Goal: Task Accomplishment & Management: Use online tool/utility

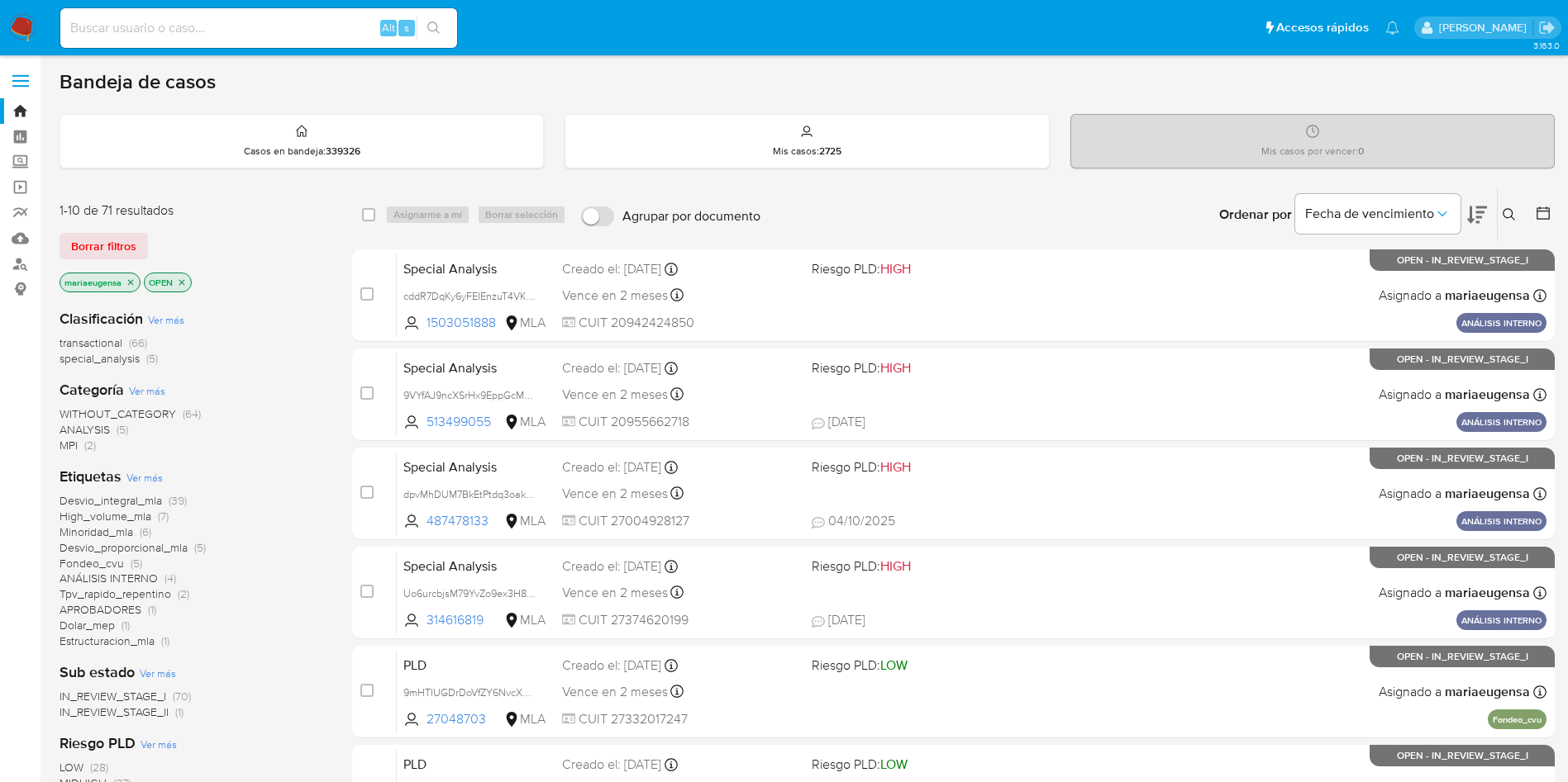
click at [176, 39] on div "Alt s" at bounding box center [258, 28] width 397 height 40
click at [332, 28] on input at bounding box center [258, 28] width 397 height 21
paste input "Qjt6XgLy9RsQe3xCrWXw8NpP"
type input "Qjt6XgLy9RsQe3xCrWXw8NpP"
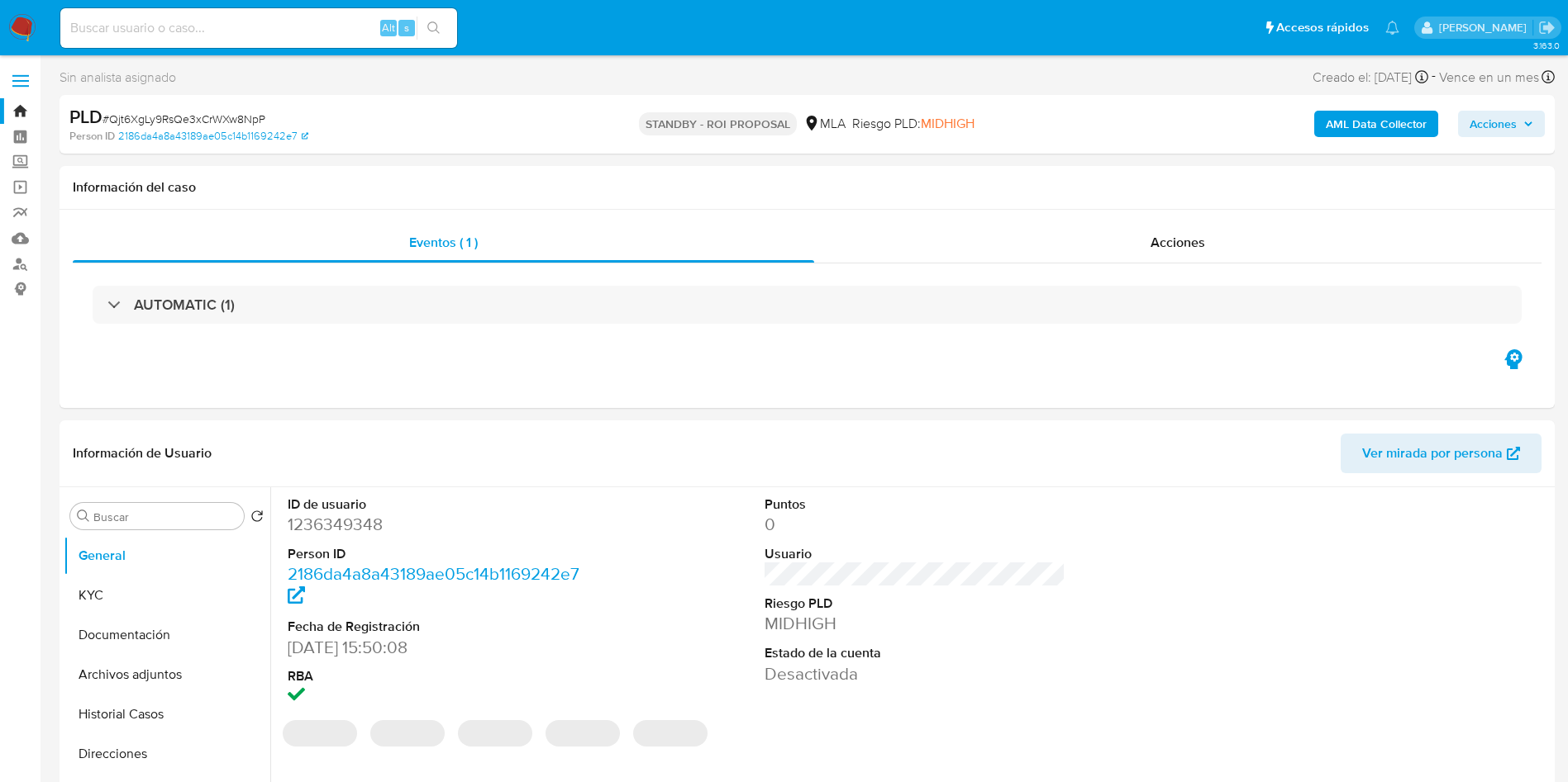
select select "10"
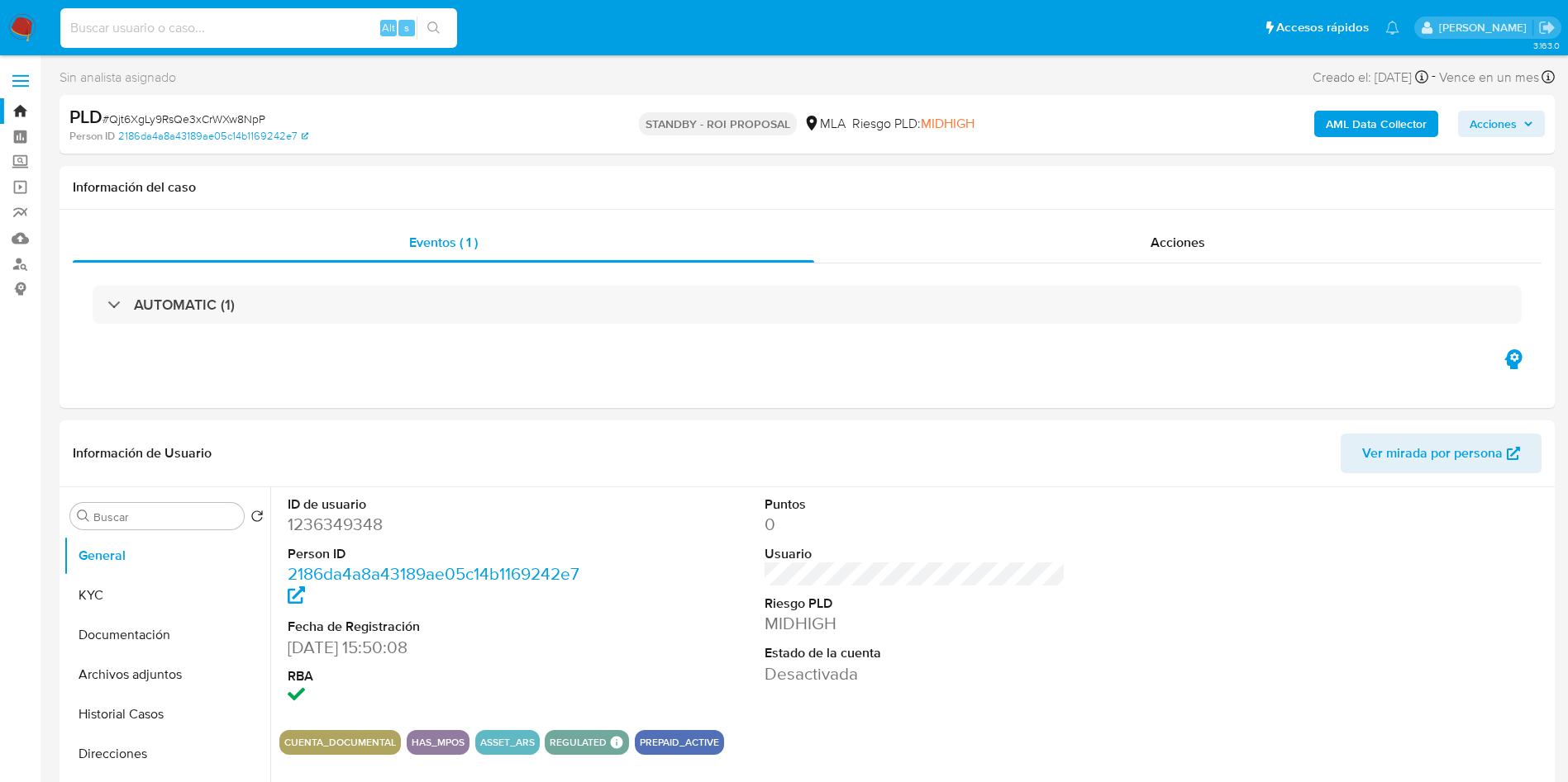
click at [231, 21] on input at bounding box center [258, 28] width 397 height 21
paste input "Qjt6XgLy9RsQe3xCrWXw8NpP"
type input "Qjt6XgLy9RsQe3xCrWXw8NpP"
click at [386, 134] on div "Person ID 2186da4a8a43189ae05c14b1169242e7" at bounding box center [313, 137] width 488 height 15
click at [174, 122] on span "# Qjt6XgLy9RsQe3xCrWXw8NpP" at bounding box center [183, 119] width 163 height 17
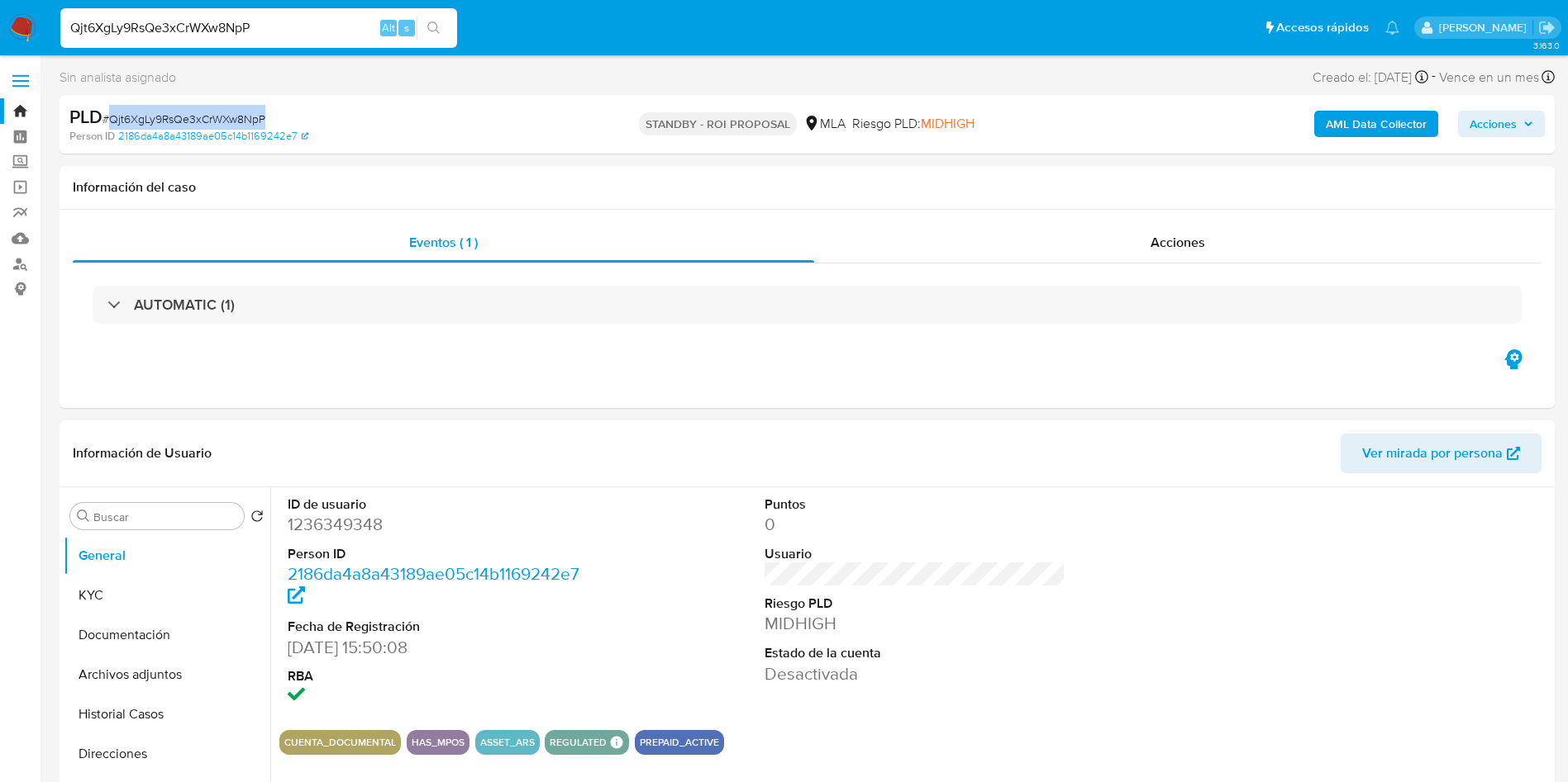
click at [174, 121] on span "# Qjt6XgLy9RsQe3xCrWXw8NpP" at bounding box center [183, 119] width 163 height 17
copy span "Qjt6XgLy9RsQe3xCrWXw8NpP"
click at [216, 24] on input "Qjt6XgLy9RsQe3xCrWXw8NpP" at bounding box center [258, 28] width 397 height 21
click at [151, 594] on button "KYC" at bounding box center [160, 595] width 193 height 40
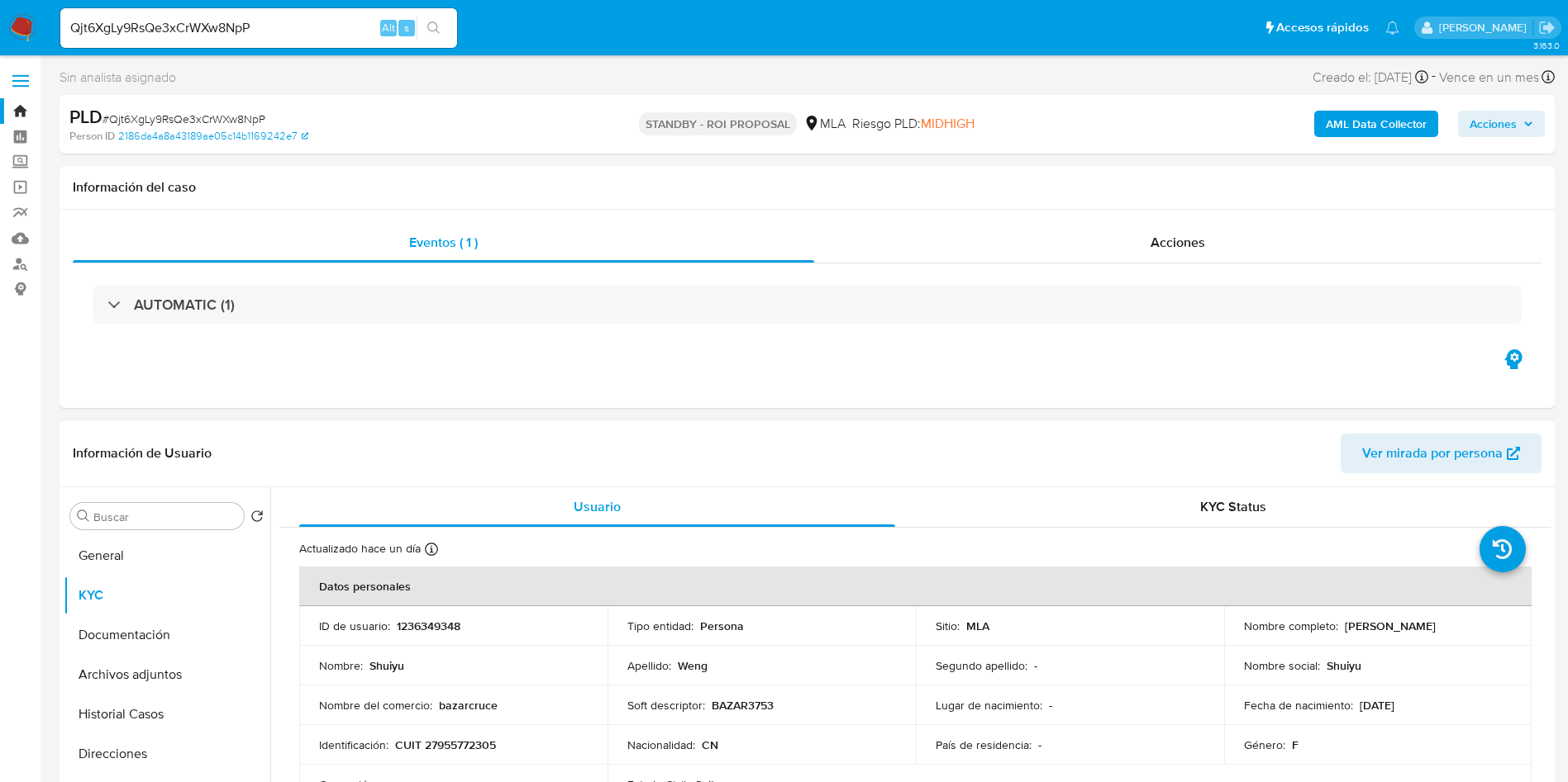
click at [452, 752] on p "CUIT 27955772305" at bounding box center [445, 745] width 101 height 15
copy p "27955772305"
drag, startPoint x: 1332, startPoint y: 627, endPoint x: 1426, endPoint y: 624, distance: 94.0
click at [1426, 624] on div "Nombre completo : Shuiyu Weng" at bounding box center [1378, 626] width 268 height 15
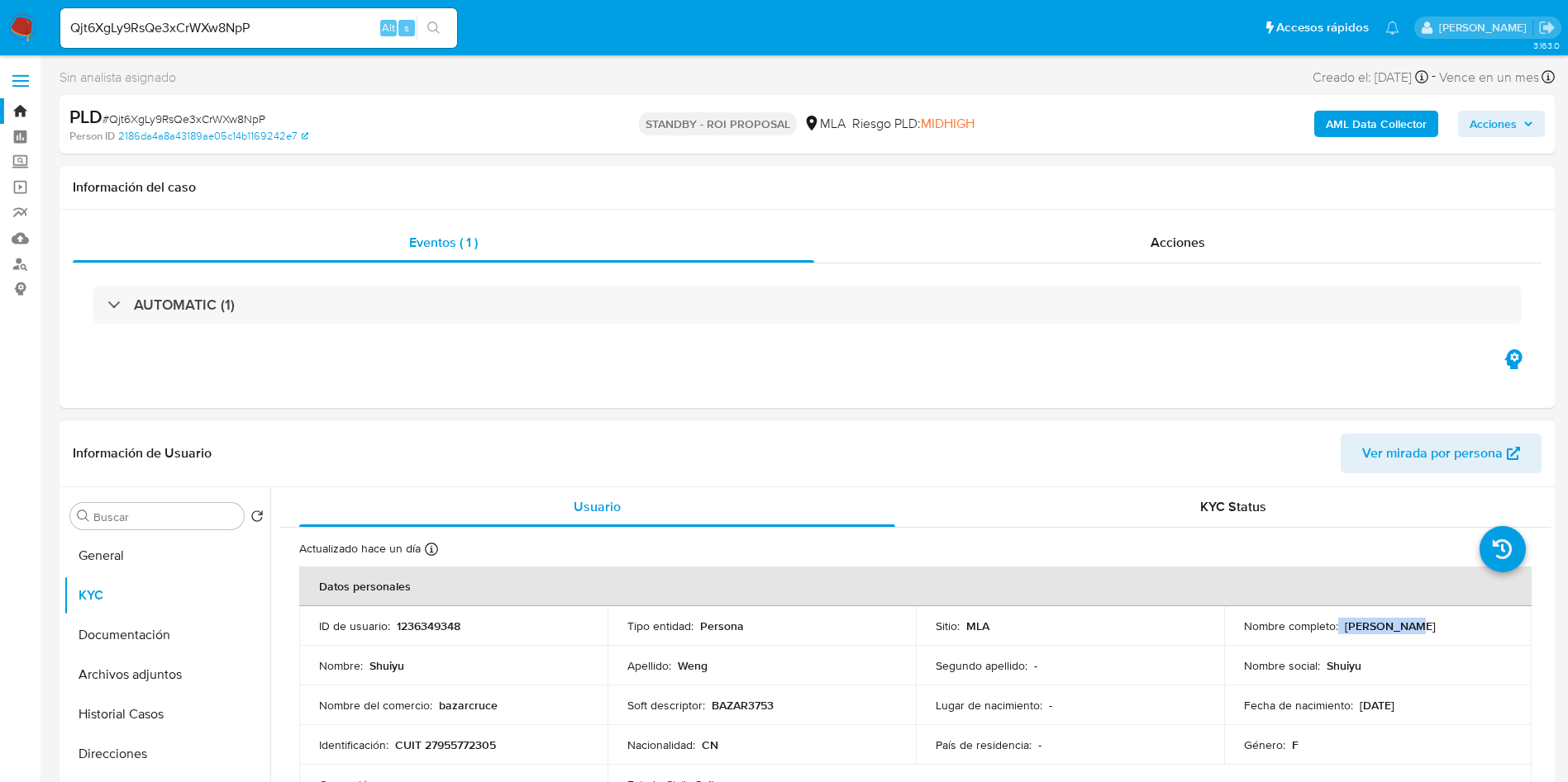
copy div "[PERSON_NAME]"
click at [463, 741] on p "CUIT 27955772305" at bounding box center [445, 745] width 101 height 15
copy p "27955772305"
click at [463, 741] on p "CUIT 27955772305" at bounding box center [445, 745] width 101 height 15
click at [163, 516] on input "Buscar" at bounding box center [165, 517] width 144 height 15
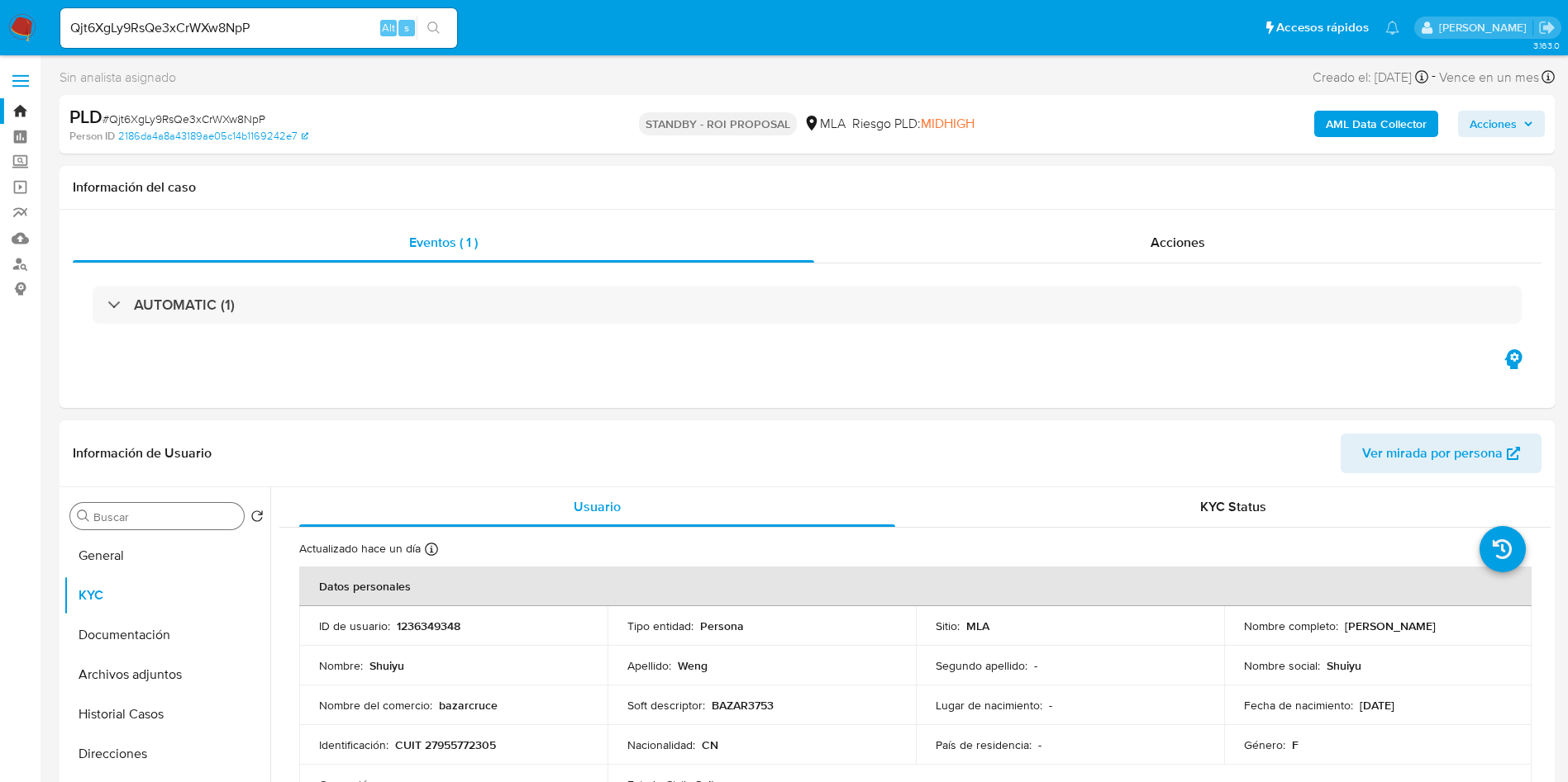
type input "a"
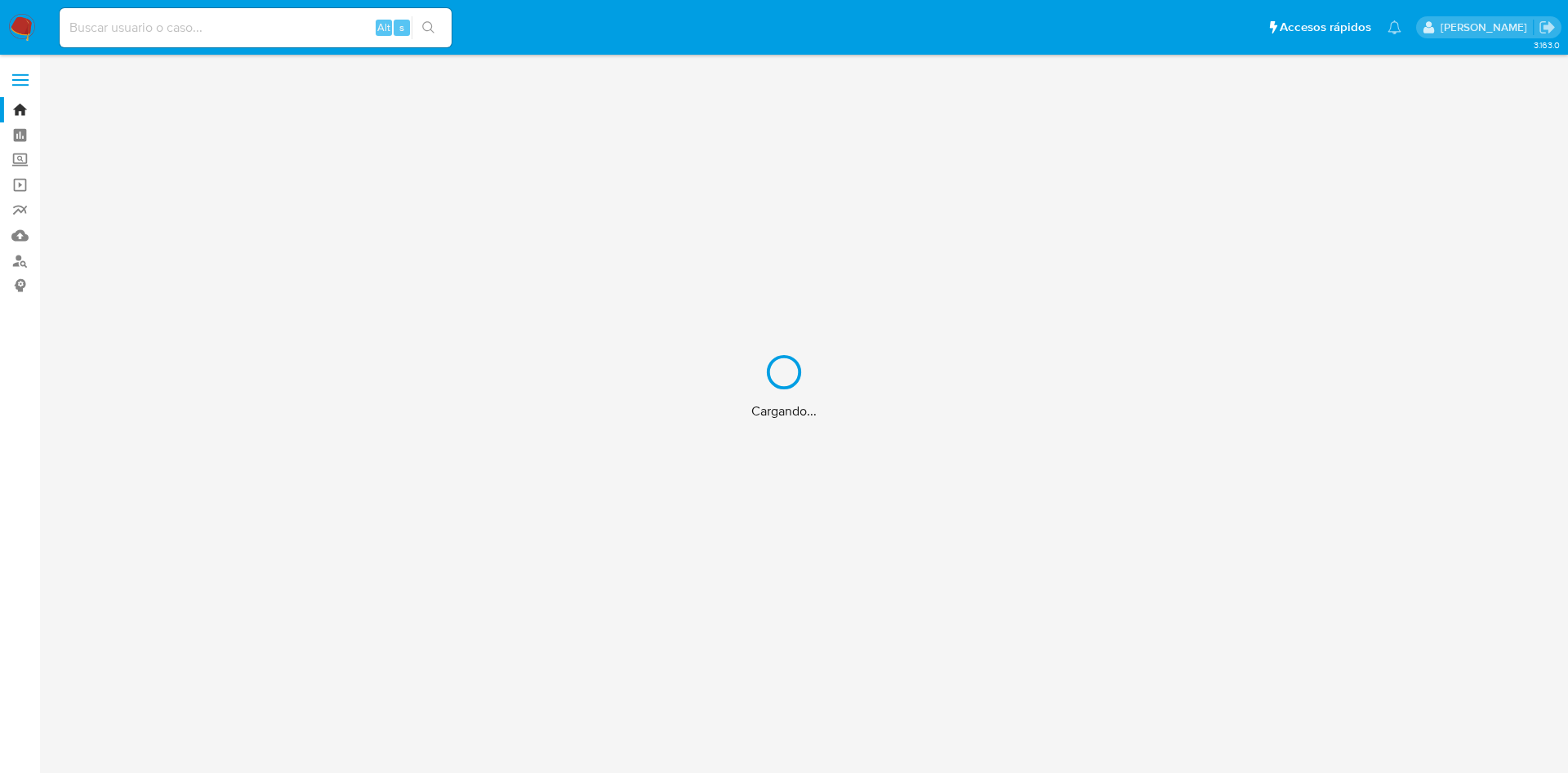
click at [145, 38] on div "Cargando..." at bounding box center [784, 386] width 1568 height 773
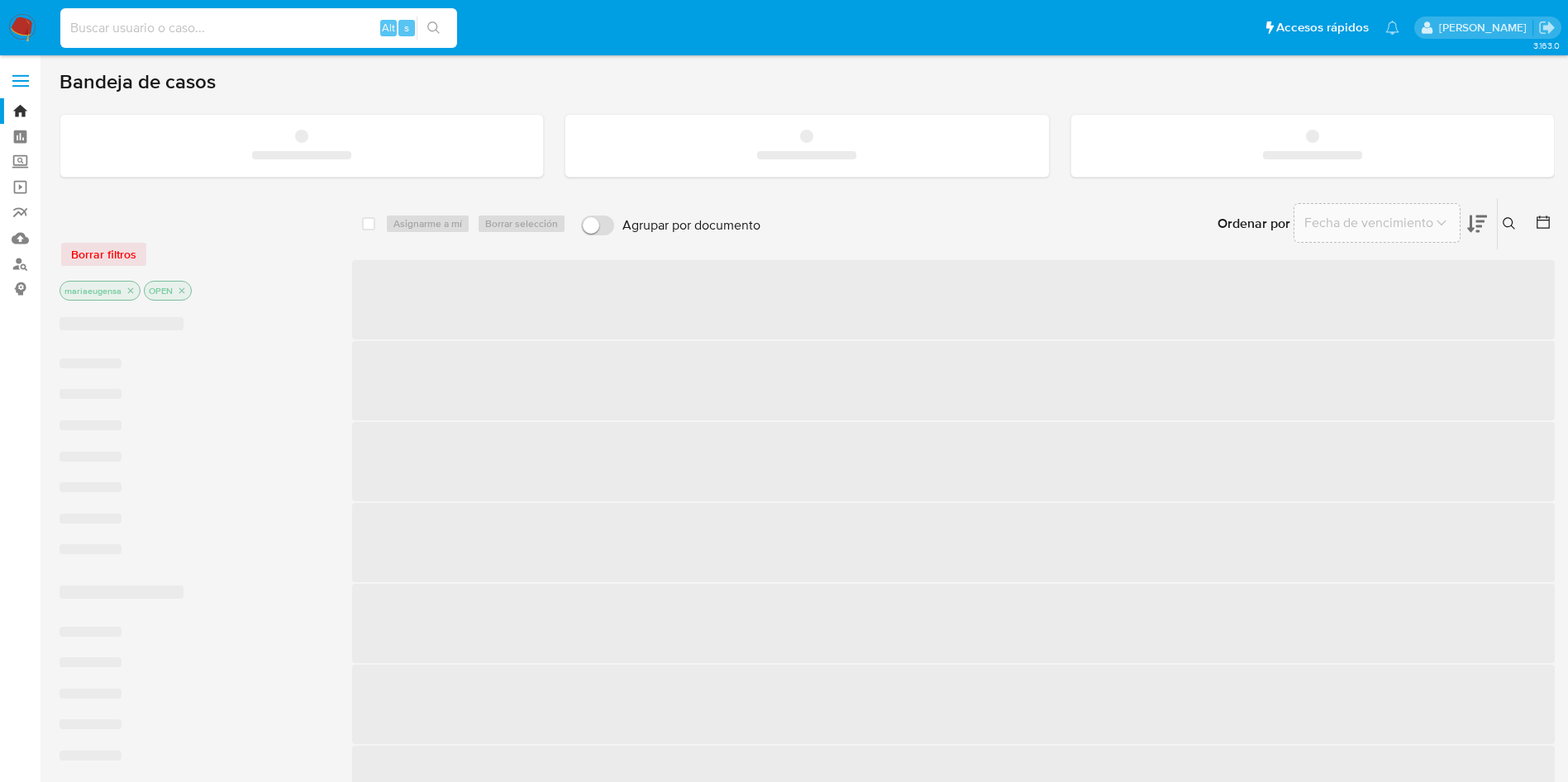
click at [147, 37] on input at bounding box center [258, 28] width 397 height 21
paste input "1607435934"
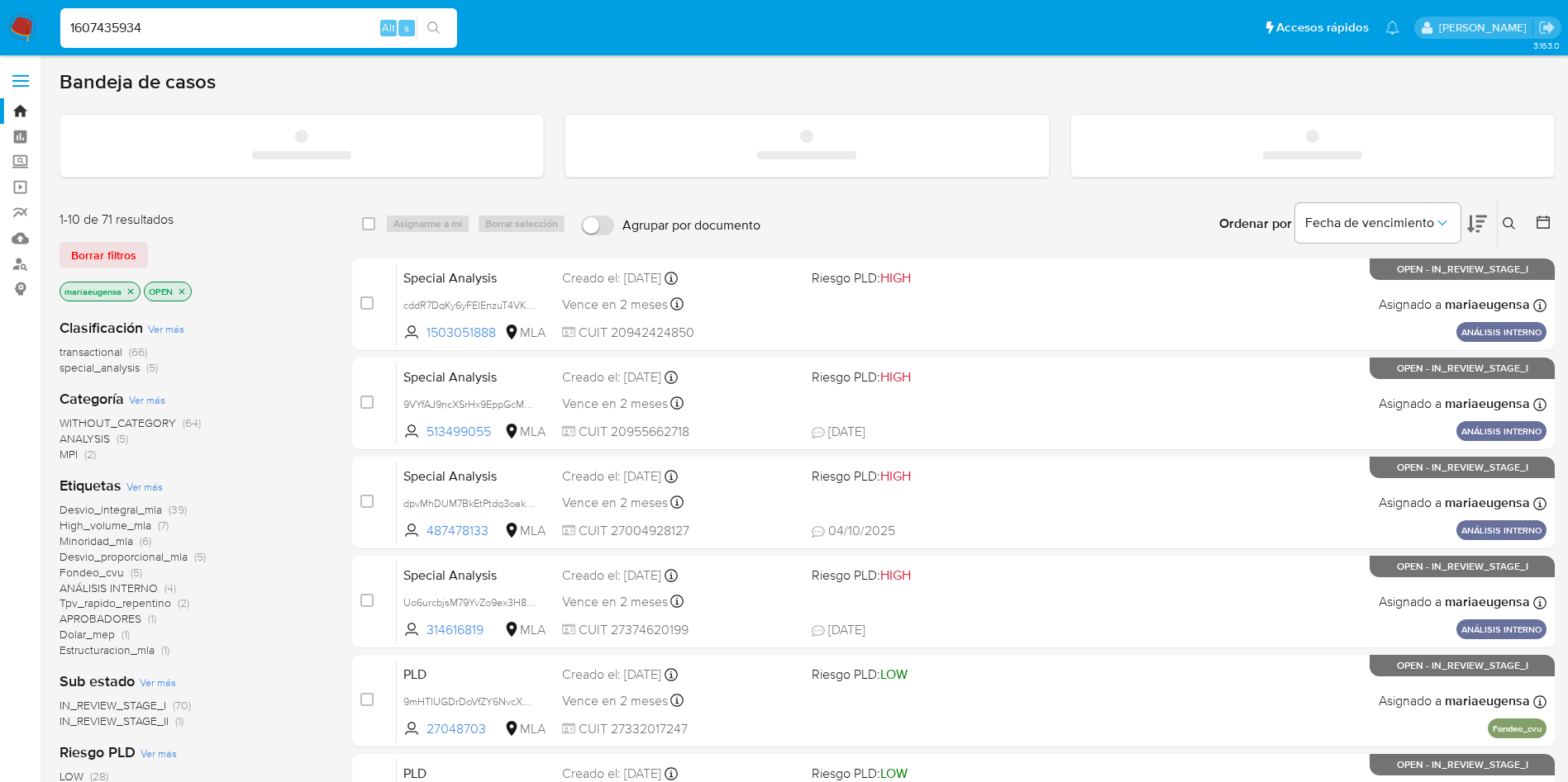
type input "1607435934"
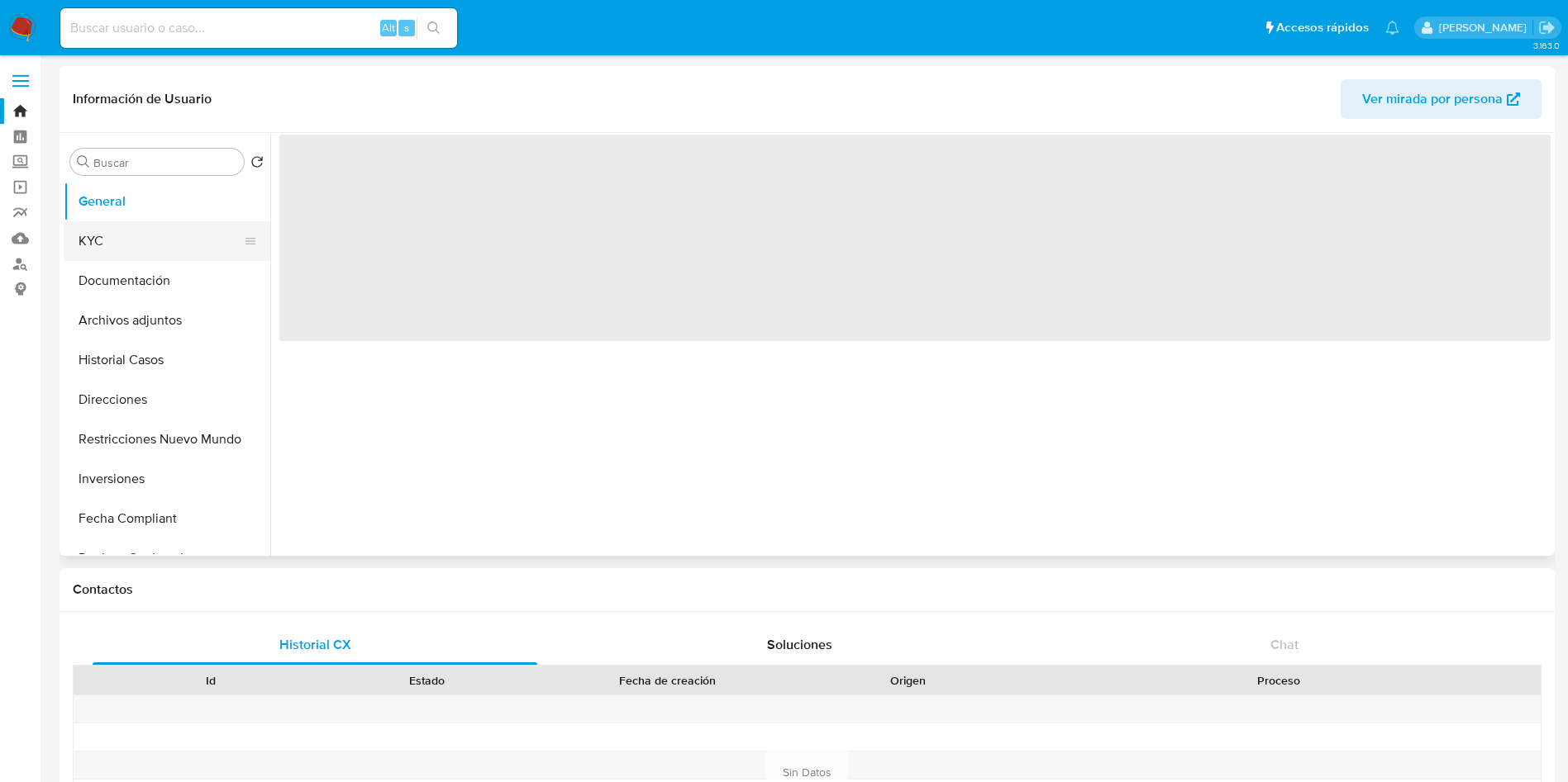
click at [165, 250] on button "KYC" at bounding box center [160, 241] width 193 height 40
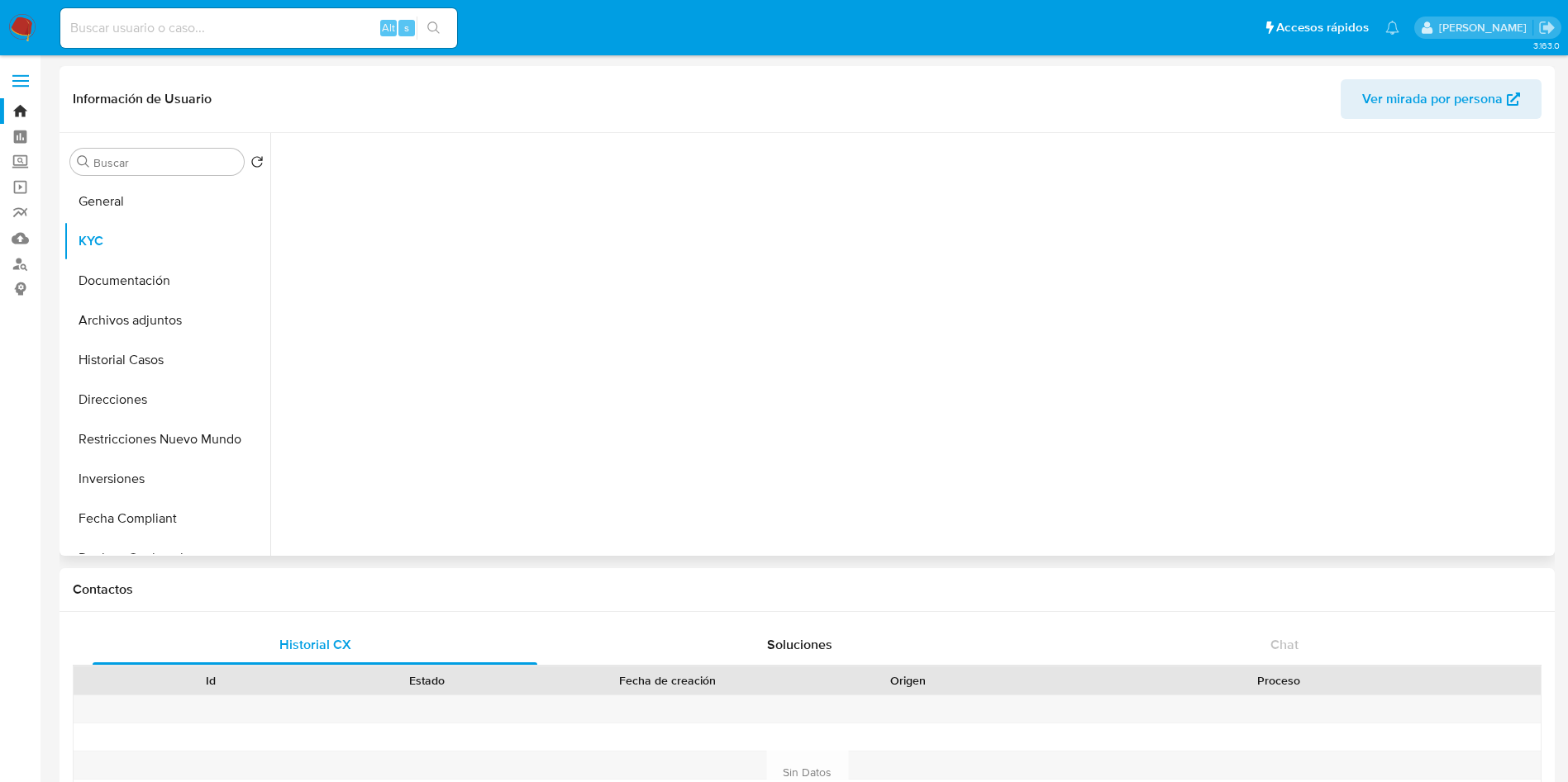
select select "10"
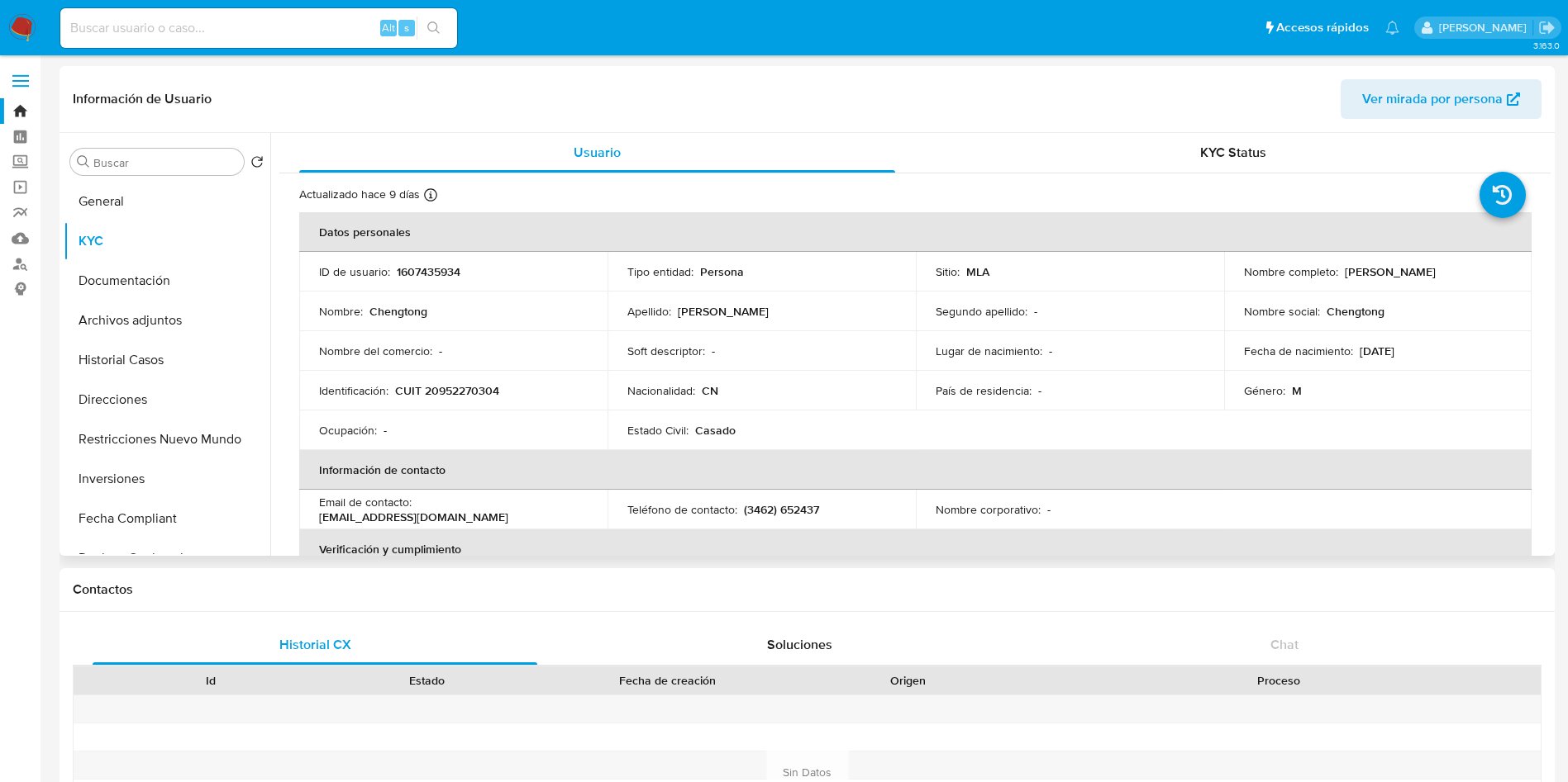
click at [470, 397] on p "CUIT 20952270304" at bounding box center [447, 391] width 104 height 15
click at [470, 396] on p "CUIT 20952270304" at bounding box center [447, 391] width 104 height 15
copy p "20952270304"
click at [208, 19] on input at bounding box center [258, 28] width 397 height 21
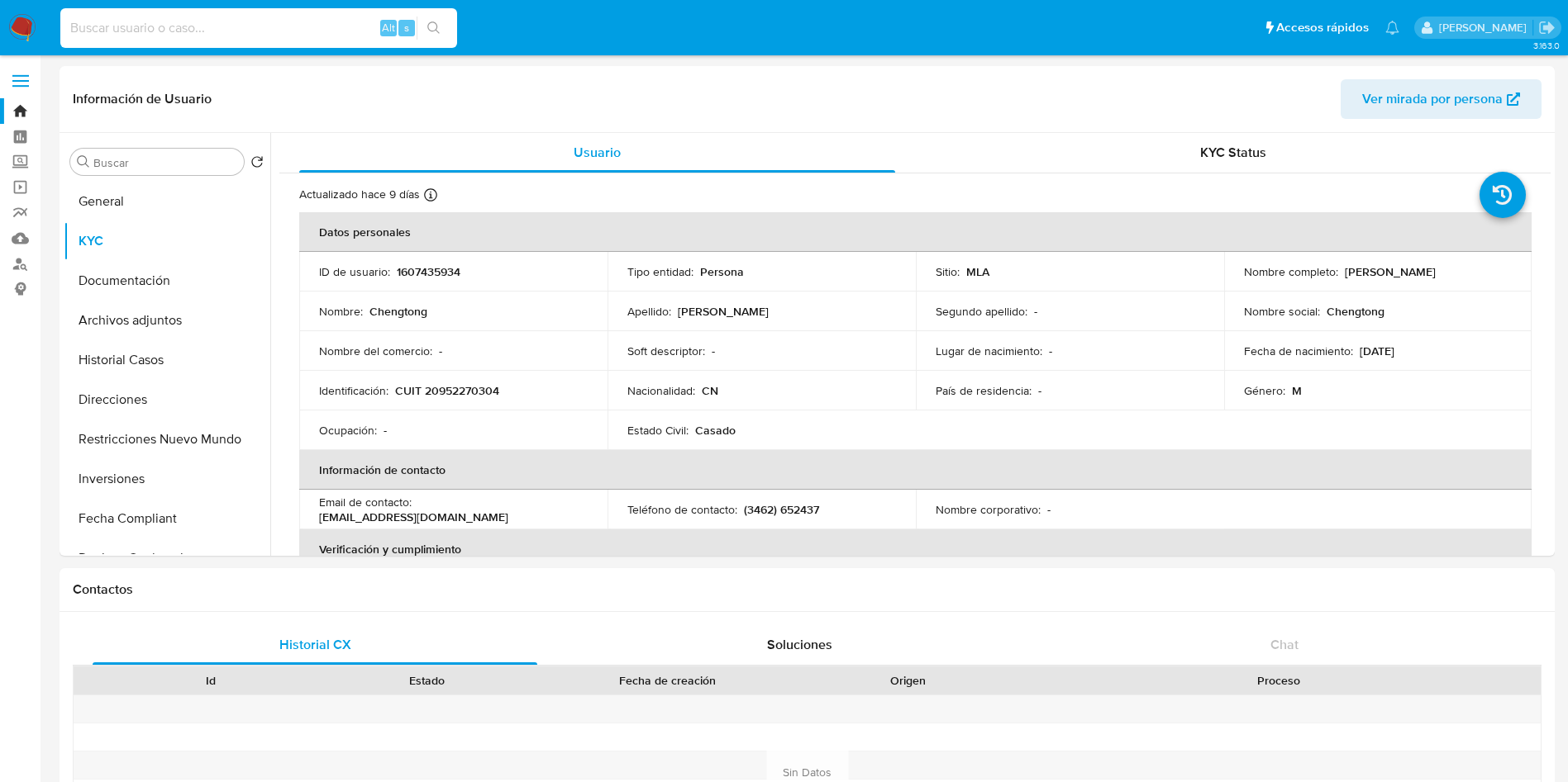
paste input "62927258"
type input "62927258"
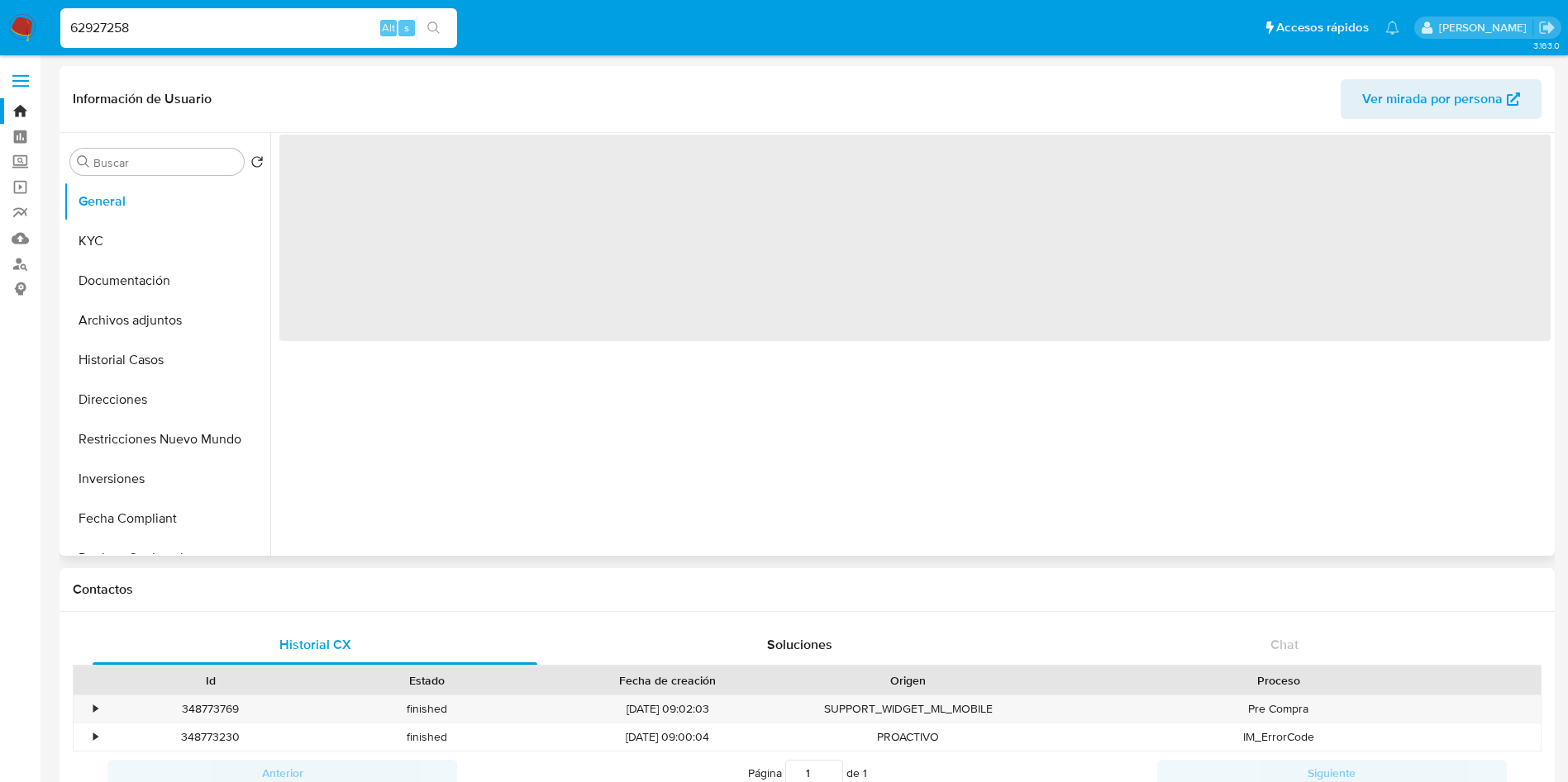
select select "10"
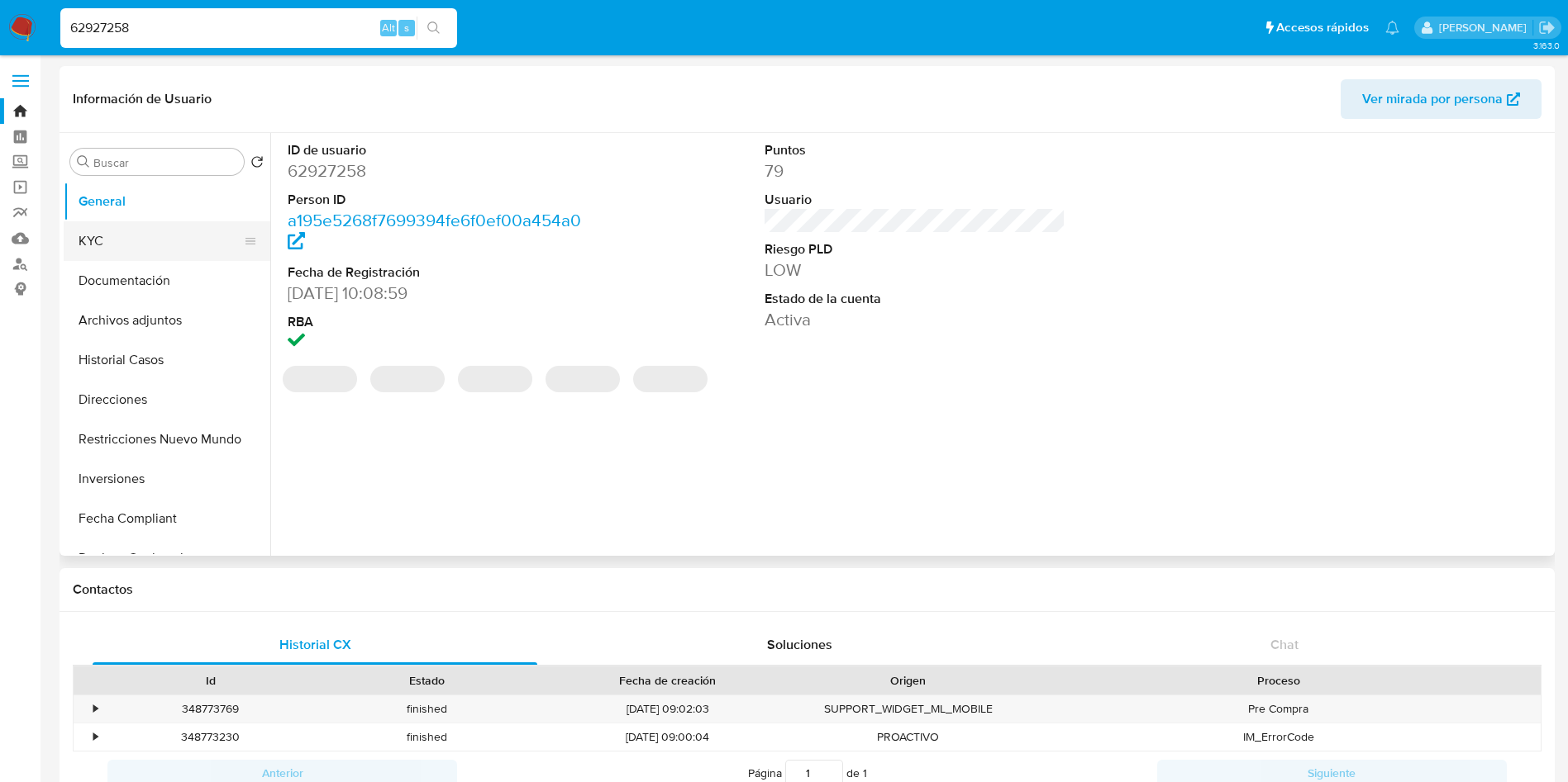
click at [154, 241] on button "KYC" at bounding box center [160, 241] width 193 height 40
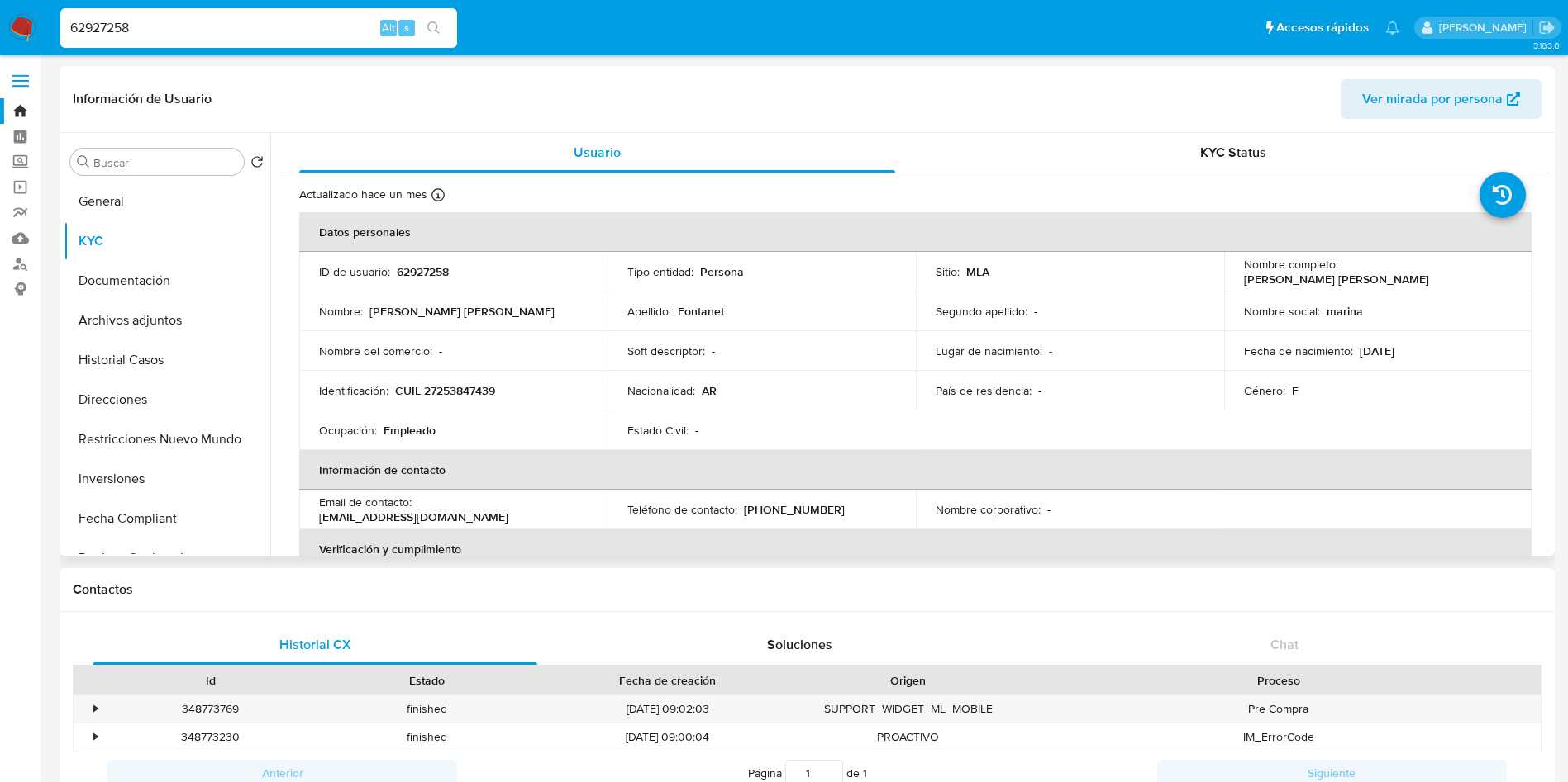
click at [494, 391] on p "CUIL 27253847439" at bounding box center [445, 391] width 100 height 15
click at [474, 388] on p "CUIL 27253847439" at bounding box center [445, 391] width 100 height 15
copy p "27253847439"
click at [474, 388] on p "CUIL 27253847439" at bounding box center [445, 391] width 100 height 15
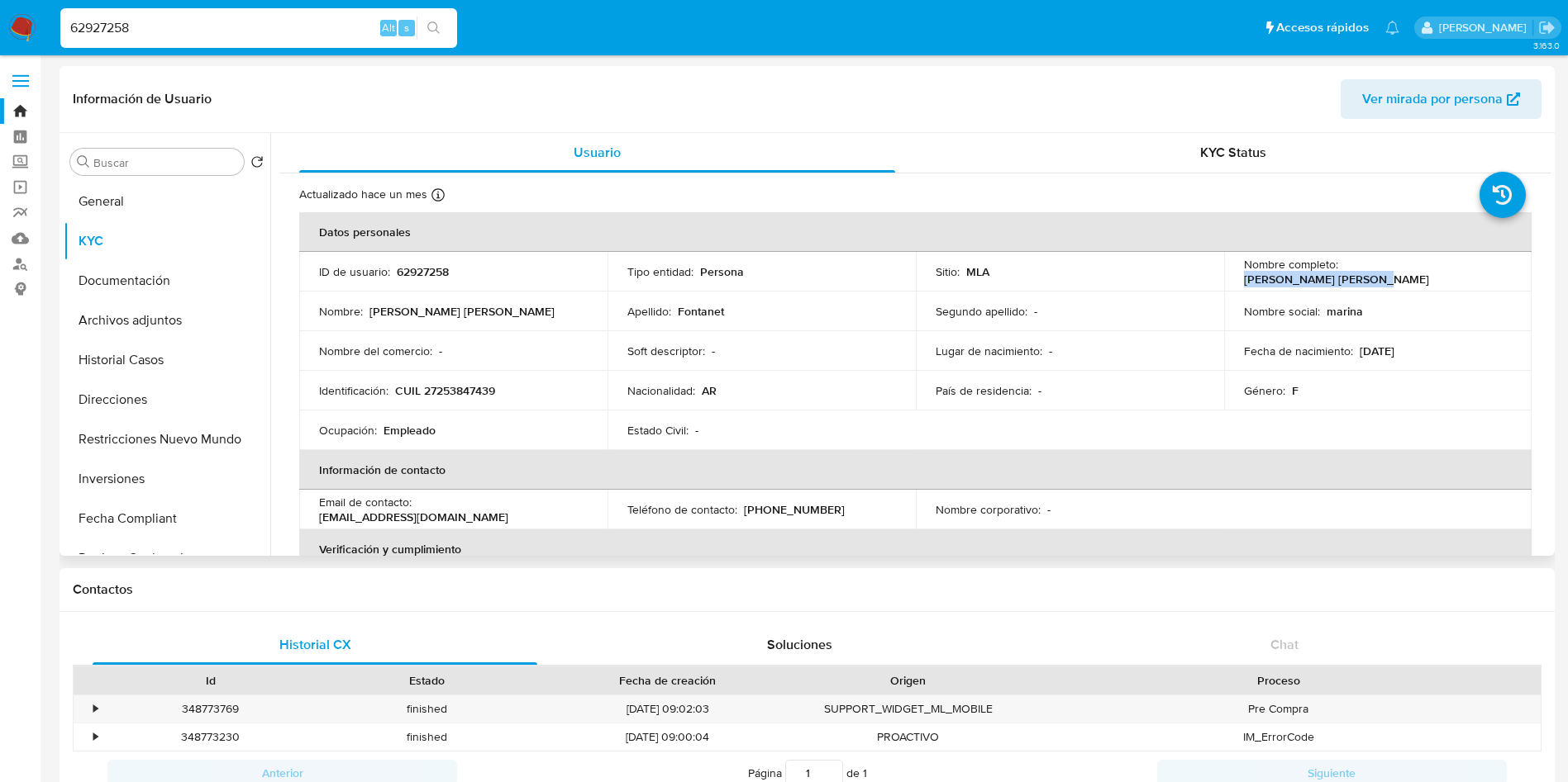
drag, startPoint x: 1338, startPoint y: 269, endPoint x: 1483, endPoint y: 282, distance: 145.6
click at [1493, 271] on div "Nombre completo : Marina Andrea Fontanet" at bounding box center [1378, 272] width 268 height 30
copy p "Marina Andrea Fontanet"
click at [206, 26] on input "62927258" at bounding box center [258, 28] width 397 height 21
click at [206, 25] on input "62927258" at bounding box center [258, 28] width 397 height 21
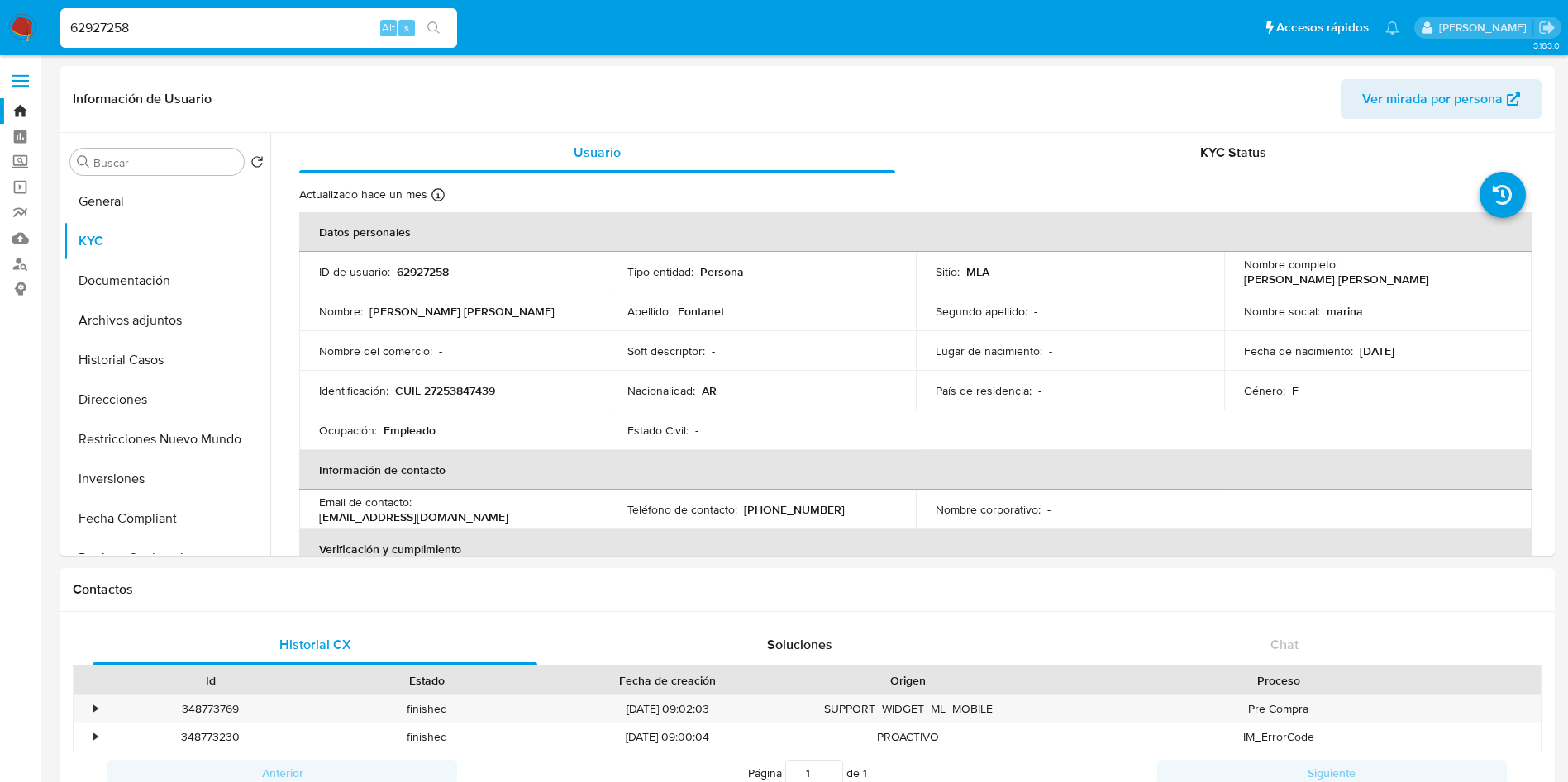
paste input "354487664"
type input "354487664"
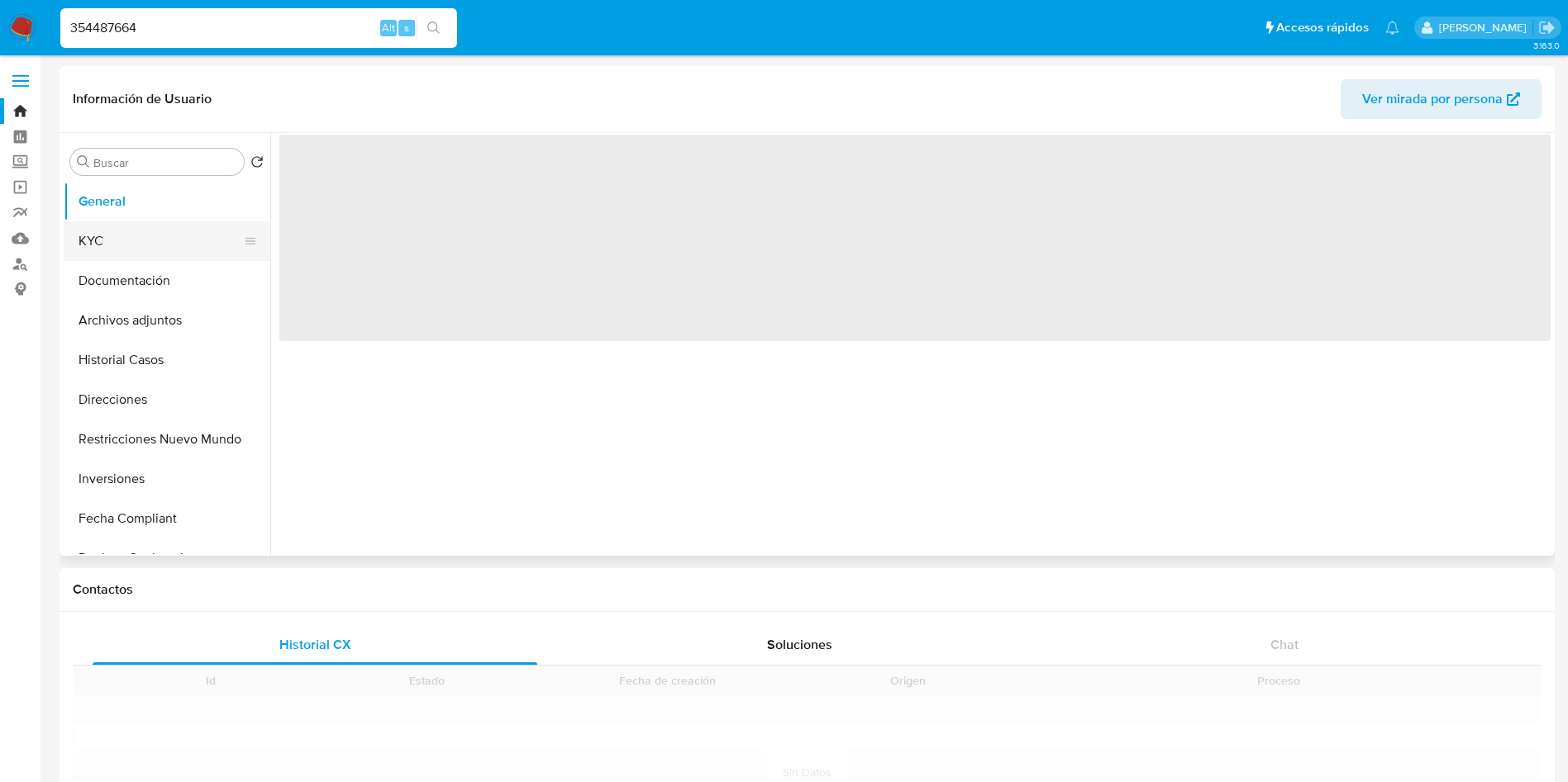
click at [160, 249] on button "KYC" at bounding box center [160, 241] width 193 height 40
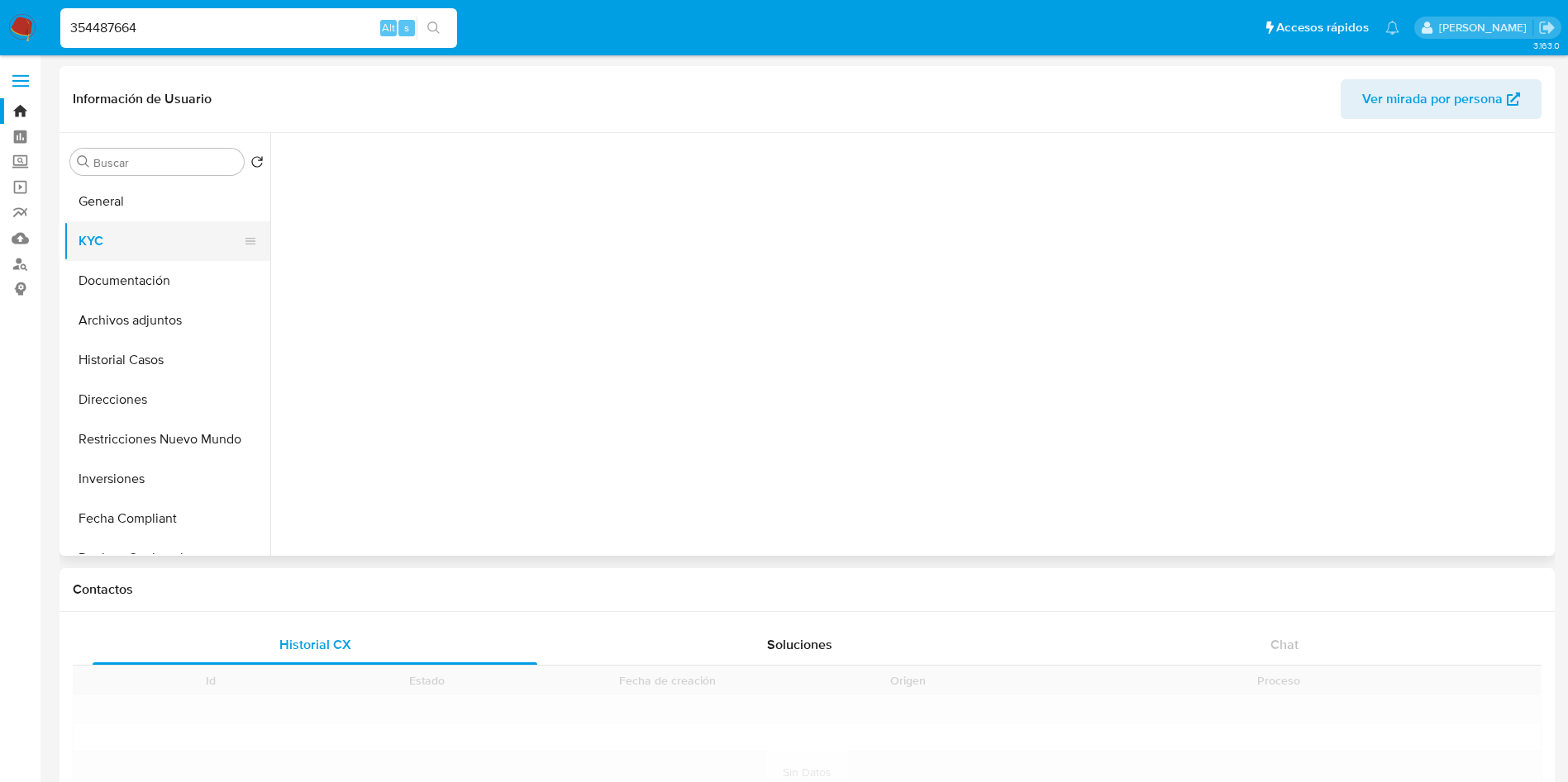
select select "10"
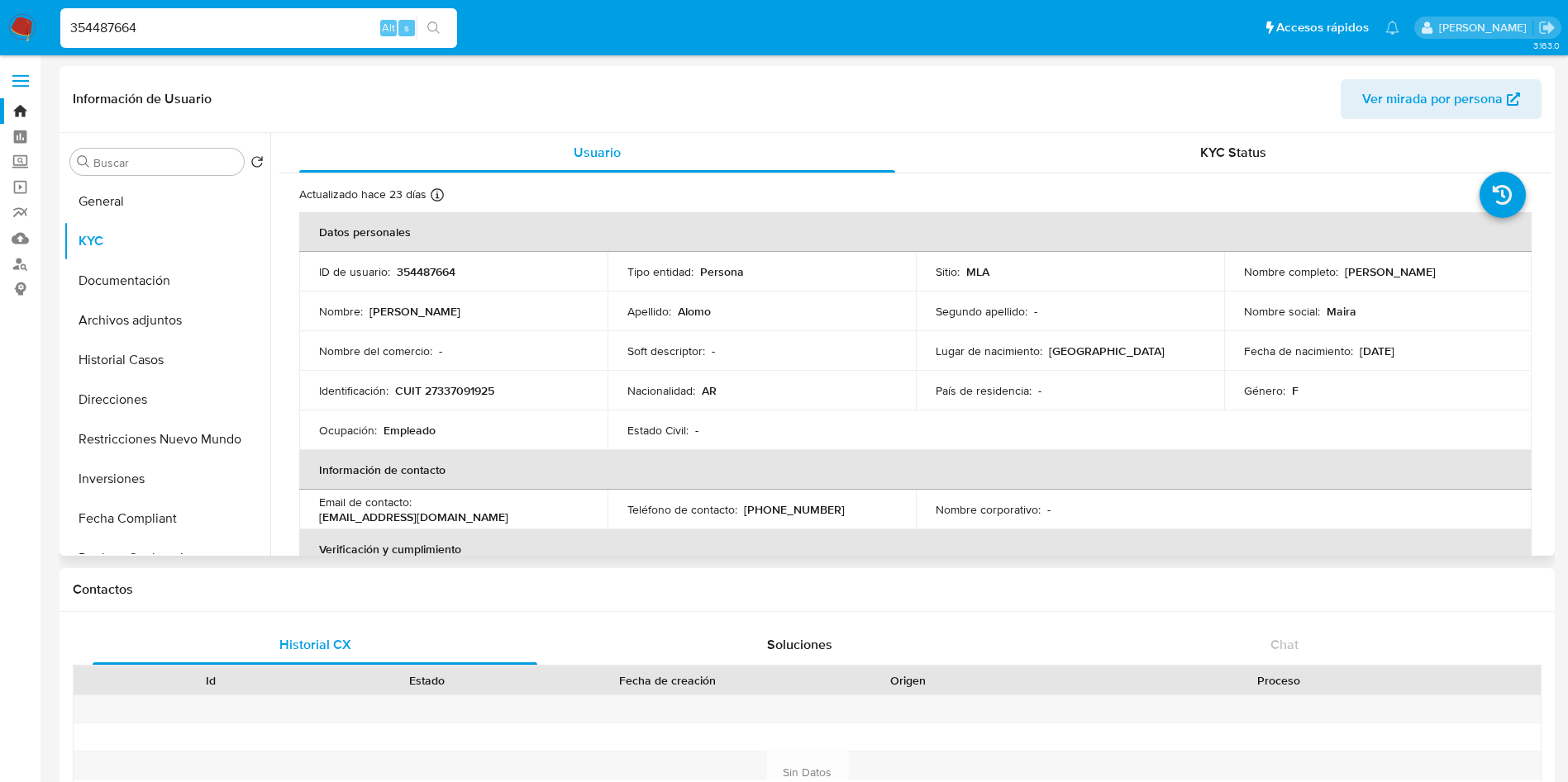
drag, startPoint x: 1341, startPoint y: 276, endPoint x: 1454, endPoint y: 280, distance: 113.1
click at [1454, 280] on td "Nombre completo : Maira Susana Alomo" at bounding box center [1378, 271] width 308 height 40
copy p "Maira Susana Alomo"
click at [502, 398] on td "Identificación : CUIT 27337091925" at bounding box center [453, 390] width 308 height 40
click at [486, 384] on p "CUIT 27337091925" at bounding box center [444, 391] width 99 height 15
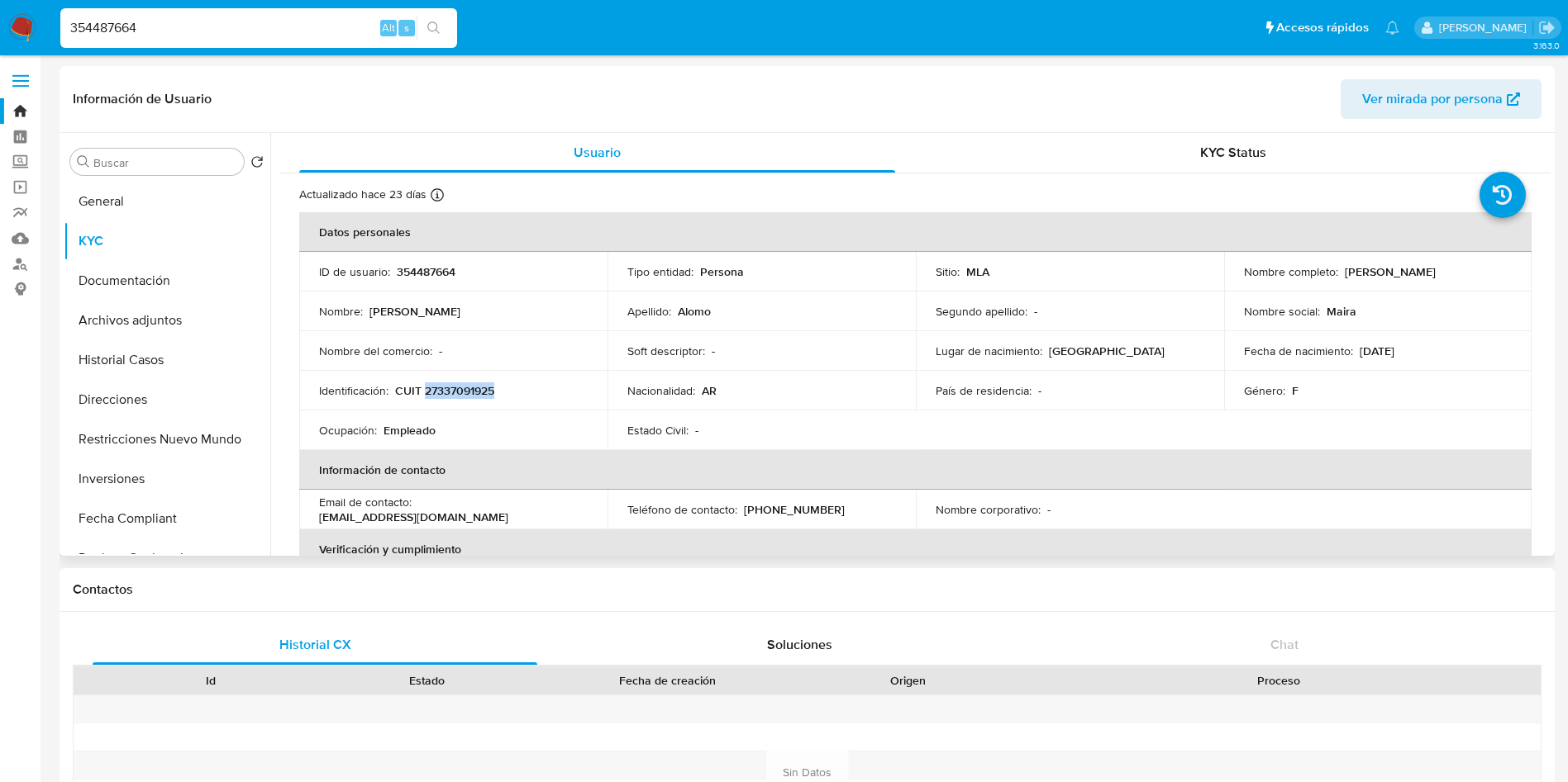
click at [486, 384] on p "CUIT 27337091925" at bounding box center [444, 391] width 99 height 15
copy p "27337091925"
click at [226, 32] on input "354487664" at bounding box center [258, 28] width 397 height 21
click at [226, 31] on input "354487664" at bounding box center [258, 28] width 397 height 21
paste input "237683510"
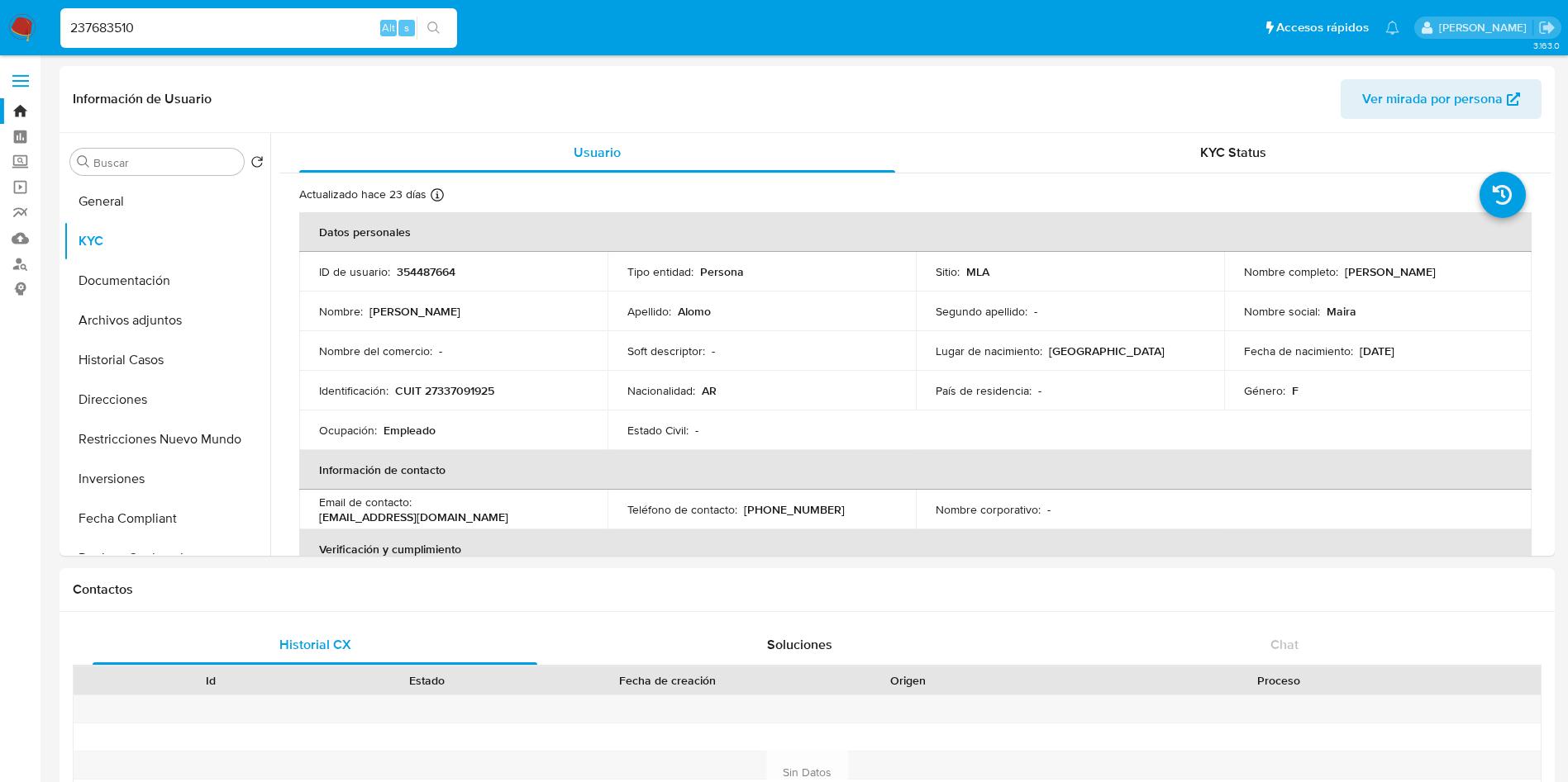
type input "237683510"
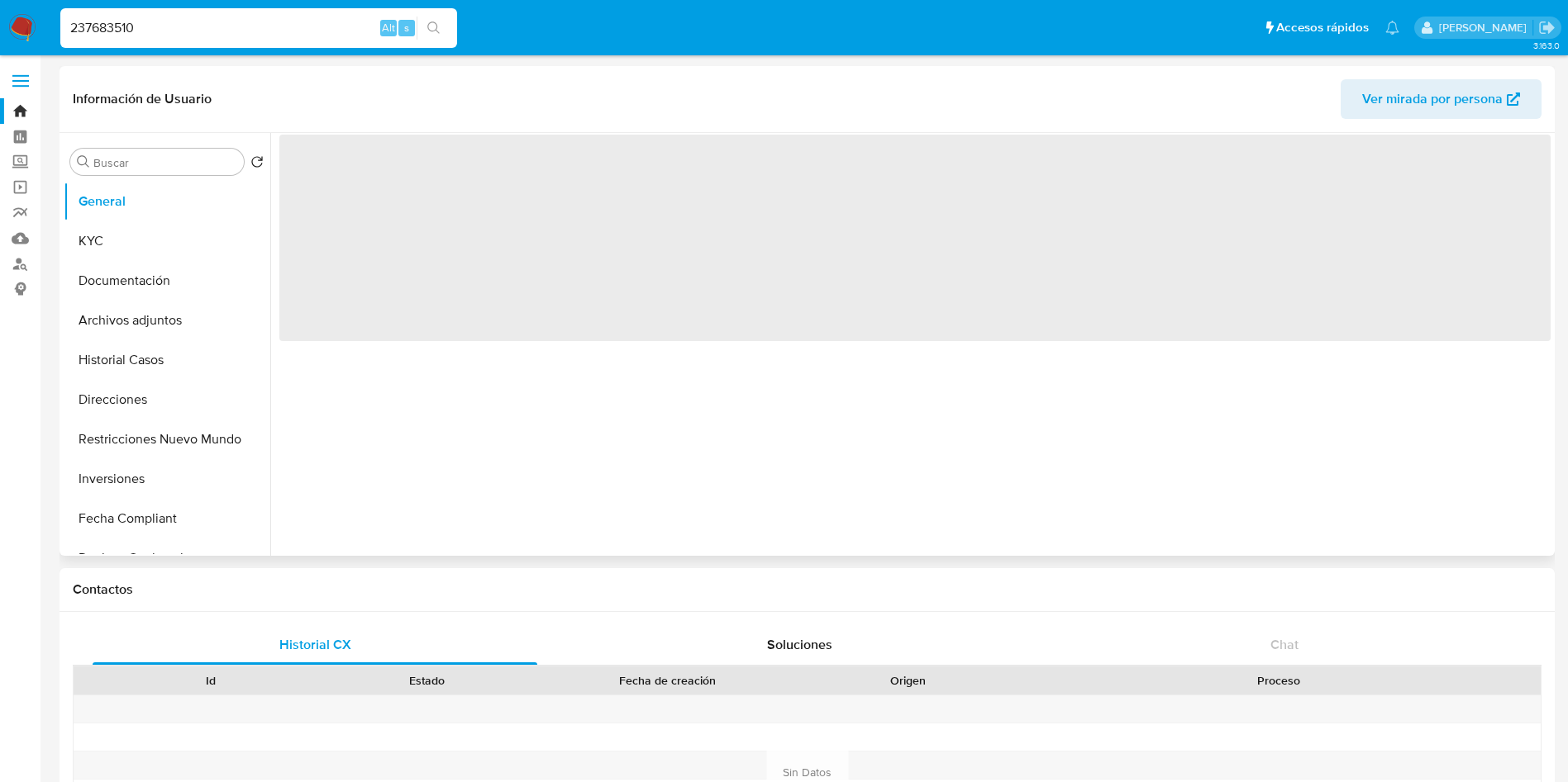
select select "10"
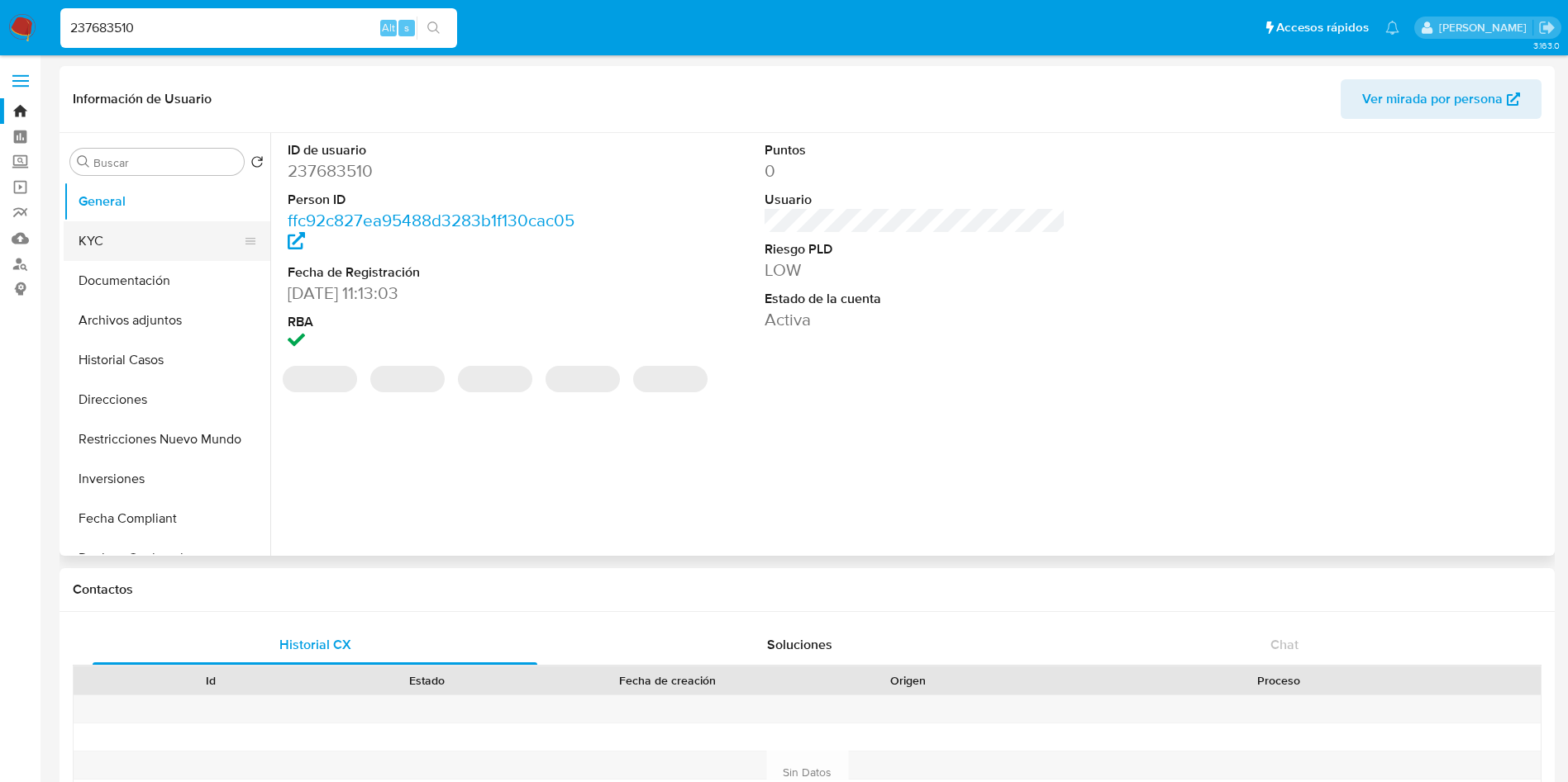
drag, startPoint x: 134, startPoint y: 236, endPoint x: 209, endPoint y: 245, distance: 75.5
click at [134, 235] on button "KYC" at bounding box center [160, 241] width 193 height 40
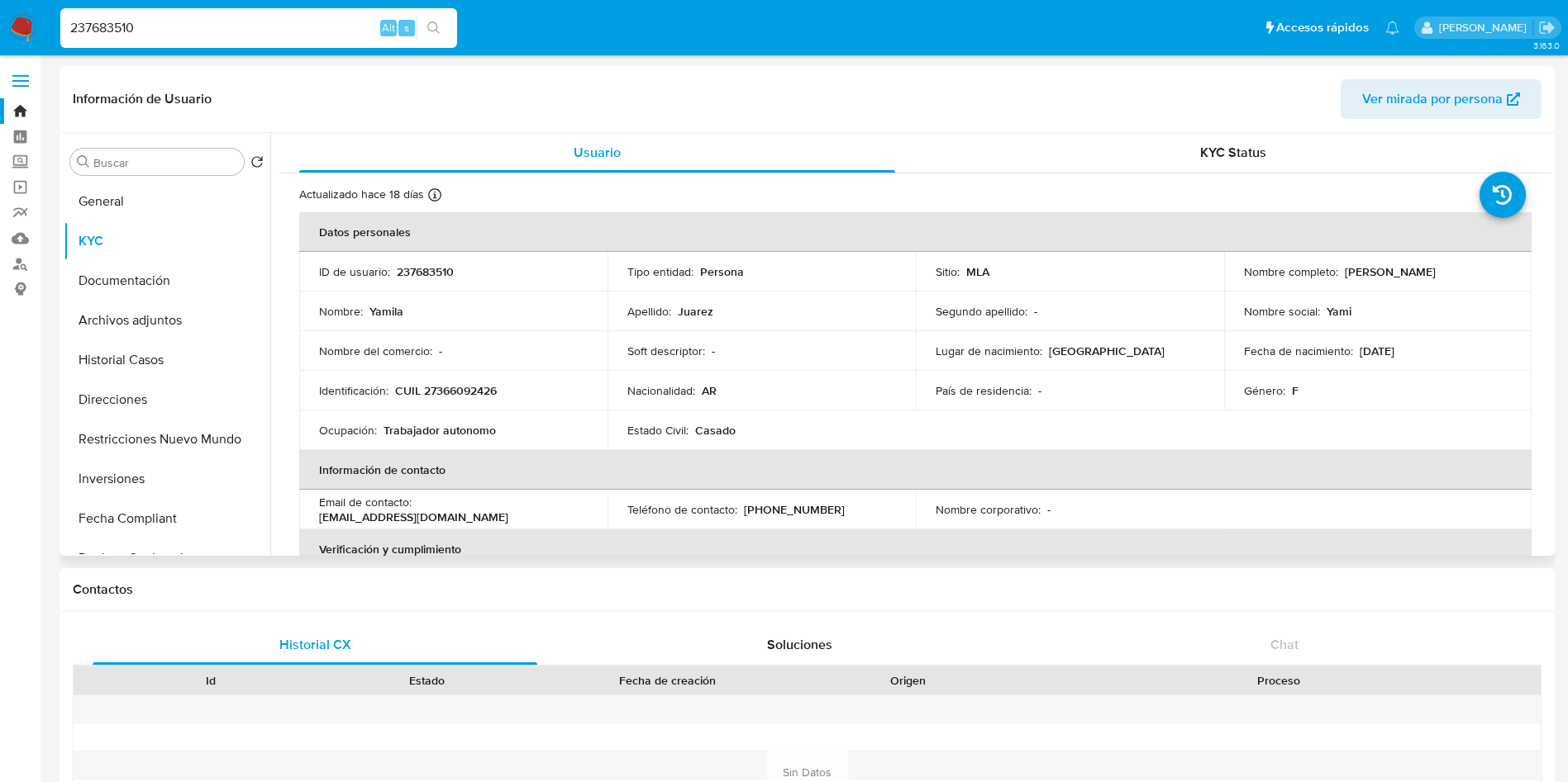
click at [445, 389] on p "CUIL 27366092426" at bounding box center [445, 391] width 101 height 15
copy p "27366092426"
click at [134, 40] on div "237683510 Alt s" at bounding box center [258, 28] width 397 height 40
click at [134, 39] on div "237683510 Alt s" at bounding box center [258, 28] width 397 height 40
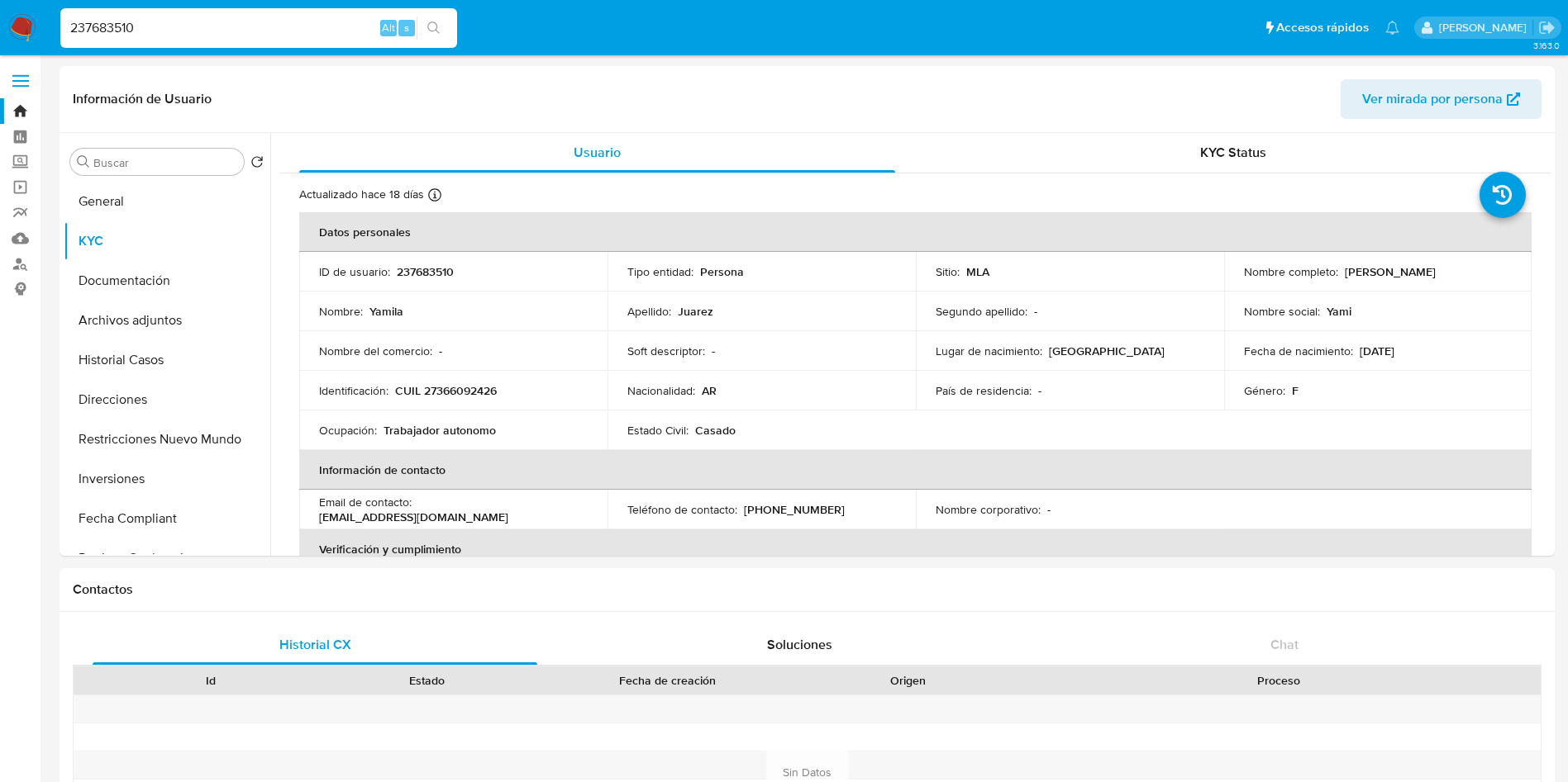
click at [137, 34] on input "237683510" at bounding box center [258, 28] width 397 height 21
click at [137, 33] on input "237683510" at bounding box center [258, 28] width 397 height 21
paste input "091920287"
type input "2091920287"
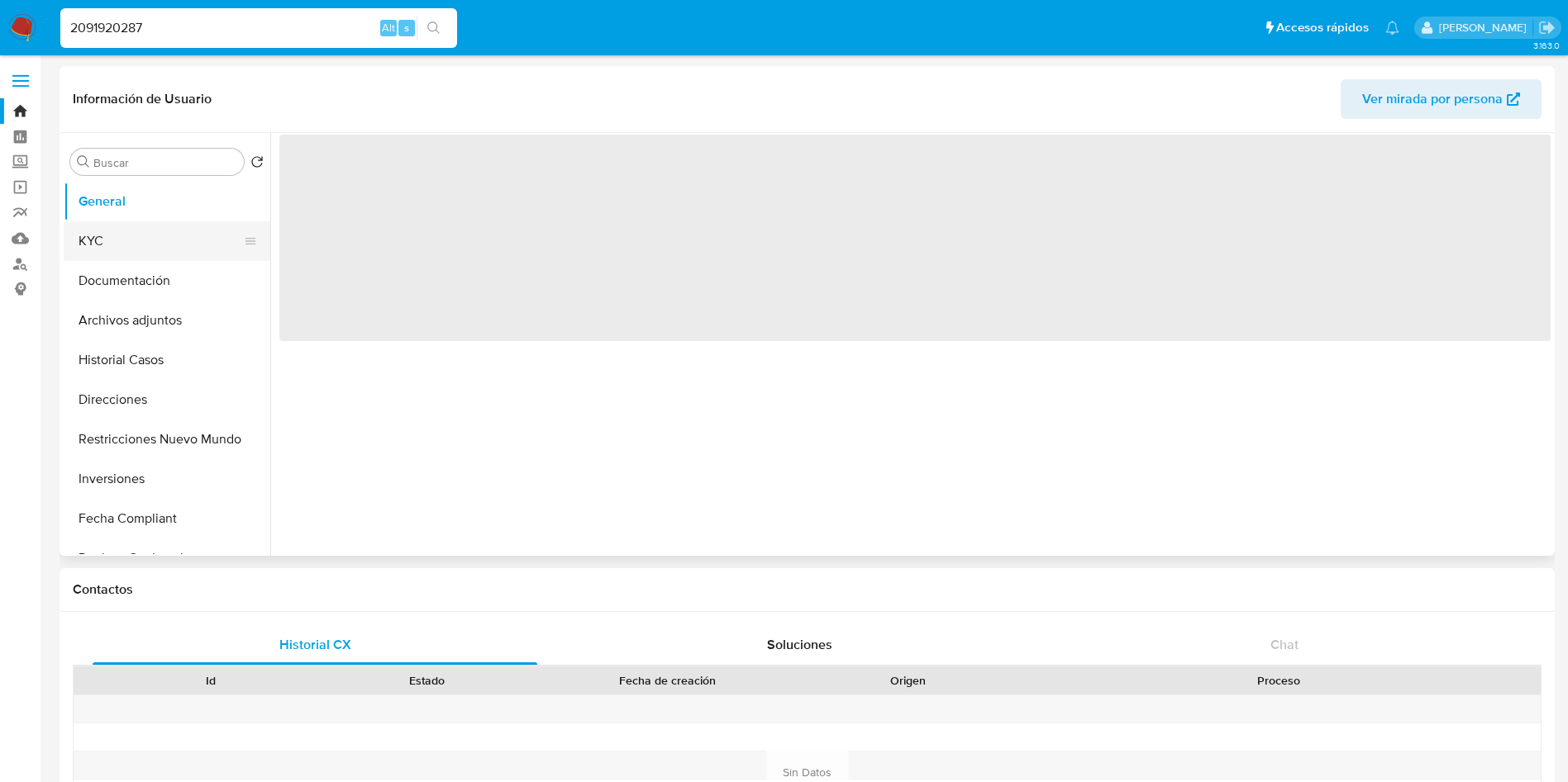
select select "10"
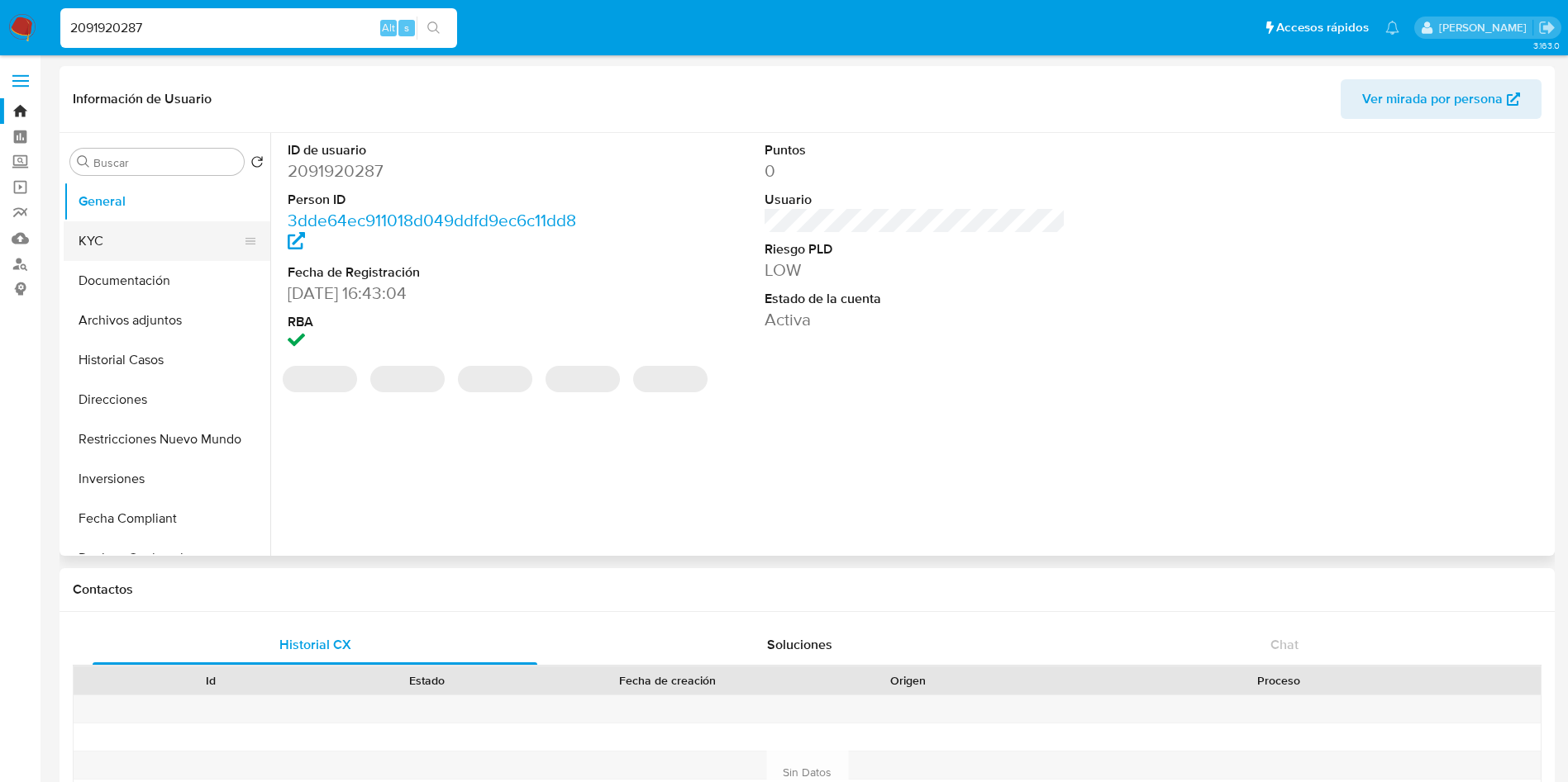
click at [131, 239] on button "KYC" at bounding box center [160, 241] width 193 height 40
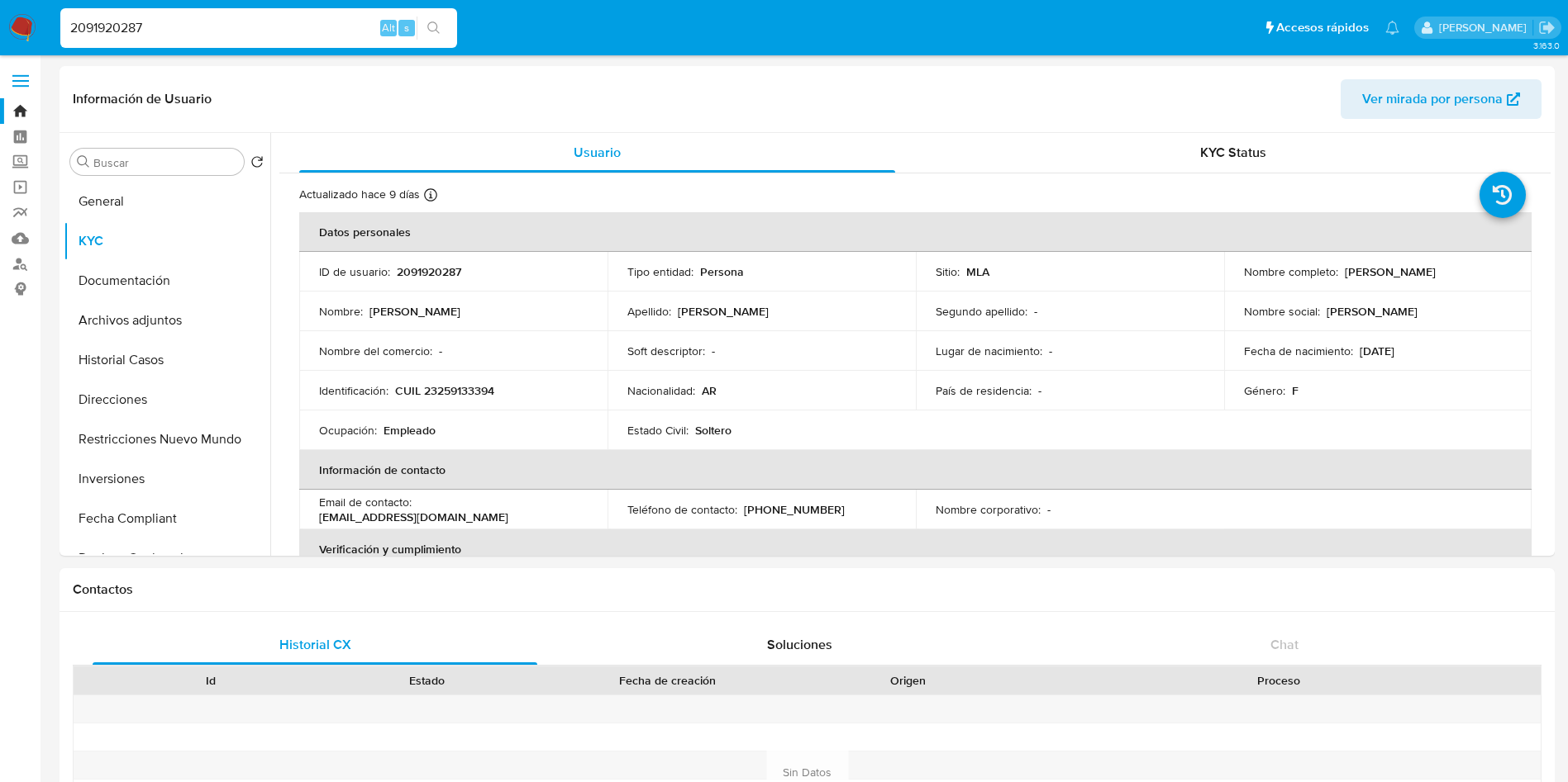
click at [252, 26] on input "2091920287" at bounding box center [258, 28] width 397 height 21
paste input "466934219"
type input "466934219"
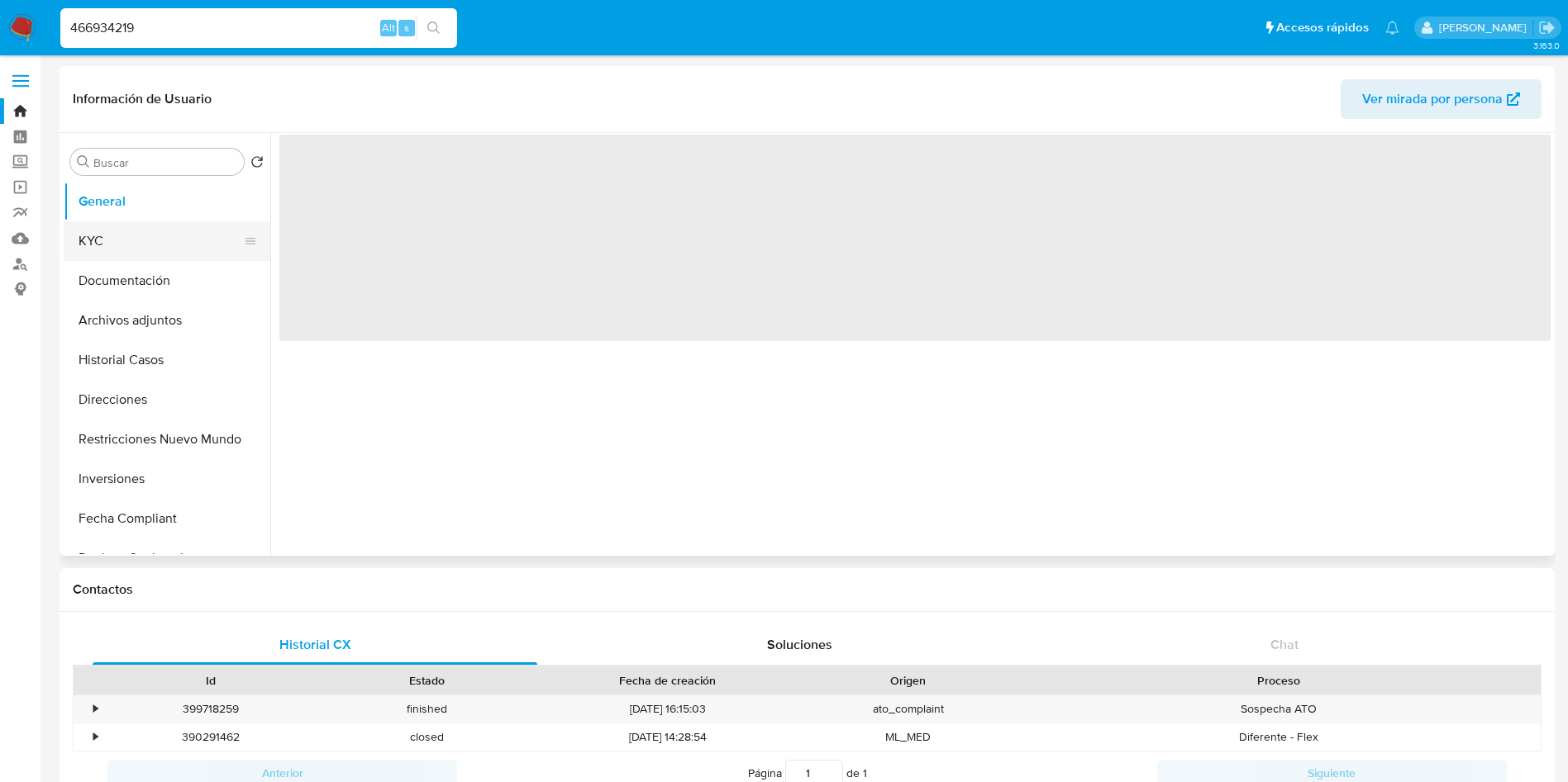
click at [120, 250] on button "KYC" at bounding box center [160, 241] width 193 height 40
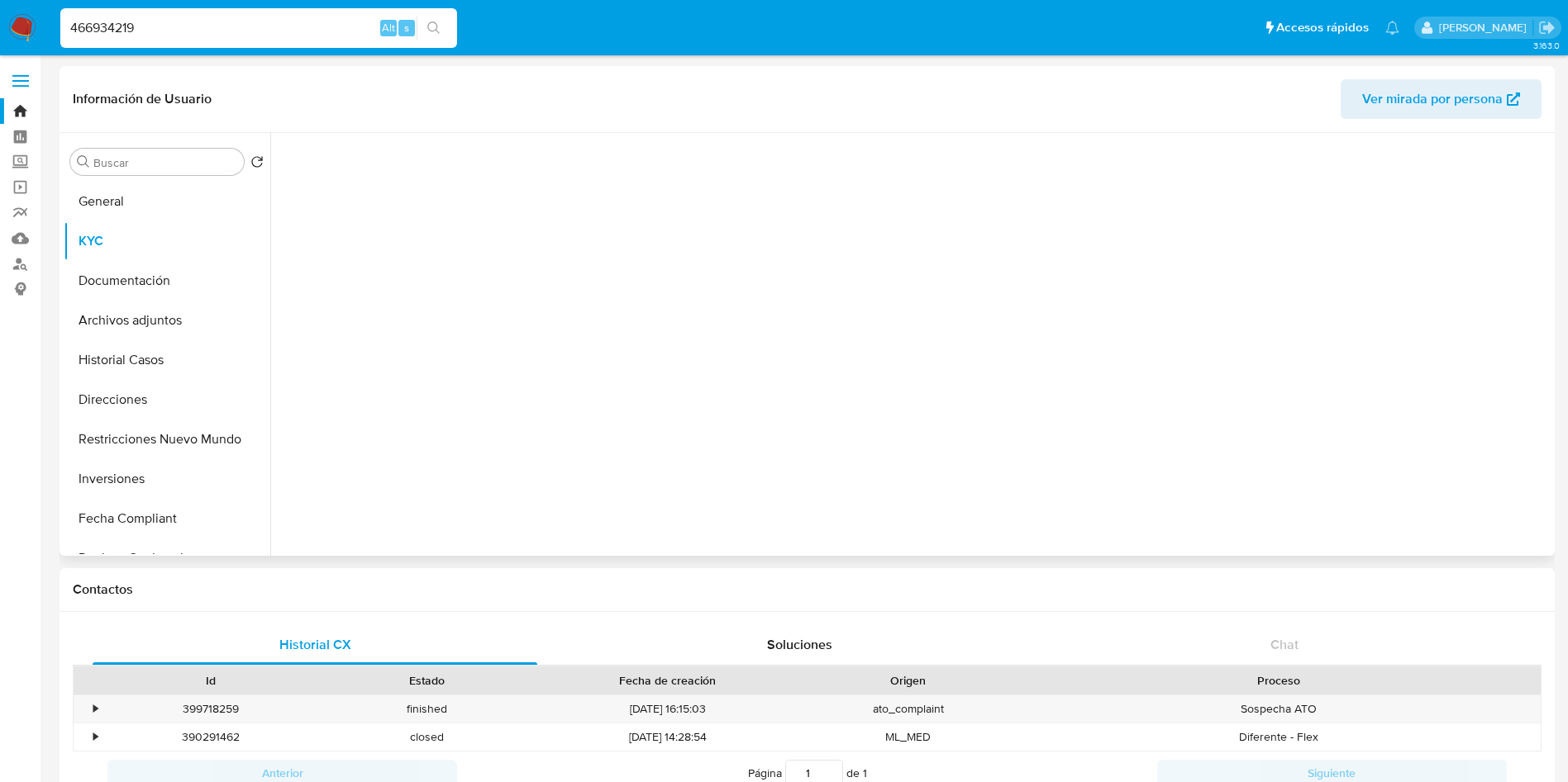
select select "10"
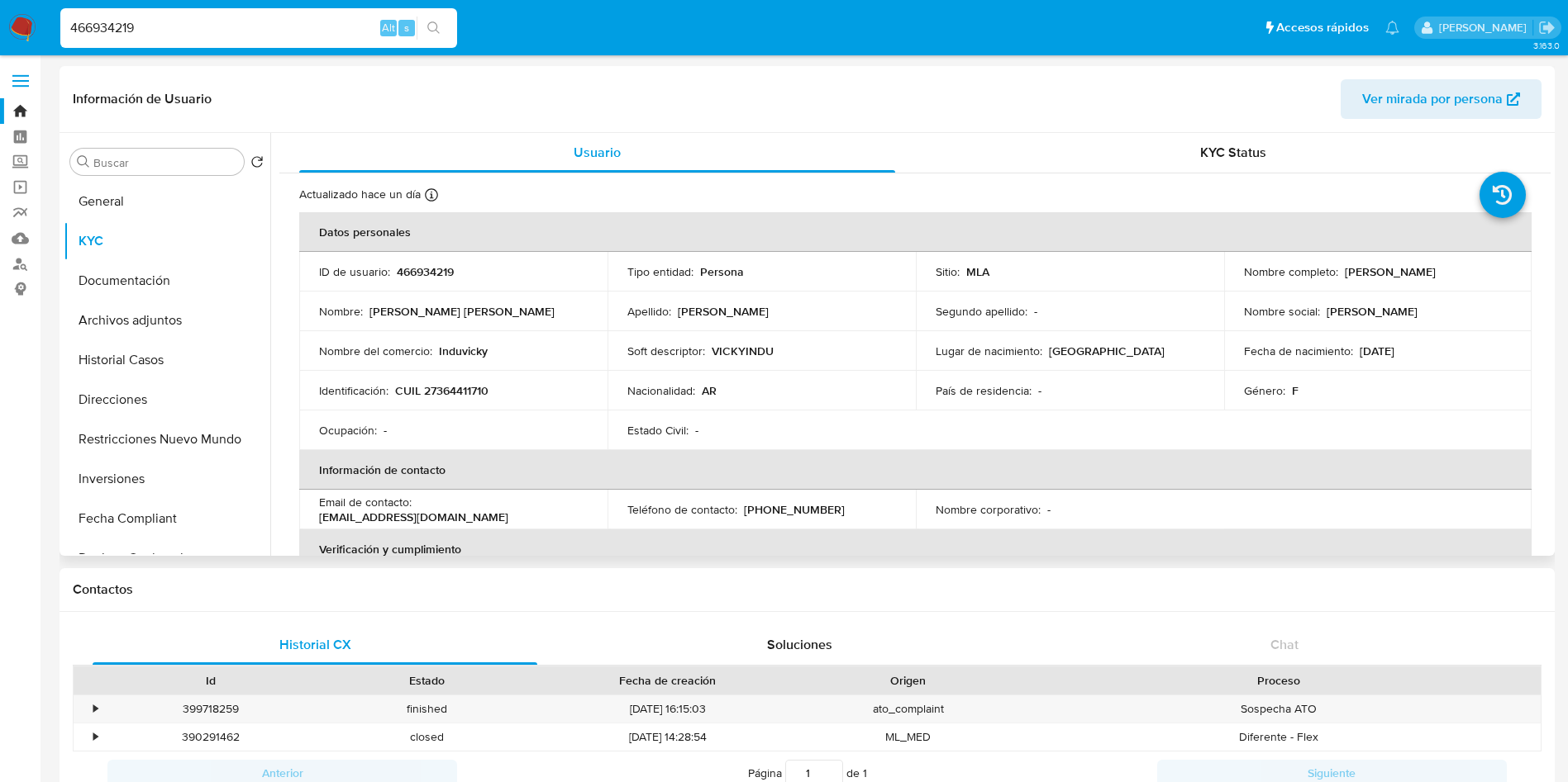
drag, startPoint x: 1341, startPoint y: 270, endPoint x: 1418, endPoint y: 292, distance: 80.1
click at [1441, 268] on div "Nombre completo : Carla Julieta Saya" at bounding box center [1378, 272] width 268 height 15
copy p "Carla Julieta Saya"
click at [436, 380] on td "Identificación : CUIL 27364411710" at bounding box center [453, 390] width 308 height 40
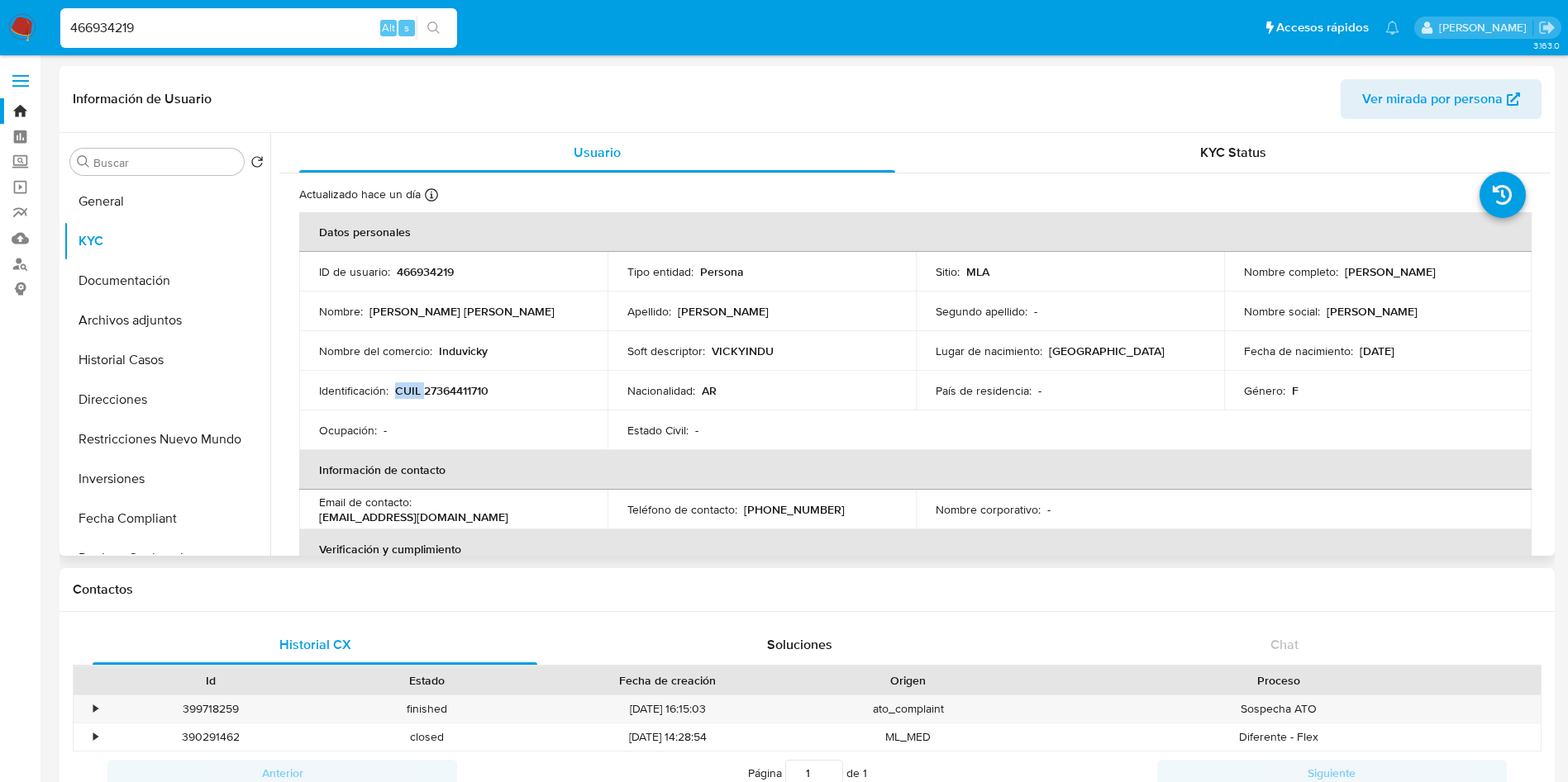
copy p "CUIL"
click at [430, 391] on p "CUIL 27364411710" at bounding box center [441, 391] width 94 height 15
click at [430, 390] on p "CUIL 27364411710" at bounding box center [441, 391] width 94 height 15
copy p "27364411710"
click at [137, 241] on button "KYC" at bounding box center [160, 241] width 193 height 40
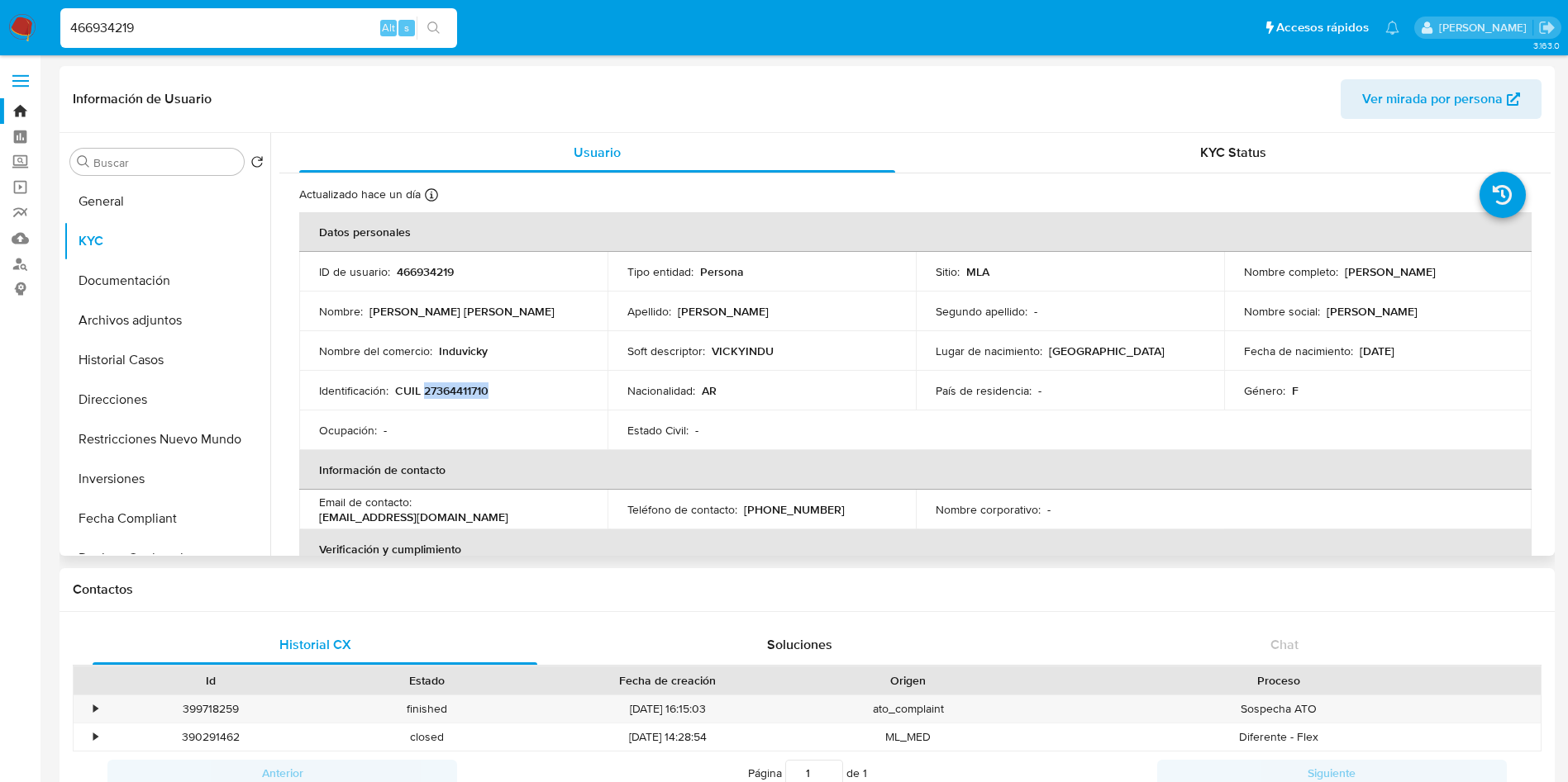
click at [441, 389] on p "CUIL 27364411710" at bounding box center [441, 391] width 94 height 15
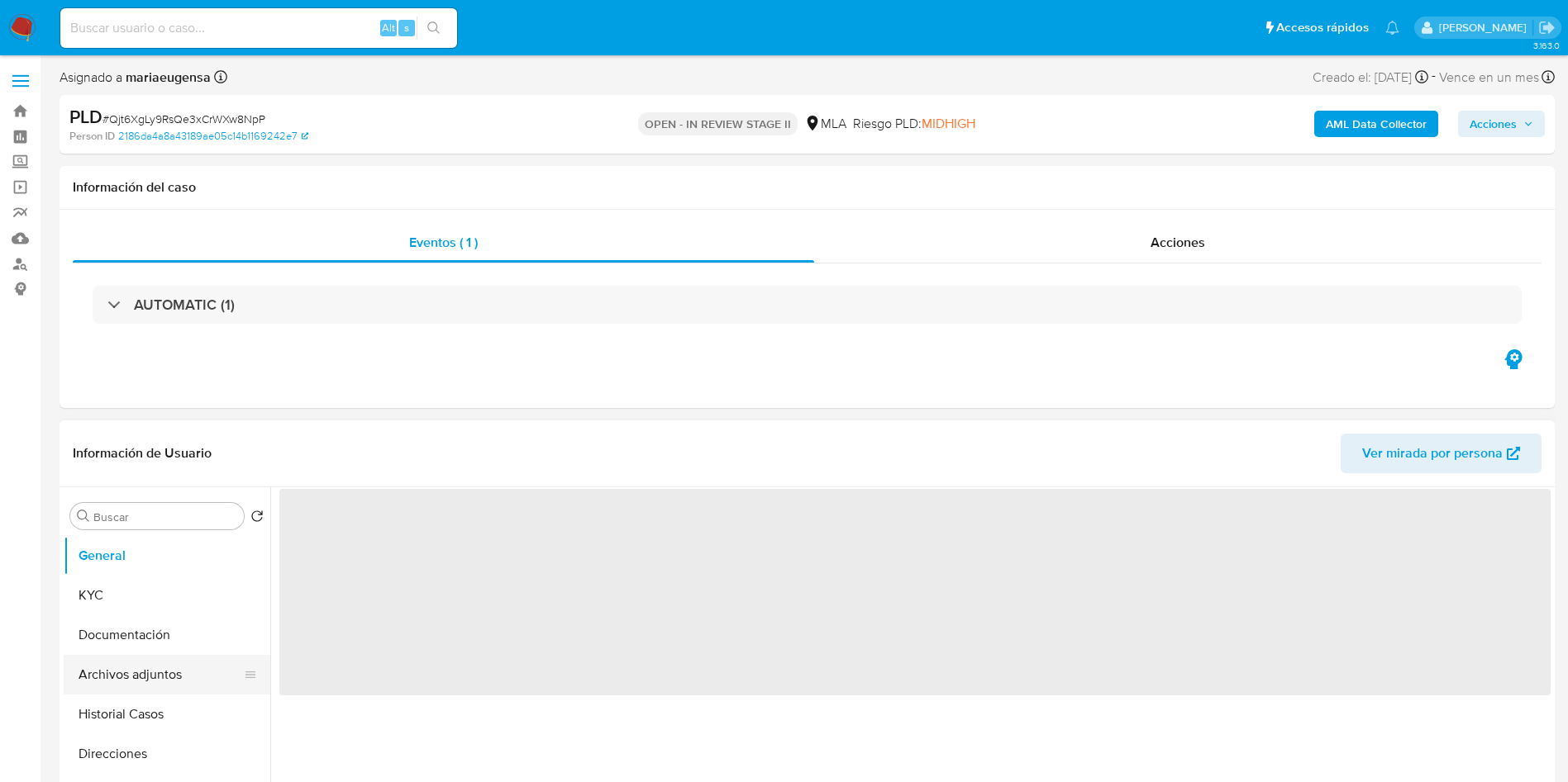
click at [173, 668] on button "Archivos adjuntos" at bounding box center [160, 674] width 193 height 40
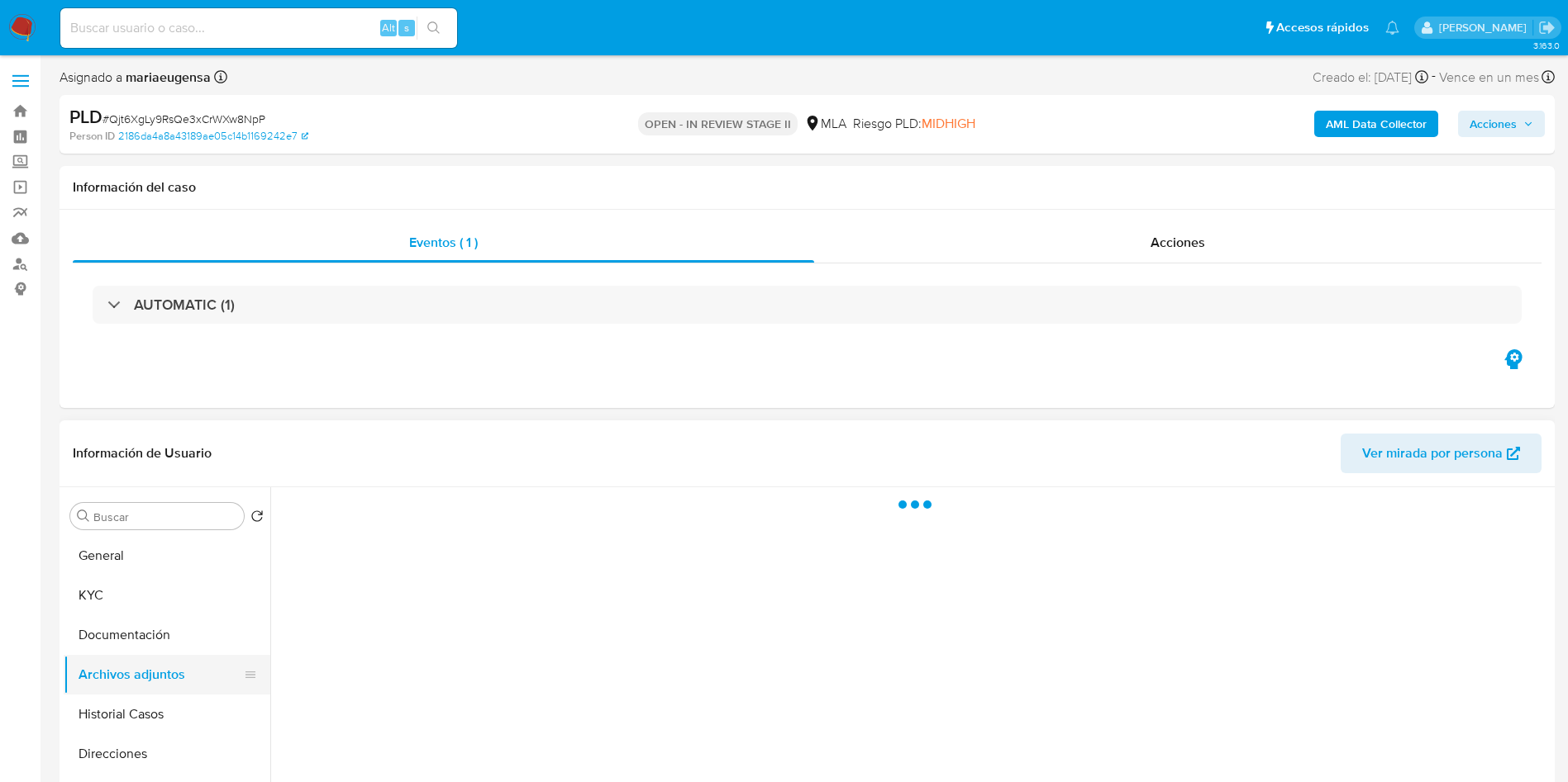
select select "10"
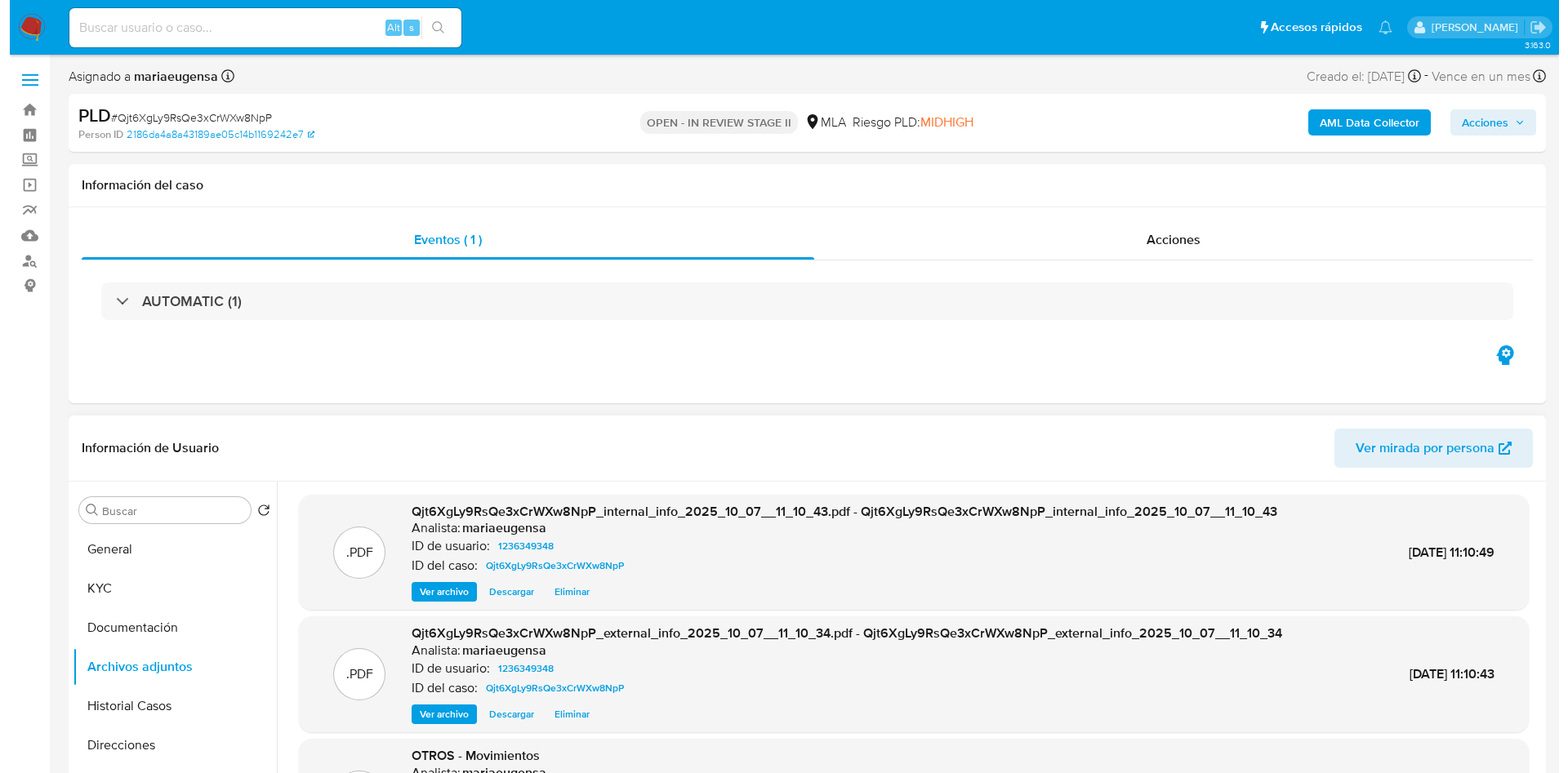
scroll to position [137, 0]
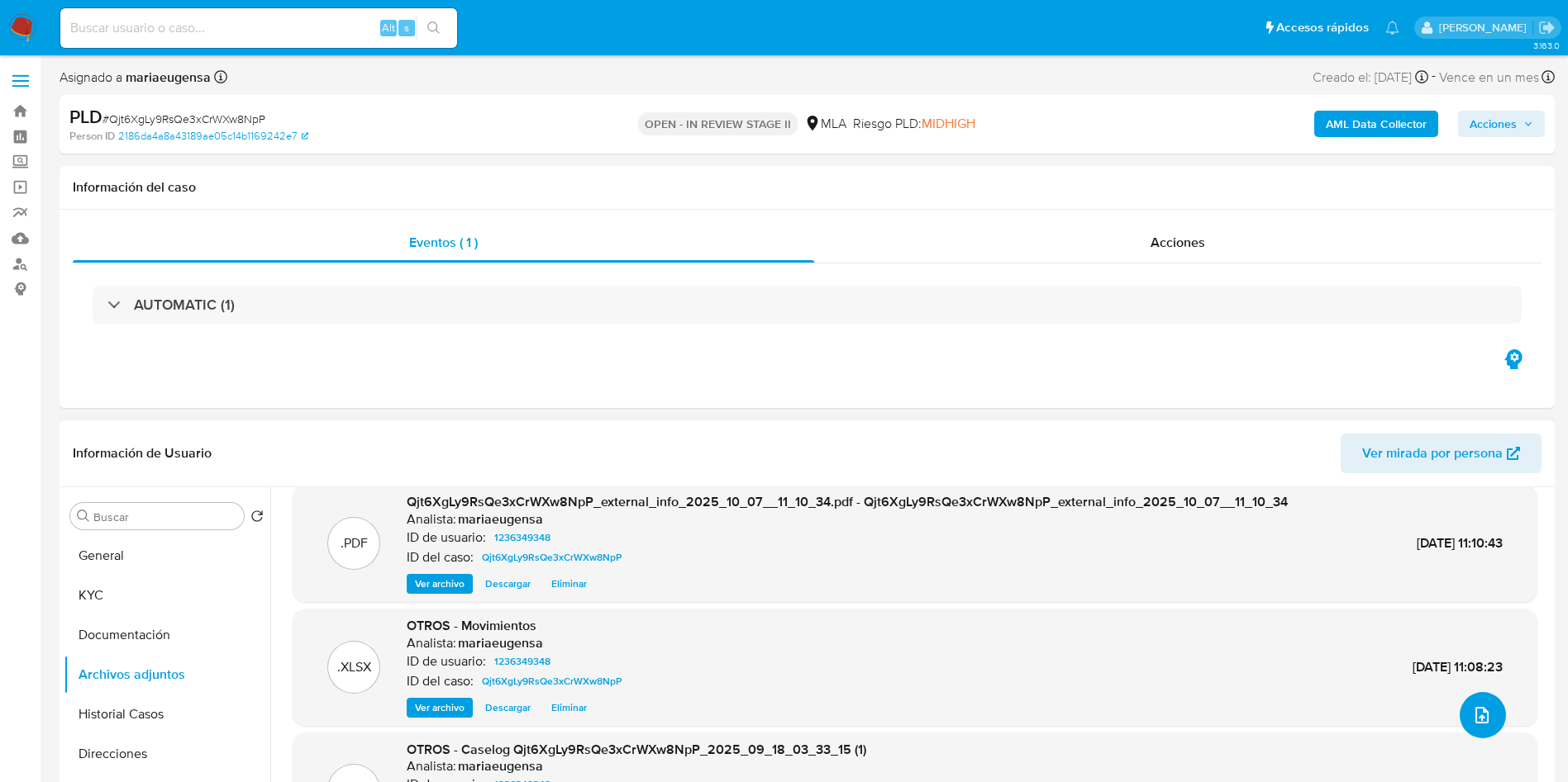
click at [1479, 722] on icon "upload-file" at bounding box center [1481, 715] width 20 height 20
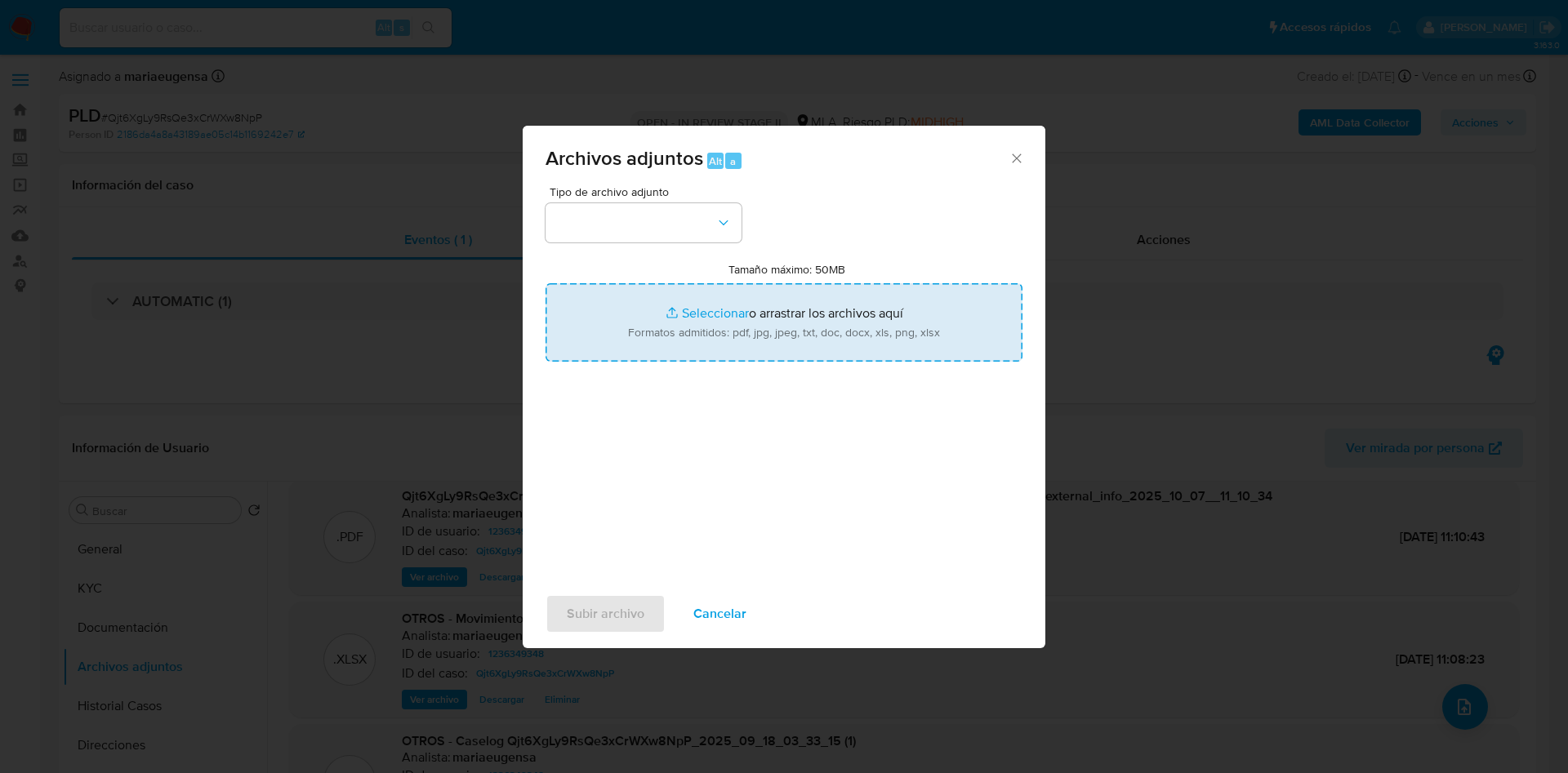
click at [774, 325] on input "Tamaño máximo: 50MB Seleccionar archivos" at bounding box center [784, 322] width 477 height 78
type input "C:\fakepath\Caselog Qjt6XgLy9RsQe3xCrWXw8NpP_2025_09_18_03_33_15 (1) - v2.docx"
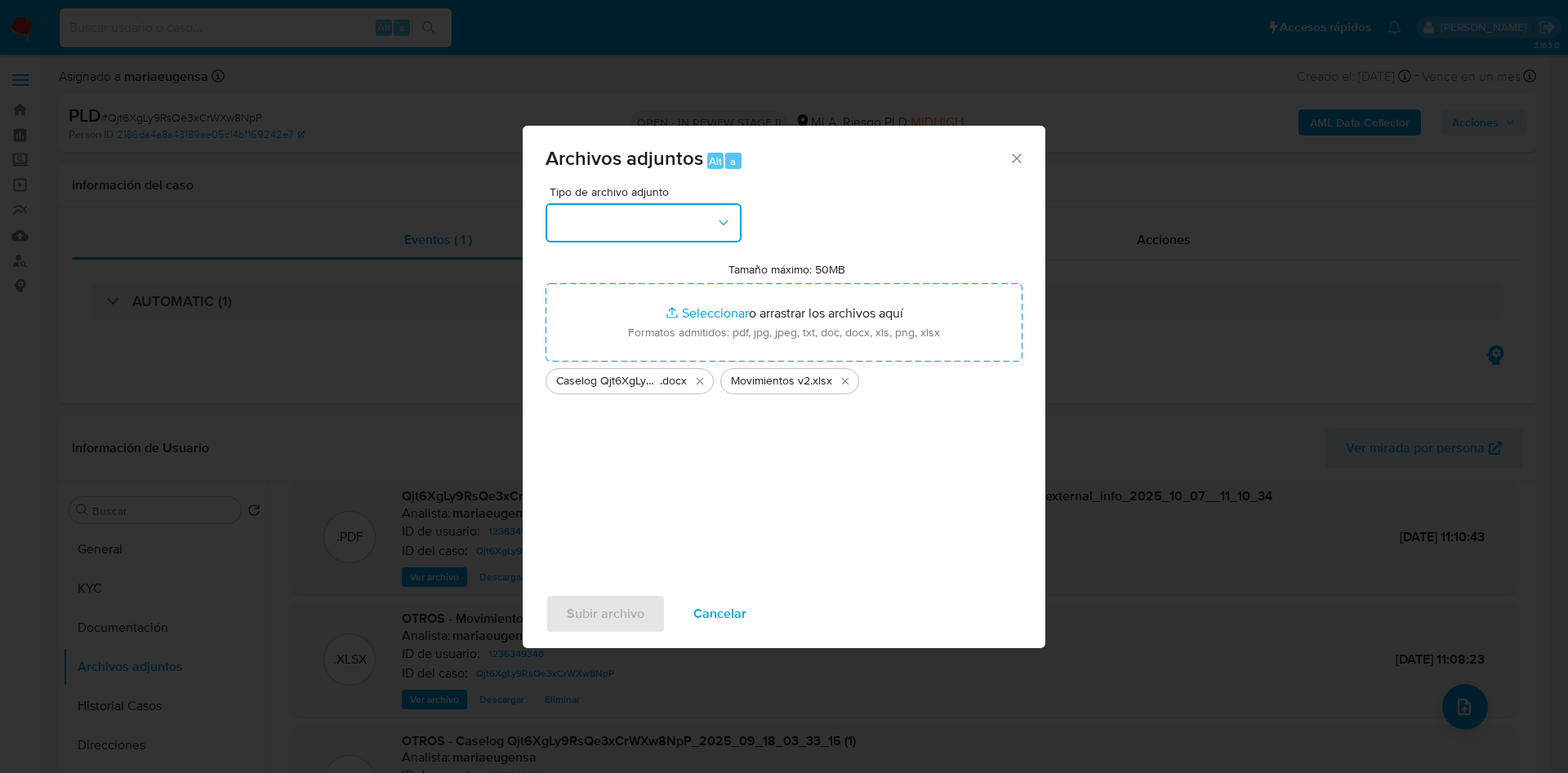
click at [566, 209] on button "button" at bounding box center [643, 223] width 196 height 39
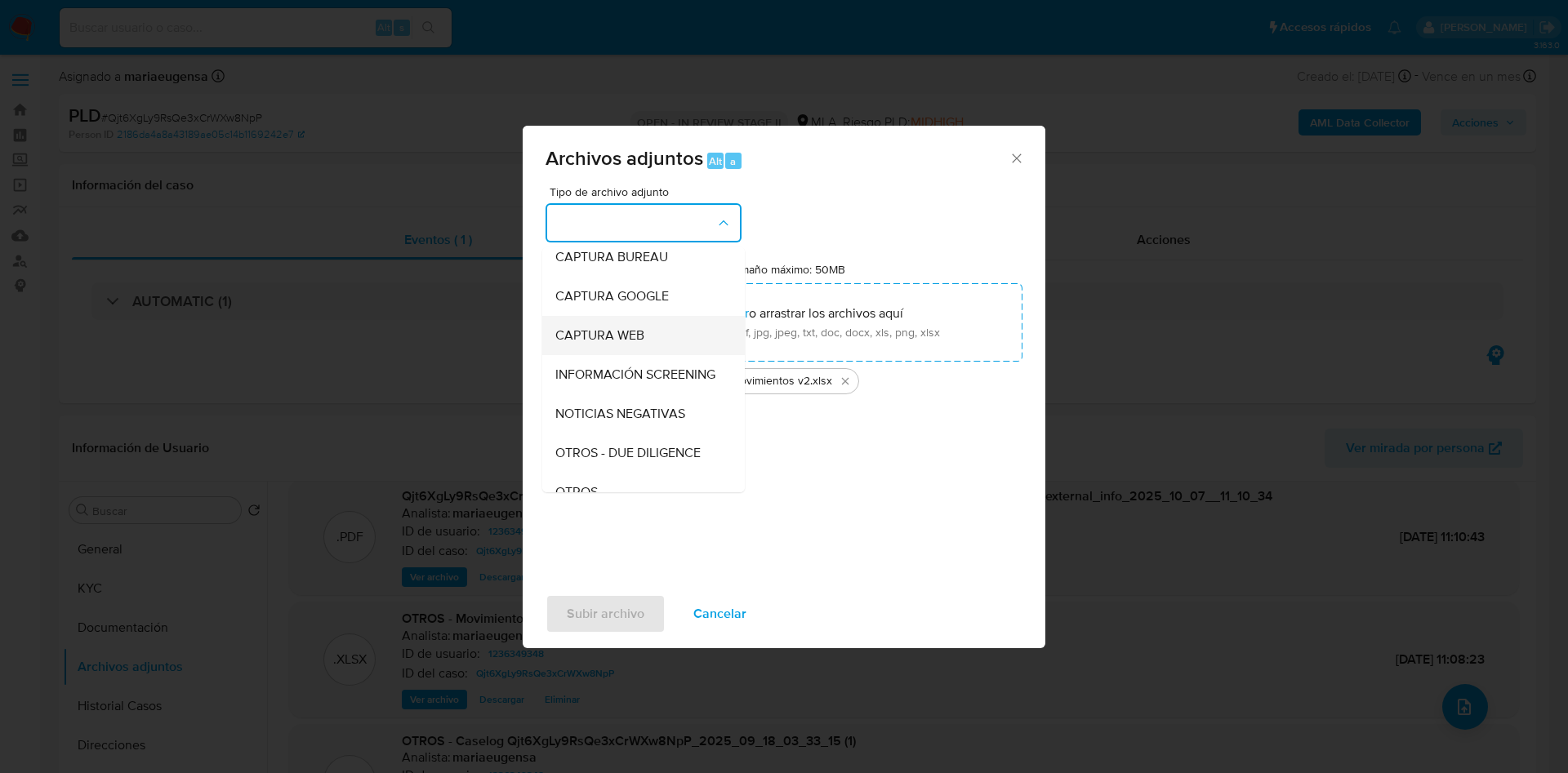
scroll to position [122, 0]
click at [564, 466] on span "OTROS" at bounding box center [577, 458] width 42 height 17
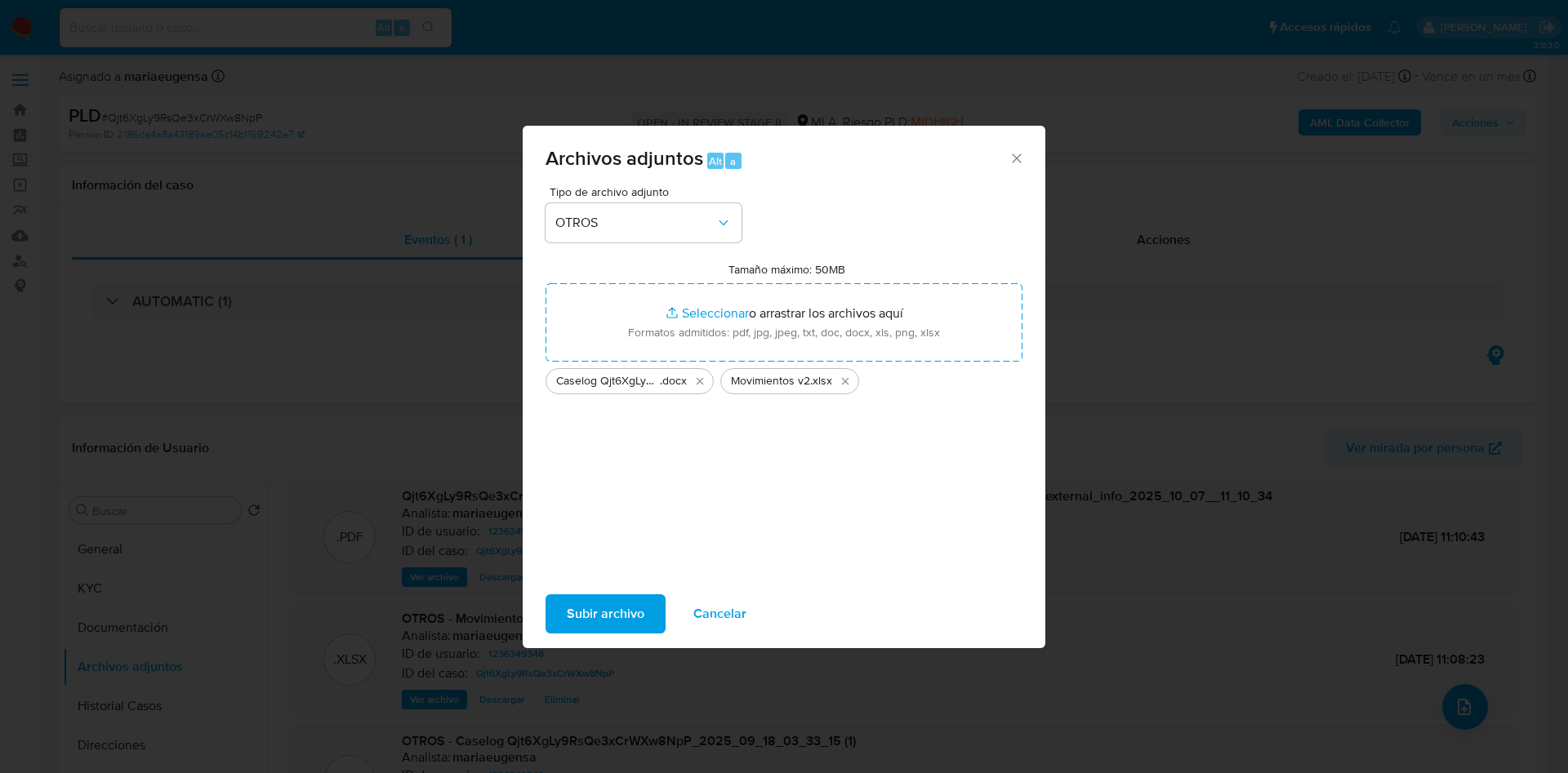
click at [620, 613] on span "Subir archivo" at bounding box center [605, 613] width 78 height 36
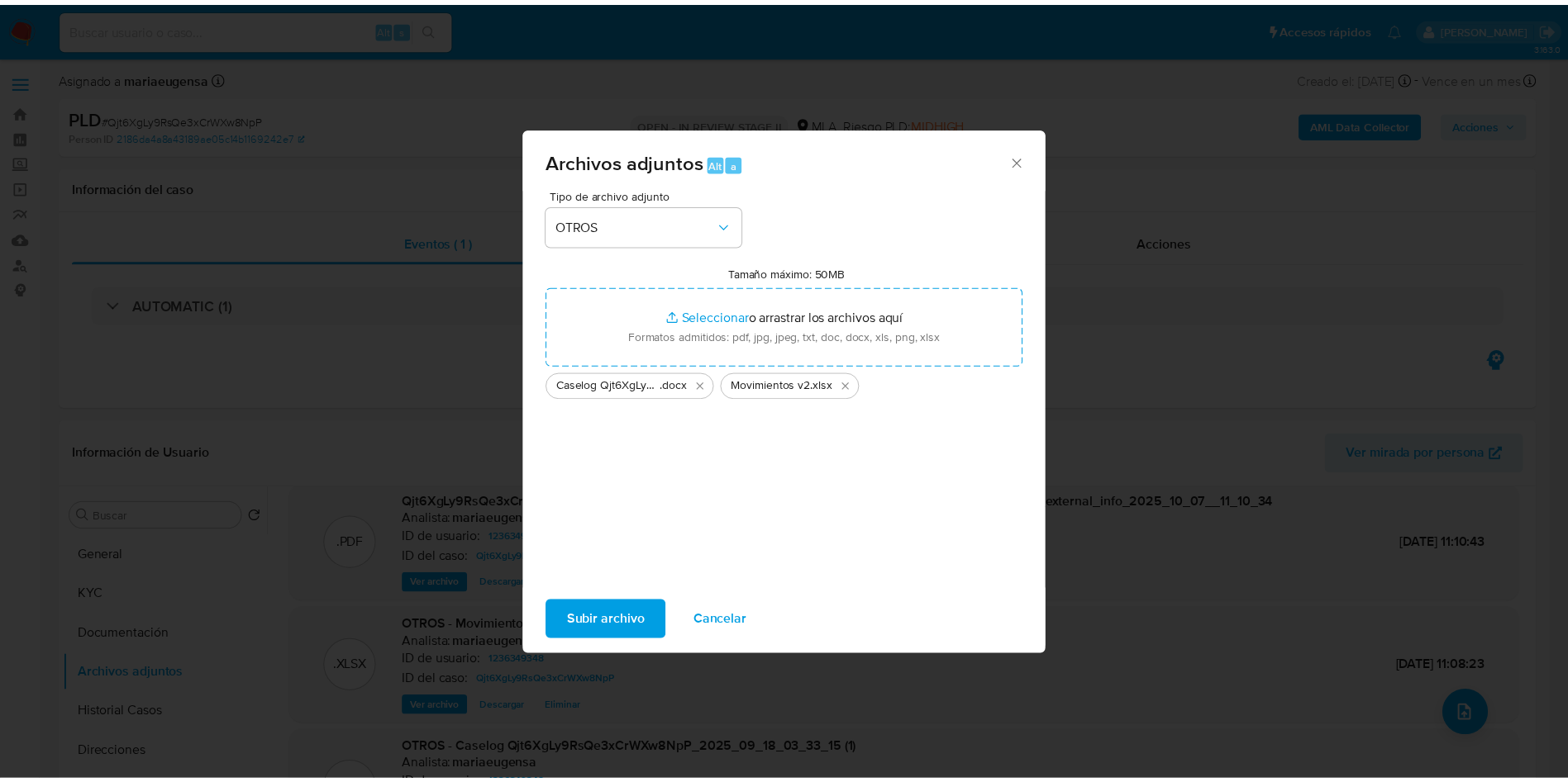
scroll to position [119, 0]
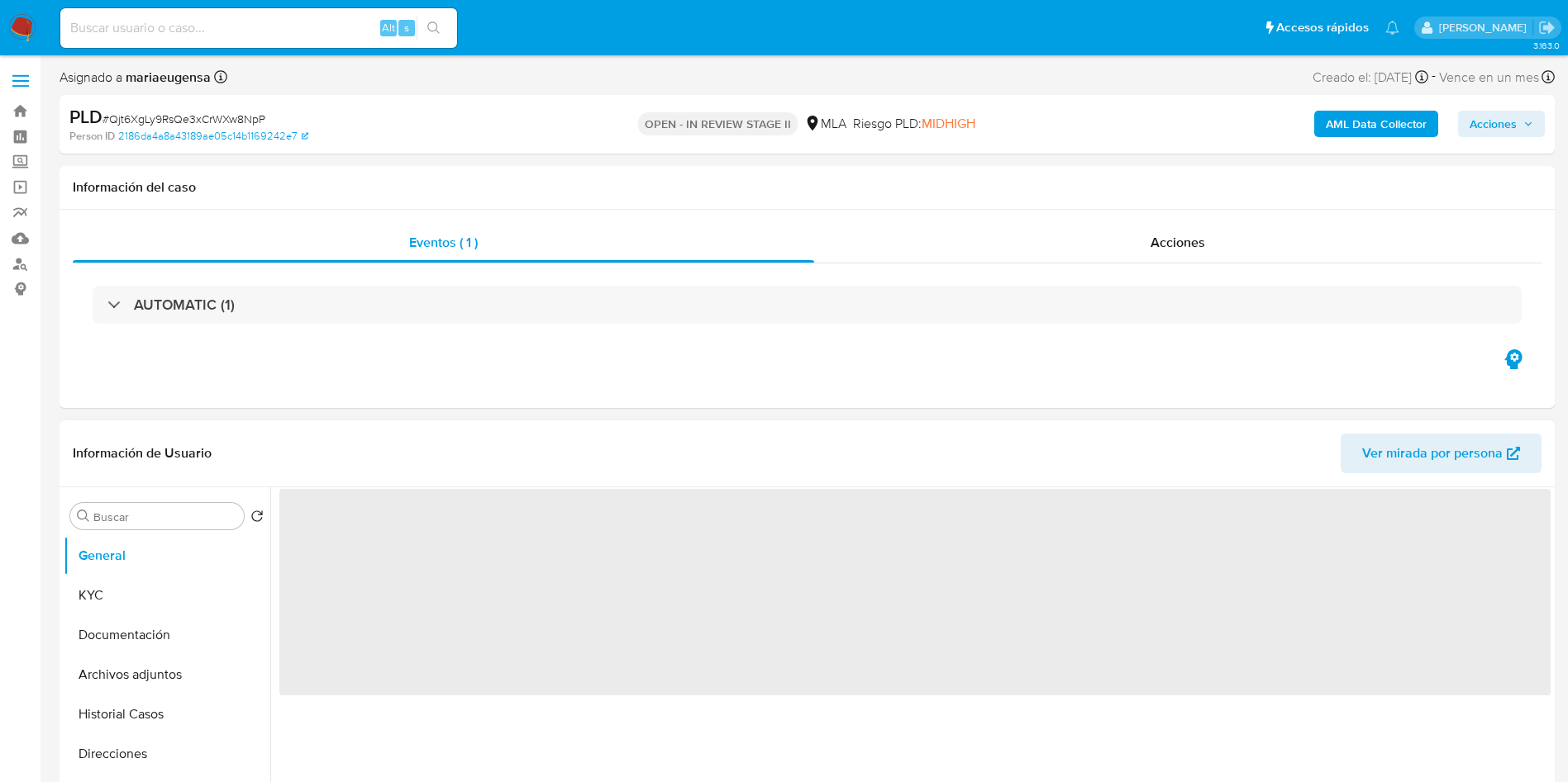
select select "10"
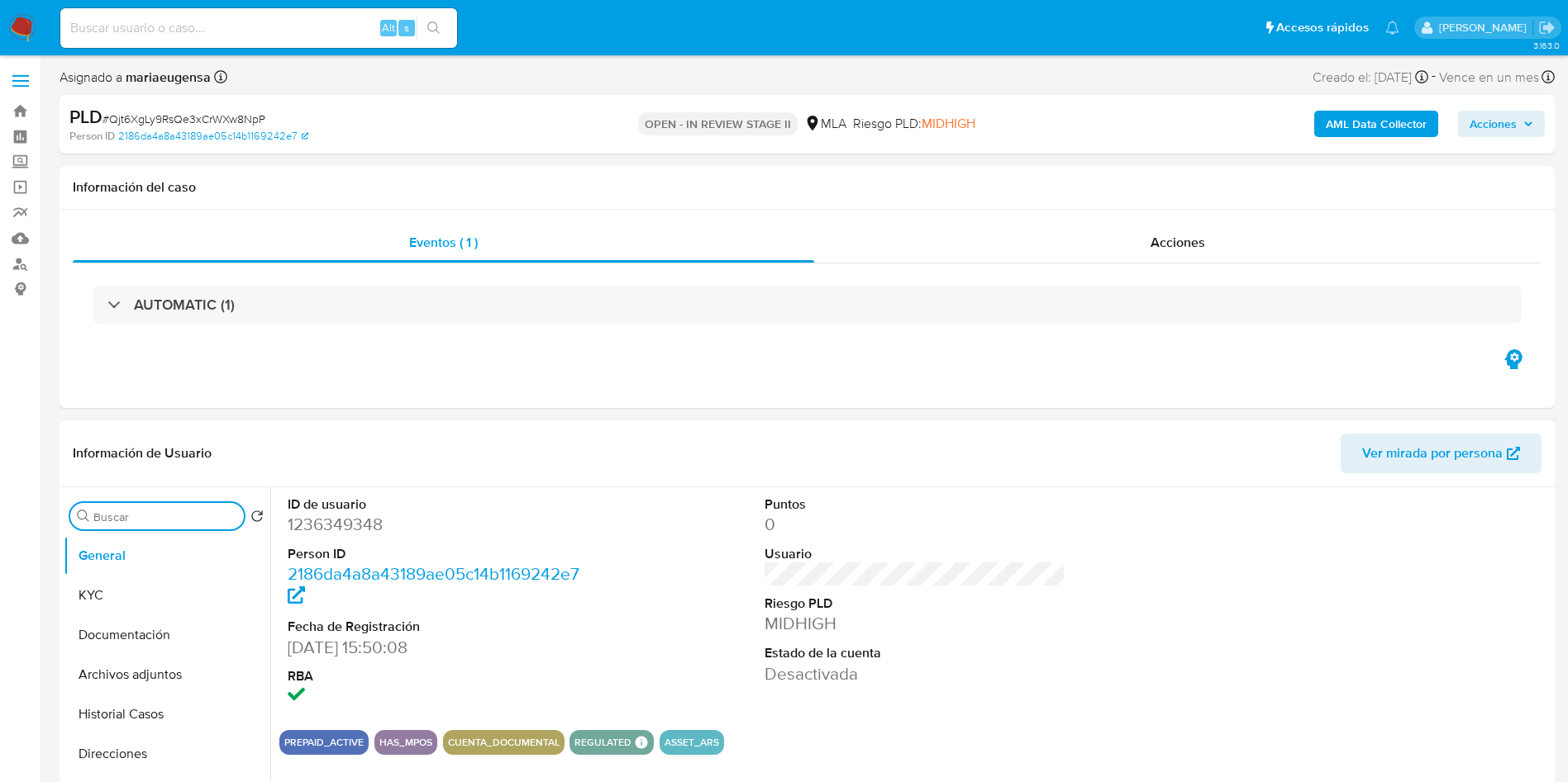
click at [144, 511] on input "Buscar" at bounding box center [165, 517] width 144 height 15
type input "ar"
click at [159, 581] on button "Archivos adjuntos" at bounding box center [160, 595] width 193 height 40
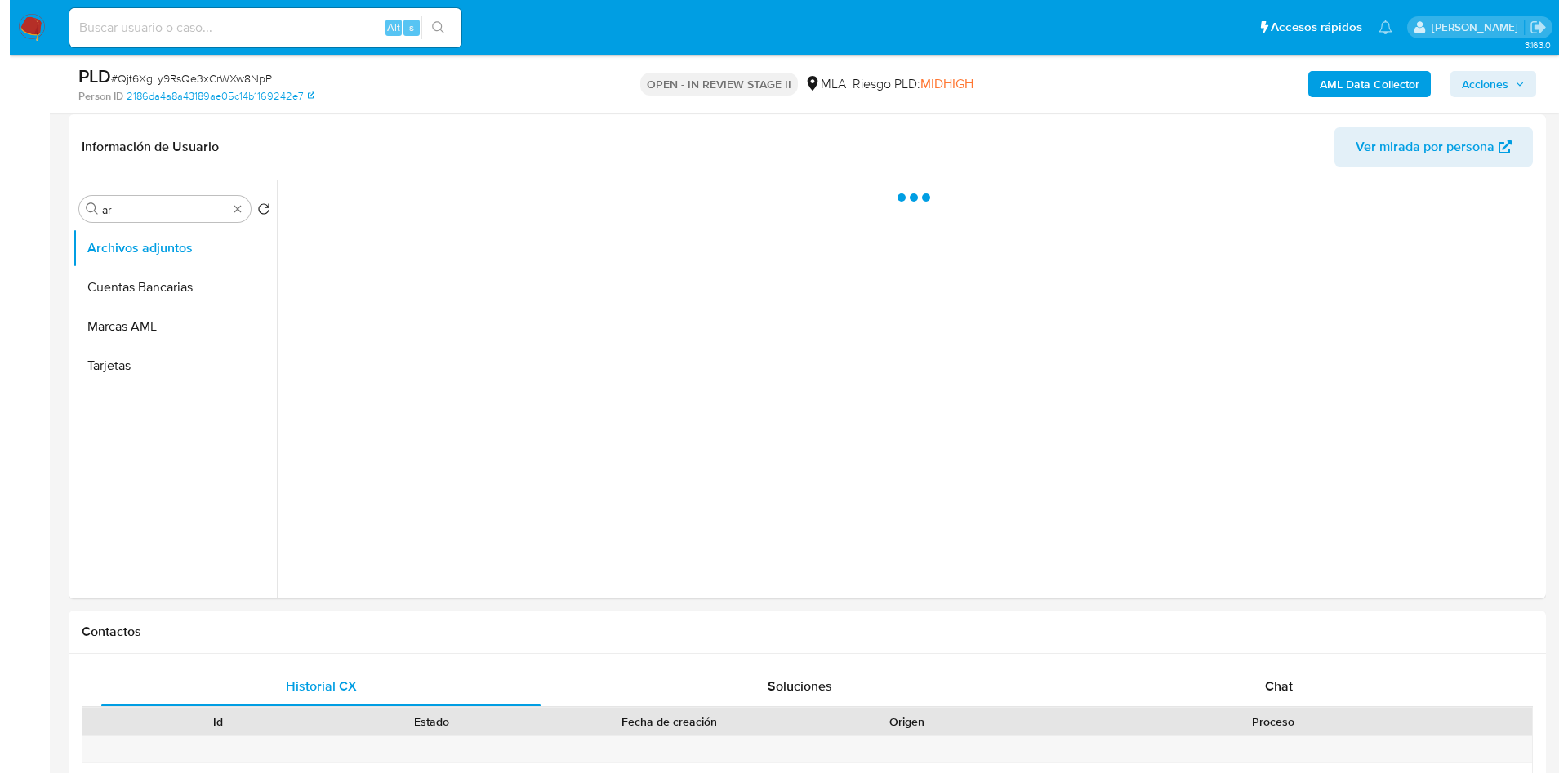
scroll to position [245, 0]
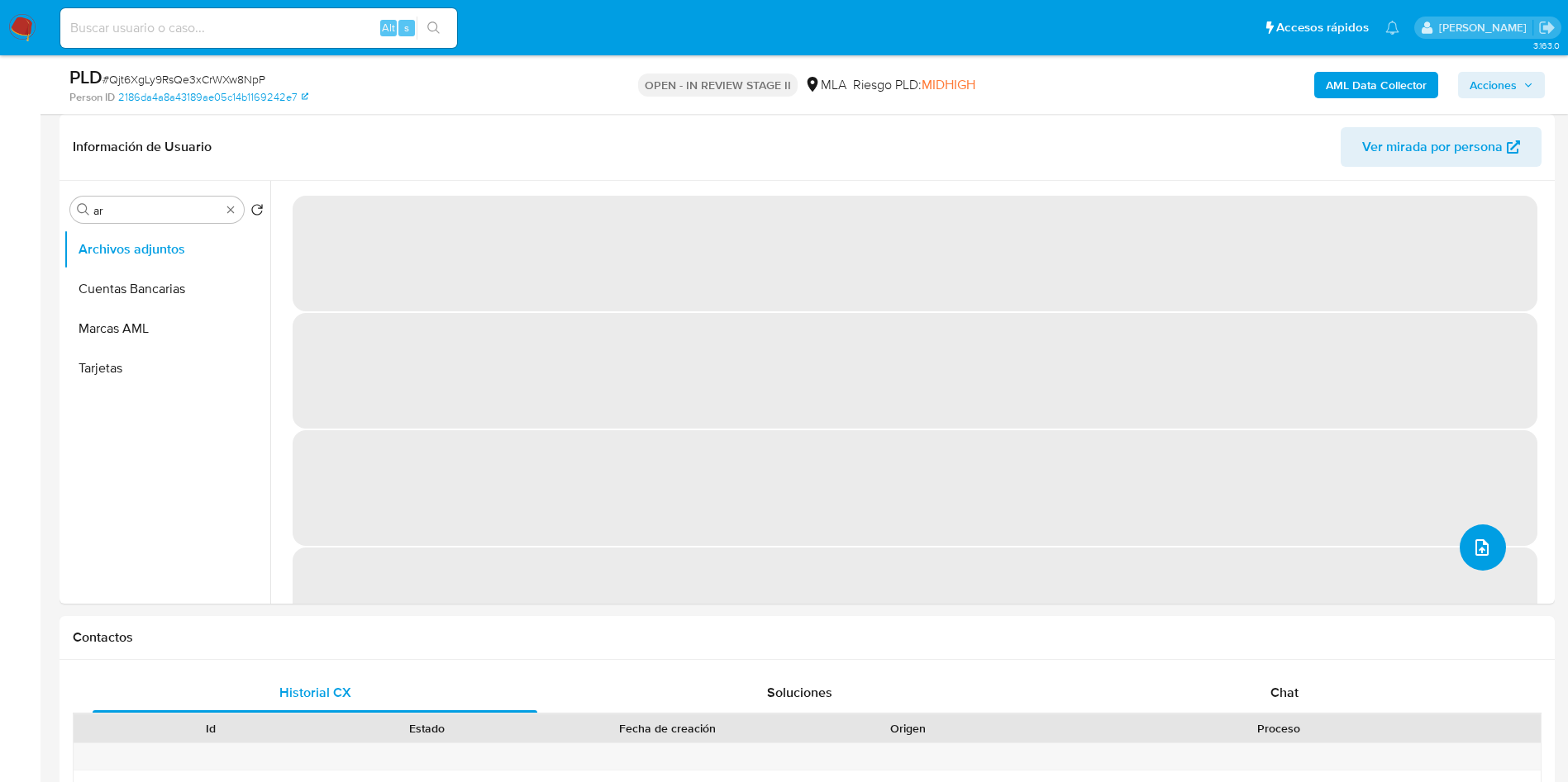
click at [1483, 528] on button "upload-file" at bounding box center [1483, 548] width 46 height 46
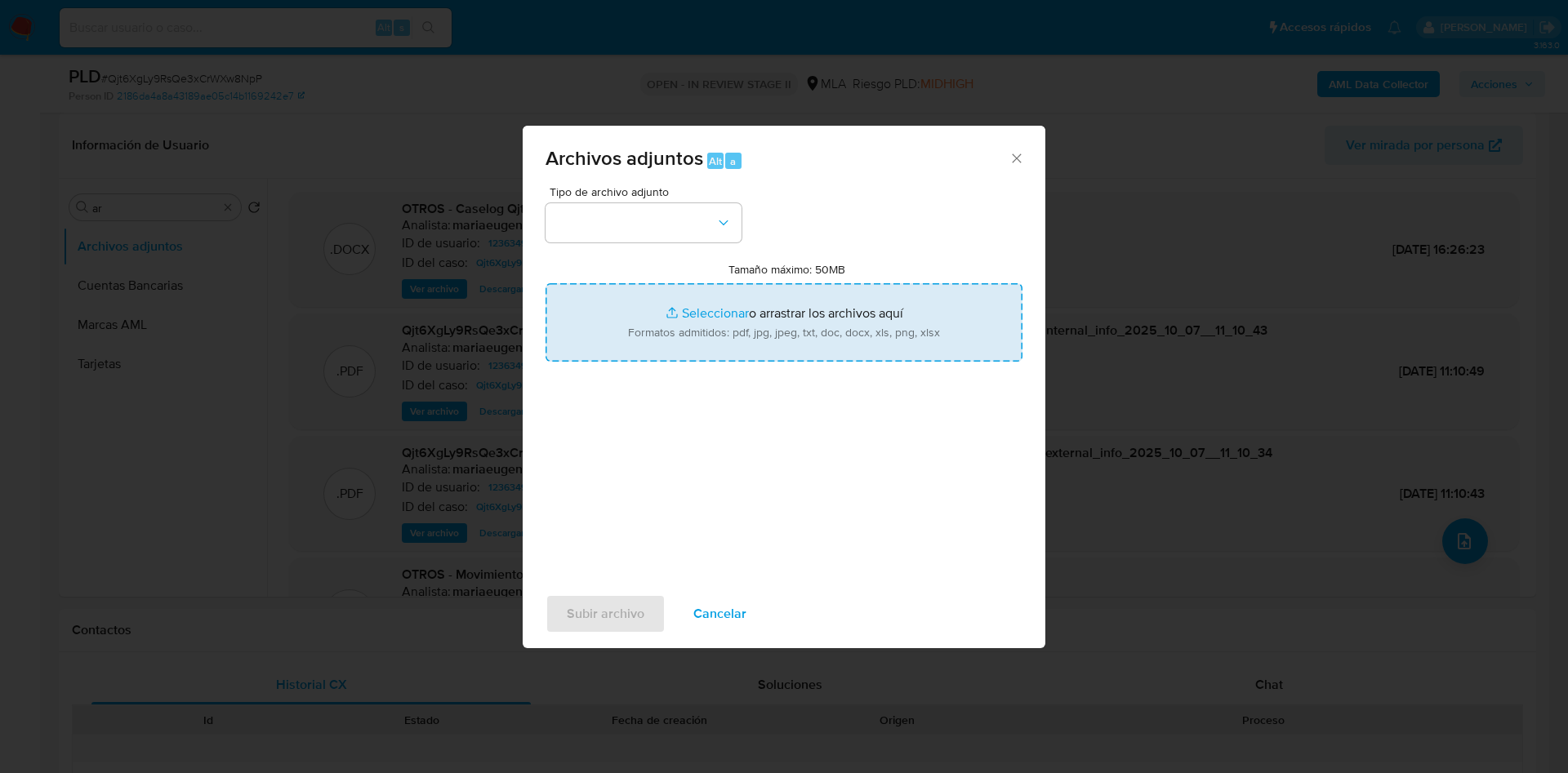
click at [756, 310] on input "Tamaño máximo: 50MB Seleccionar archivos" at bounding box center [784, 322] width 477 height 78
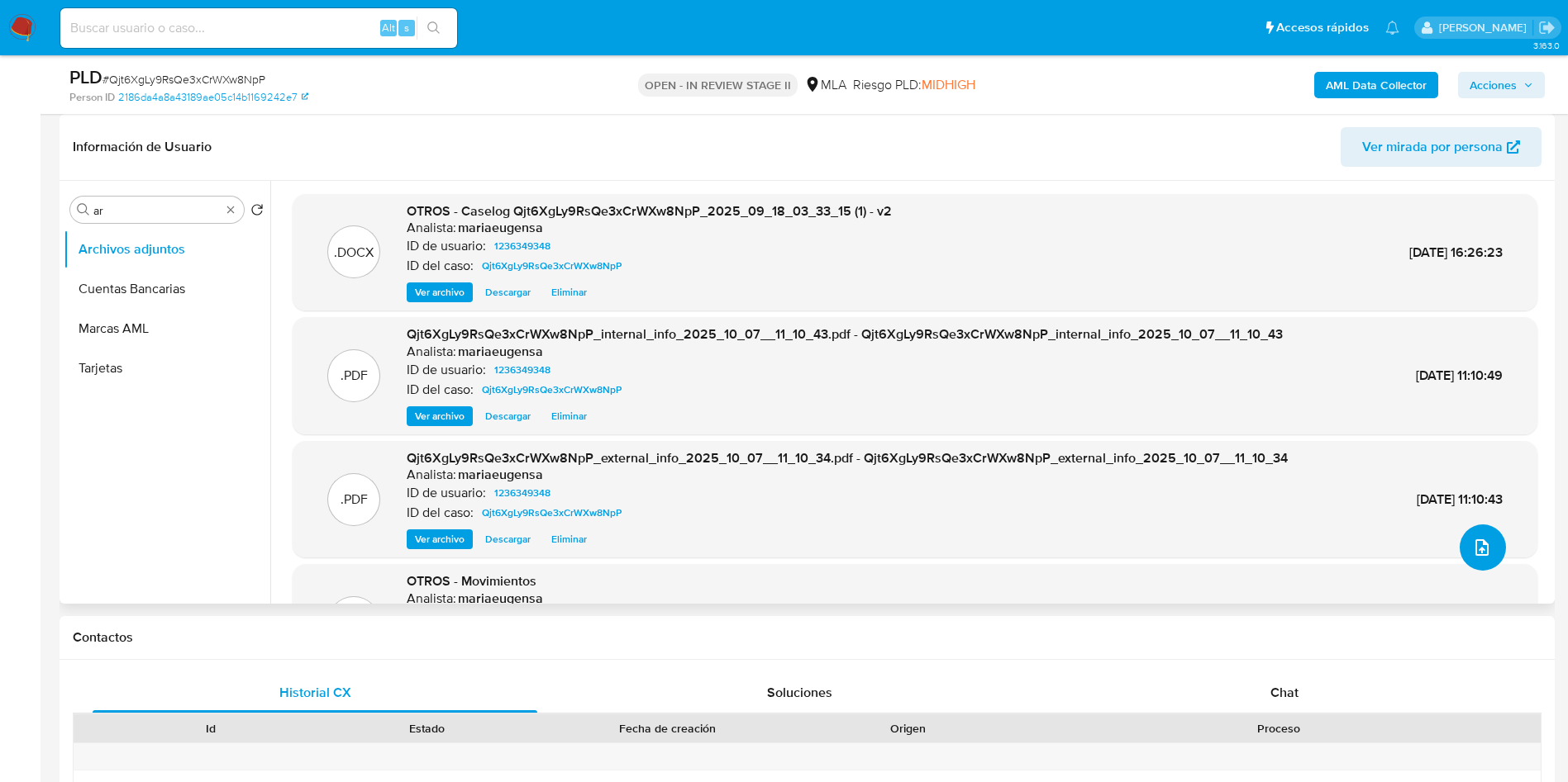
click at [1471, 541] on icon "upload-file" at bounding box center [1481, 547] width 20 height 20
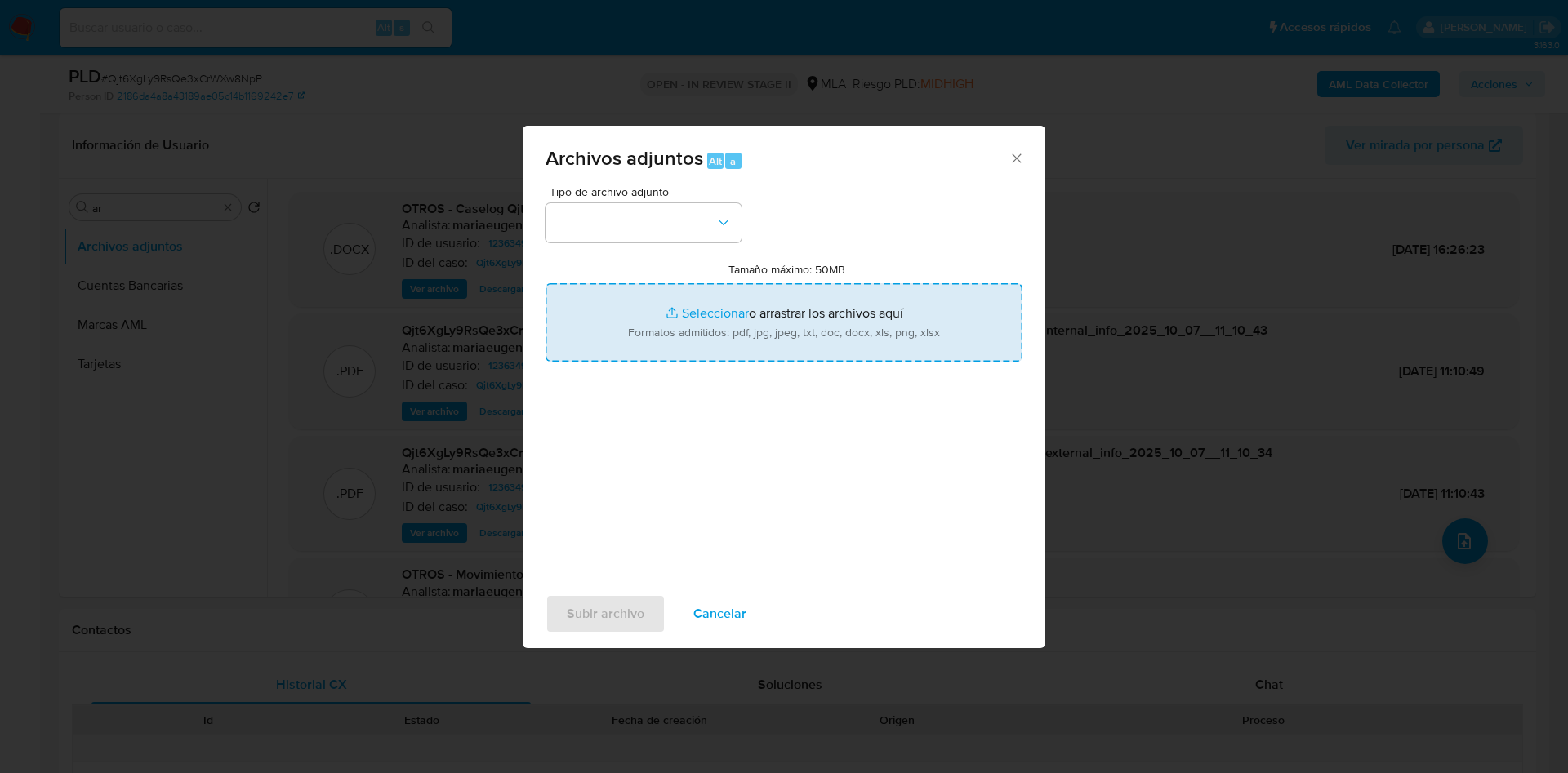
click at [868, 340] on input "Tamaño máximo: 50MB Seleccionar archivos" at bounding box center [784, 322] width 477 height 78
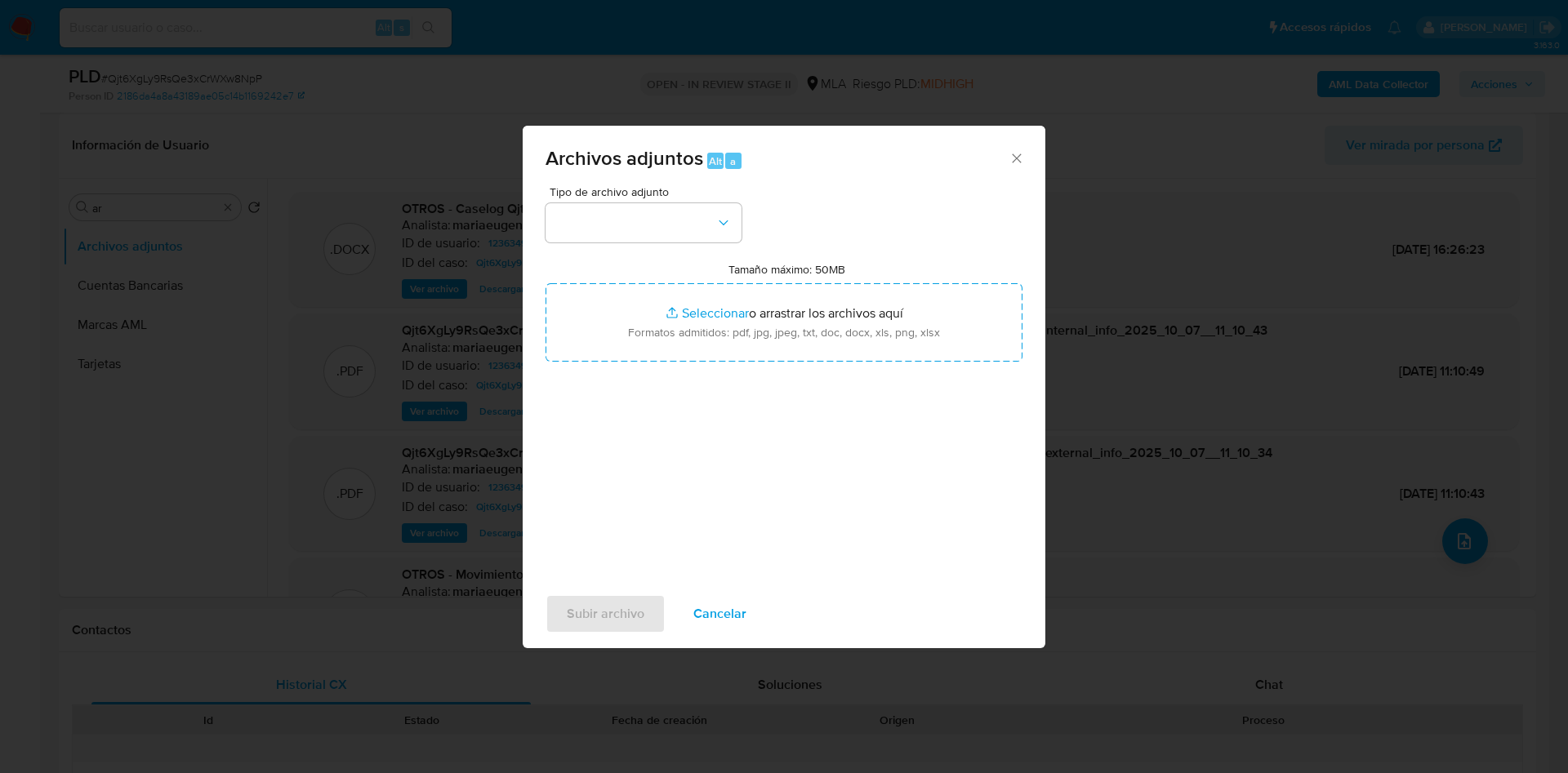
click at [738, 611] on span "Cancelar" at bounding box center [720, 613] width 53 height 36
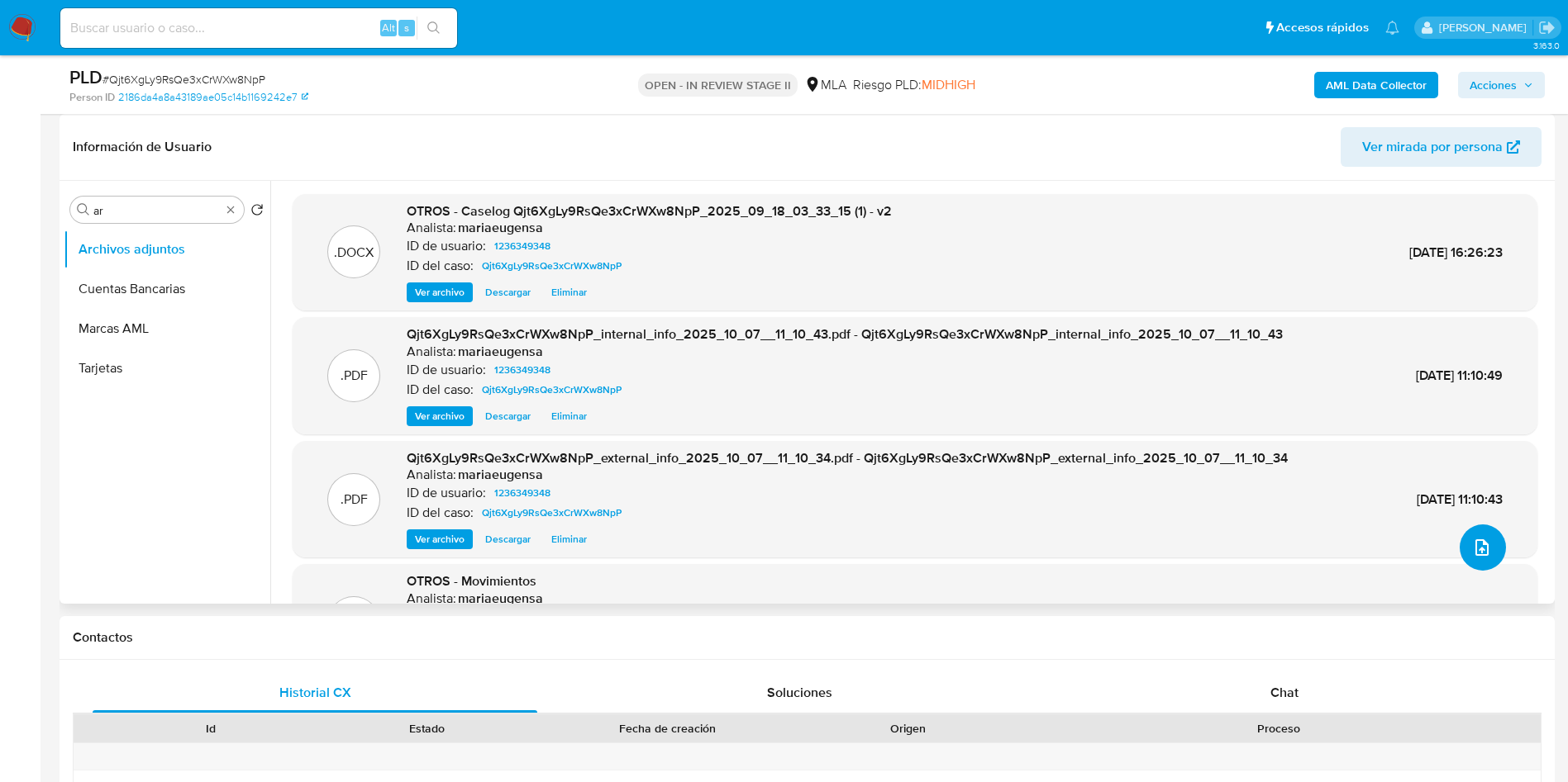
click at [1485, 538] on button "upload-file" at bounding box center [1483, 548] width 46 height 46
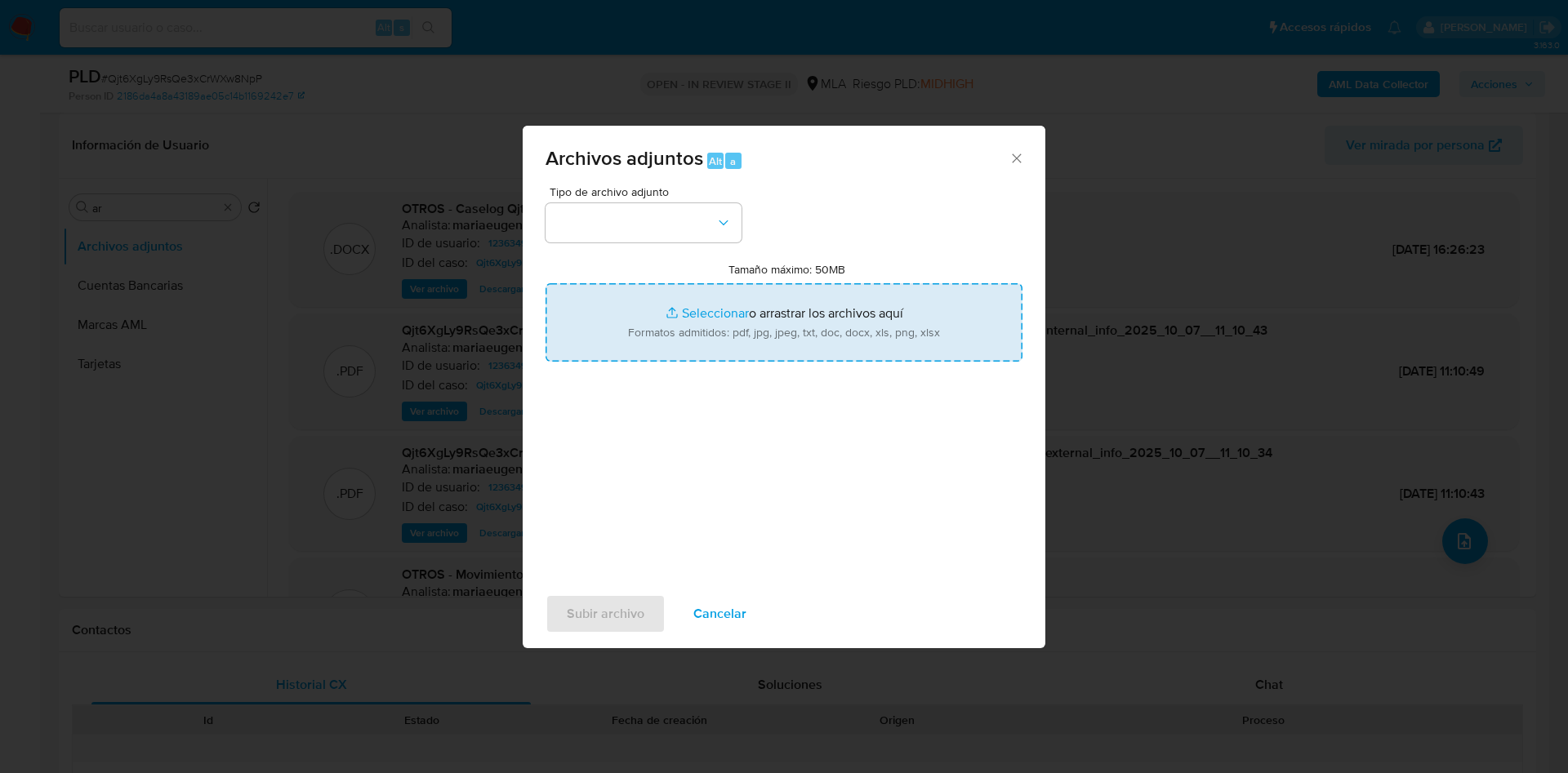
click at [691, 334] on input "Tamaño máximo: 50MB Seleccionar archivos" at bounding box center [784, 322] width 477 height 78
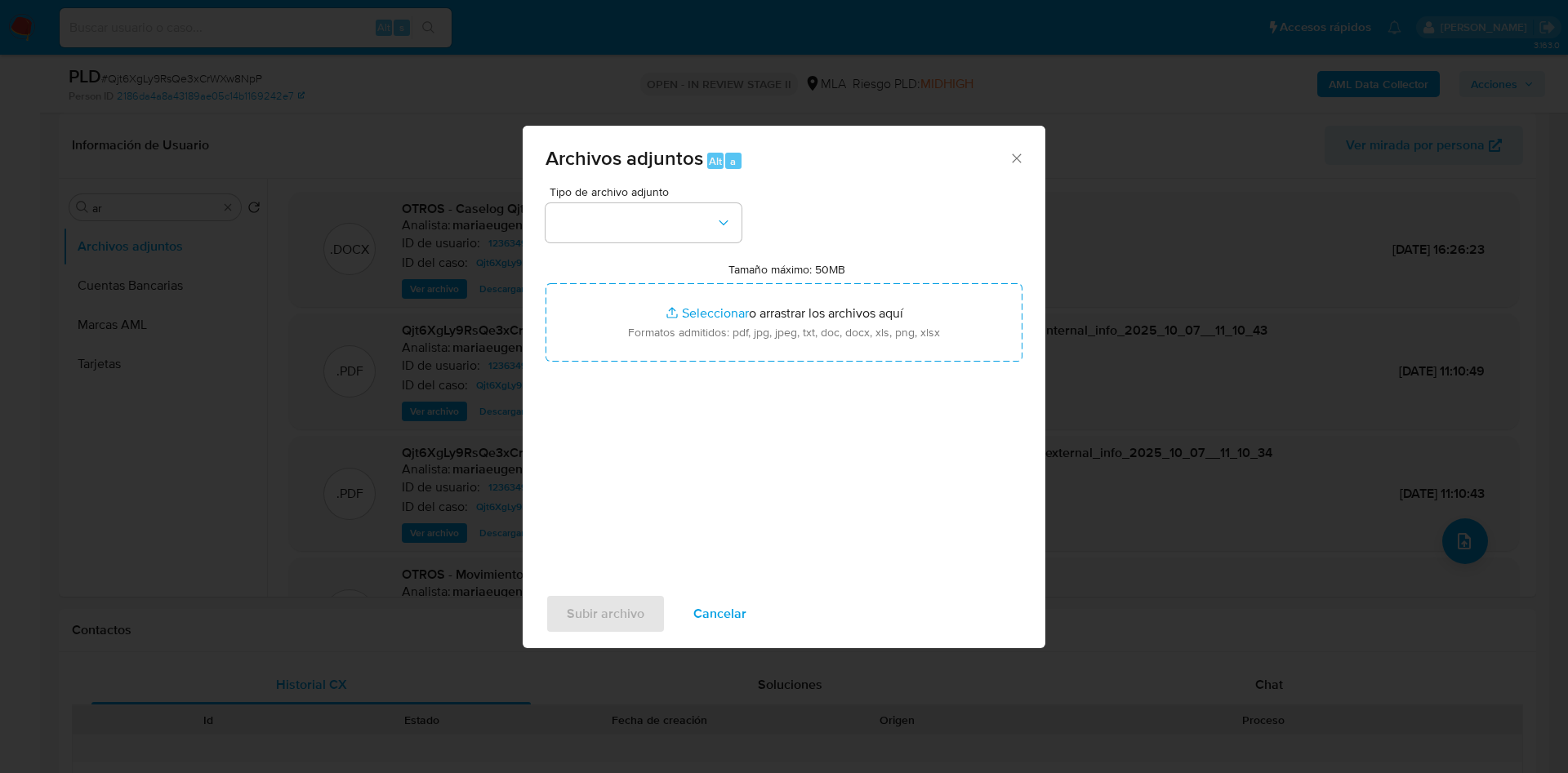
click at [721, 596] on span "Cancelar" at bounding box center [720, 613] width 53 height 36
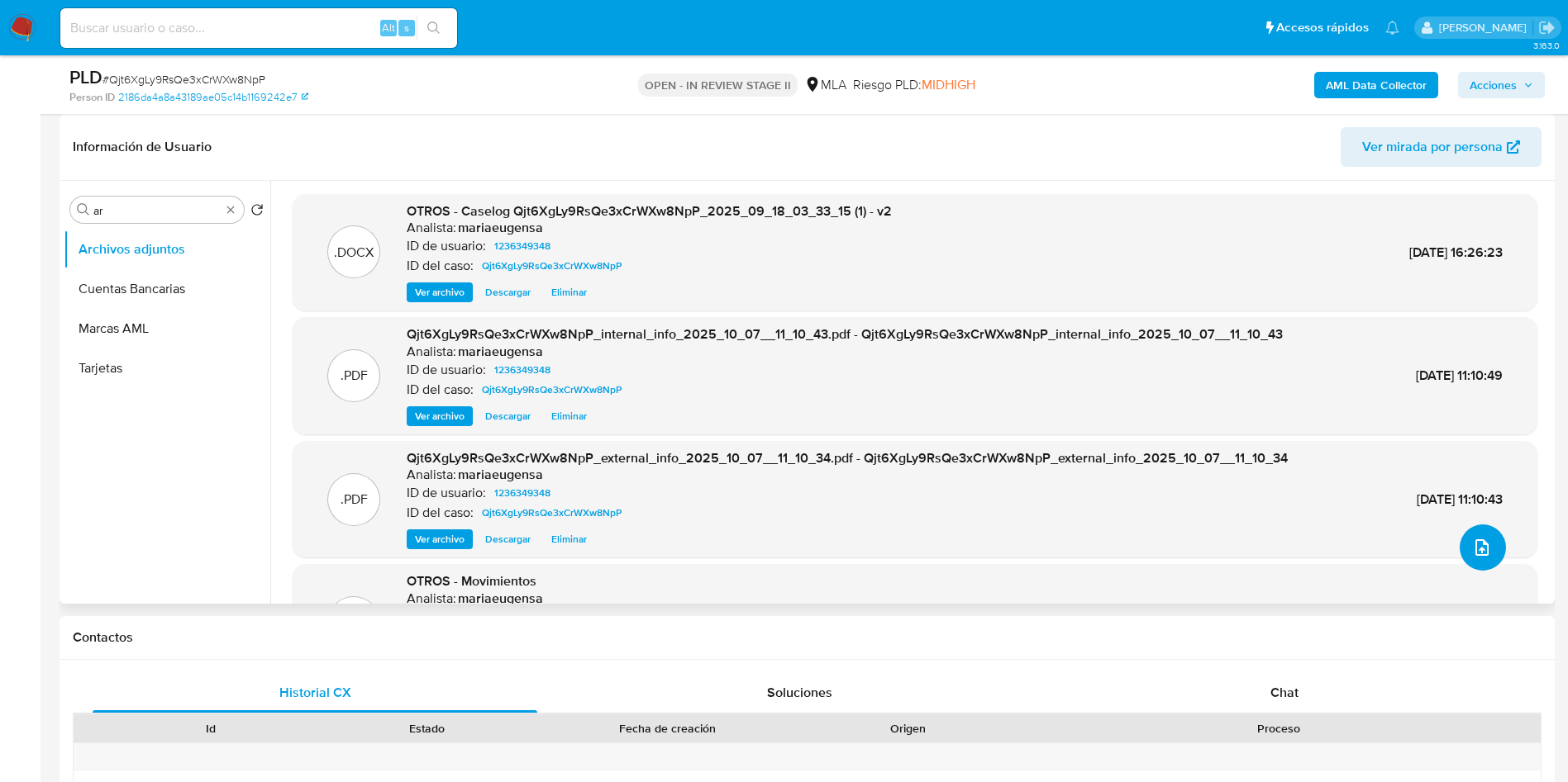
click at [1484, 554] on icon "upload-file" at bounding box center [1481, 547] width 20 height 20
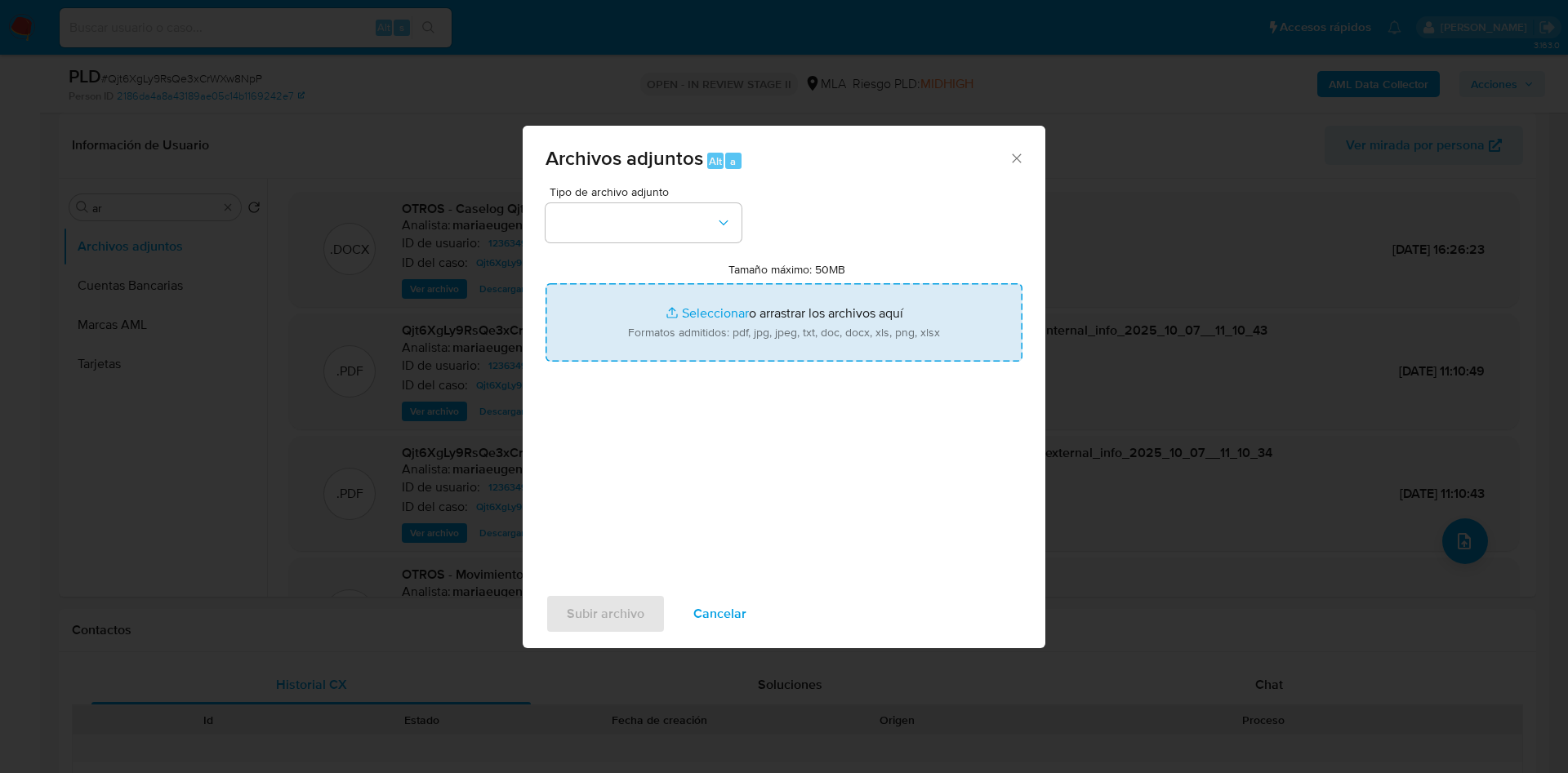
click at [786, 337] on input "Tamaño máximo: 50MB Seleccionar archivos" at bounding box center [784, 322] width 477 height 78
type input "C:\fakepath\Movimientos v2.xlsx"
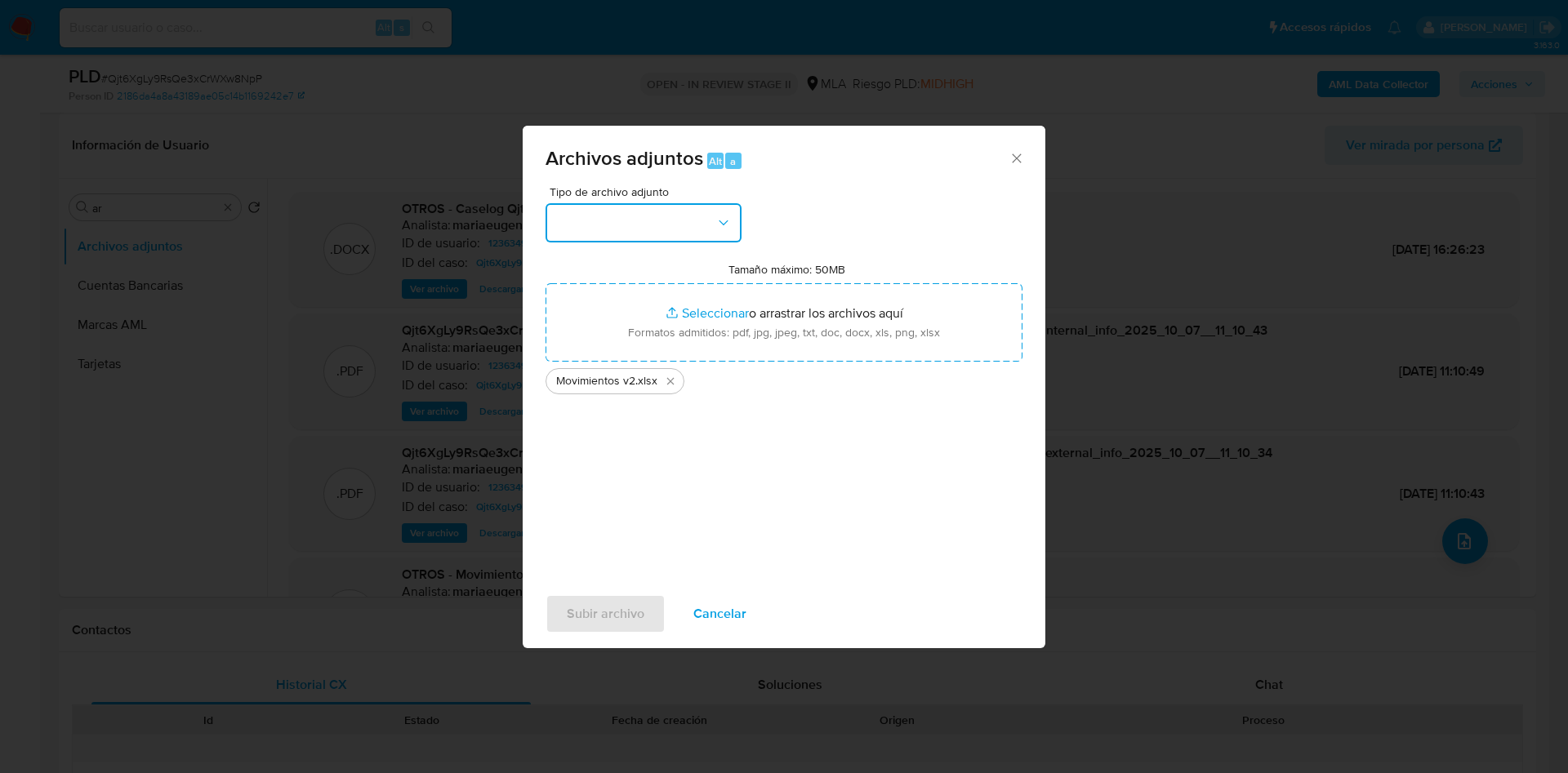
click at [642, 230] on button "button" at bounding box center [643, 223] width 196 height 39
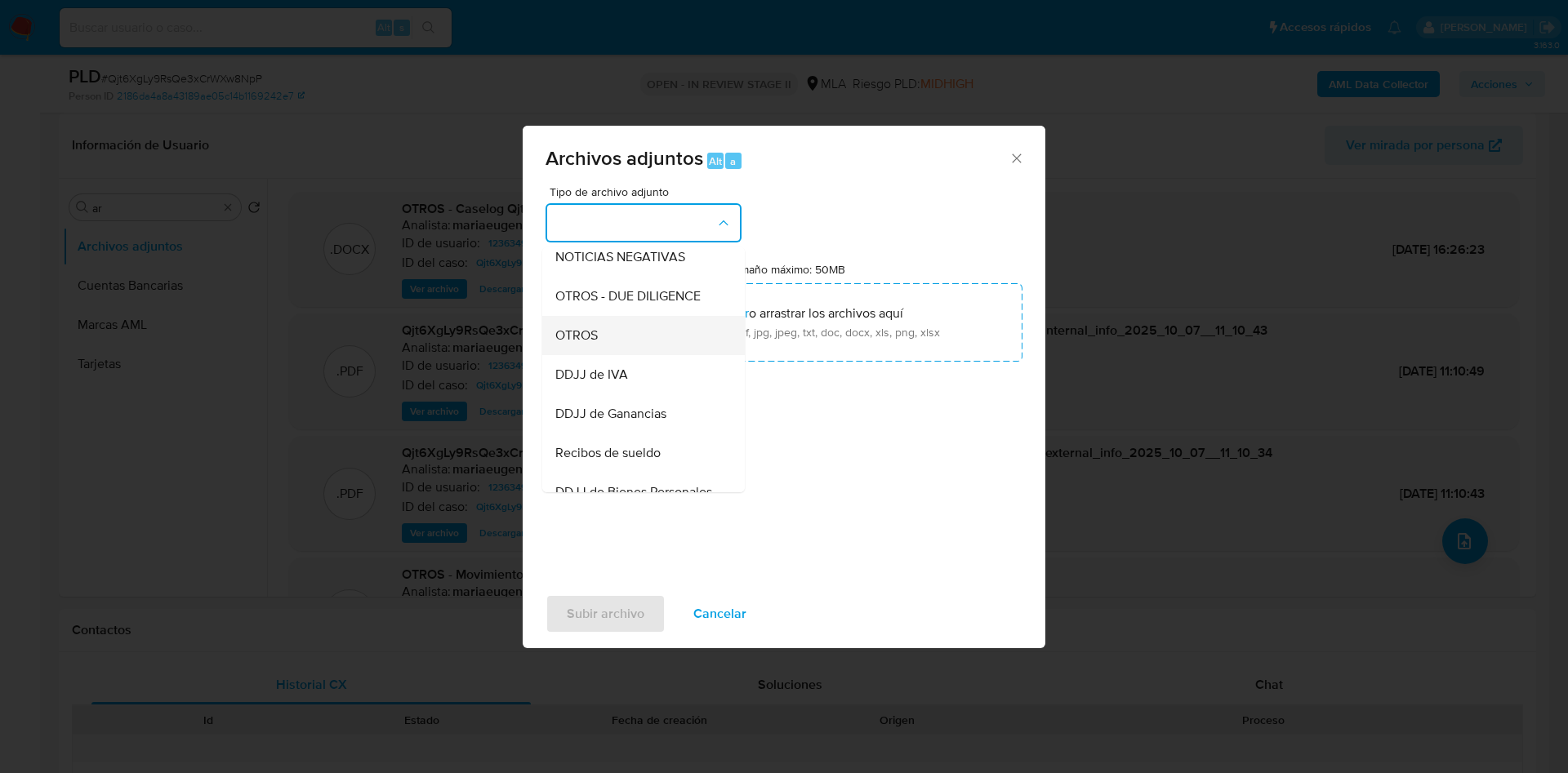
click at [593, 355] on div "OTROS" at bounding box center [638, 335] width 166 height 39
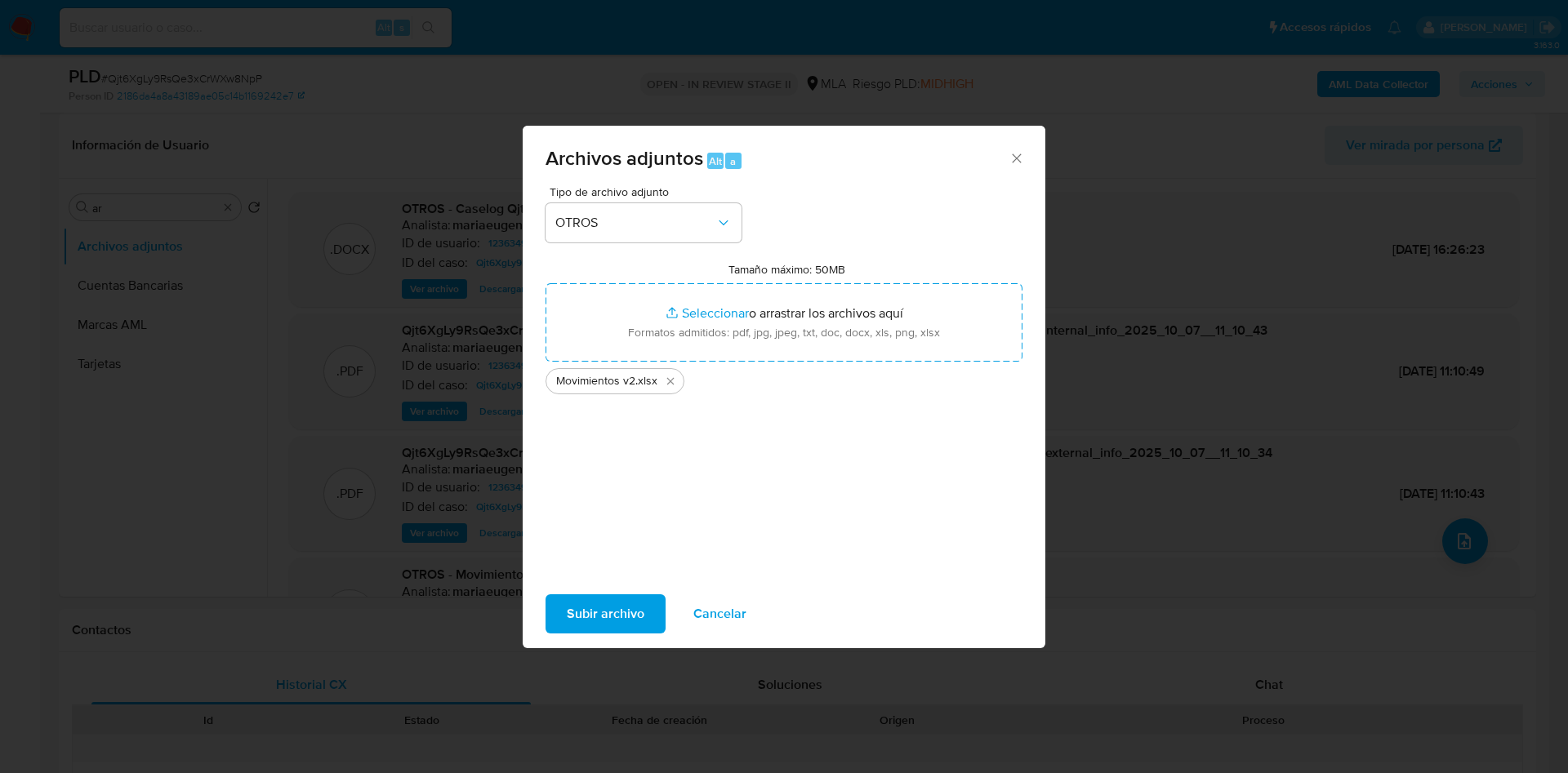
click at [573, 619] on span "Subir archivo" at bounding box center [605, 613] width 78 height 36
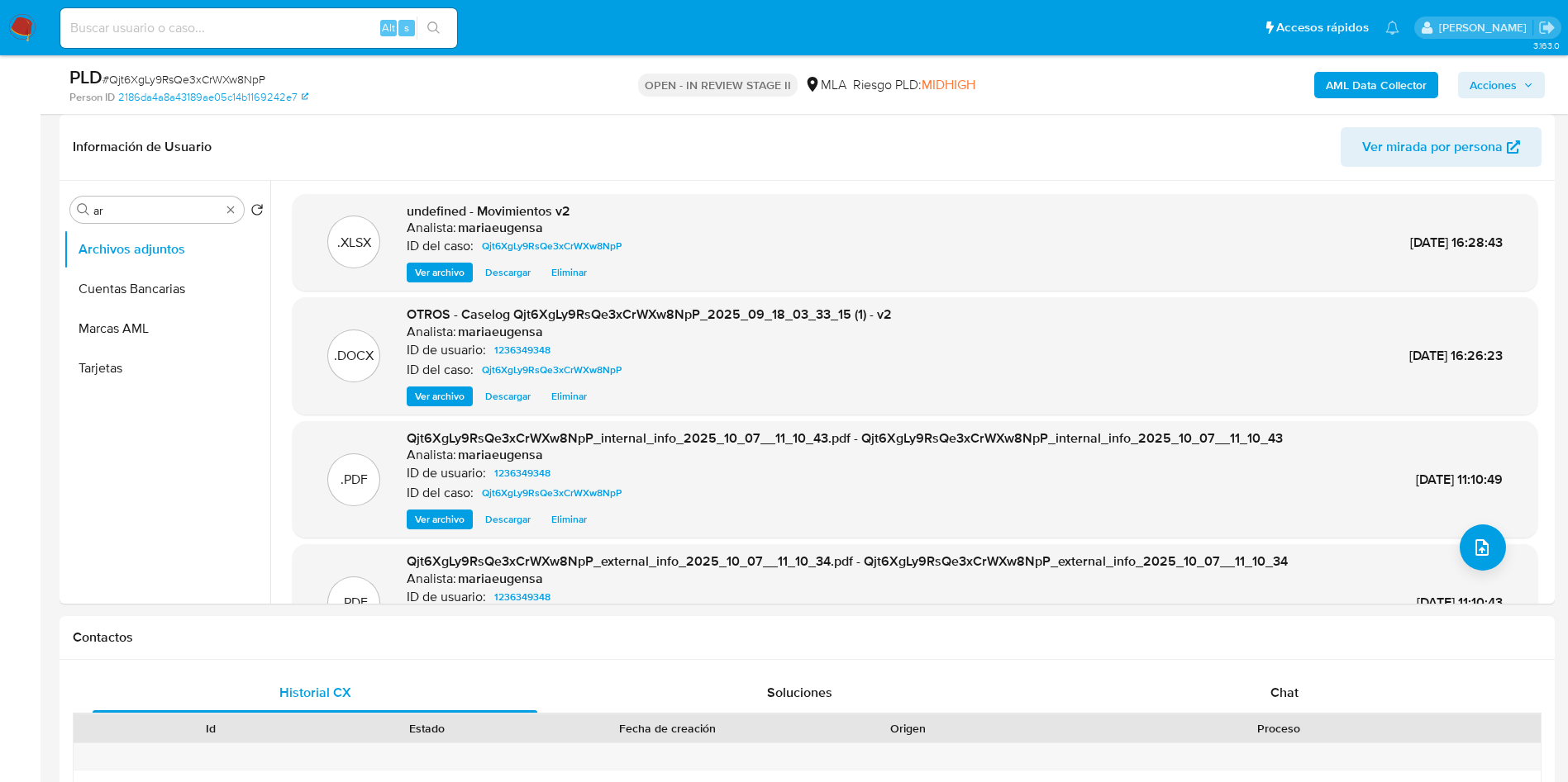
click at [1486, 86] on span "Acciones" at bounding box center [1493, 85] width 47 height 26
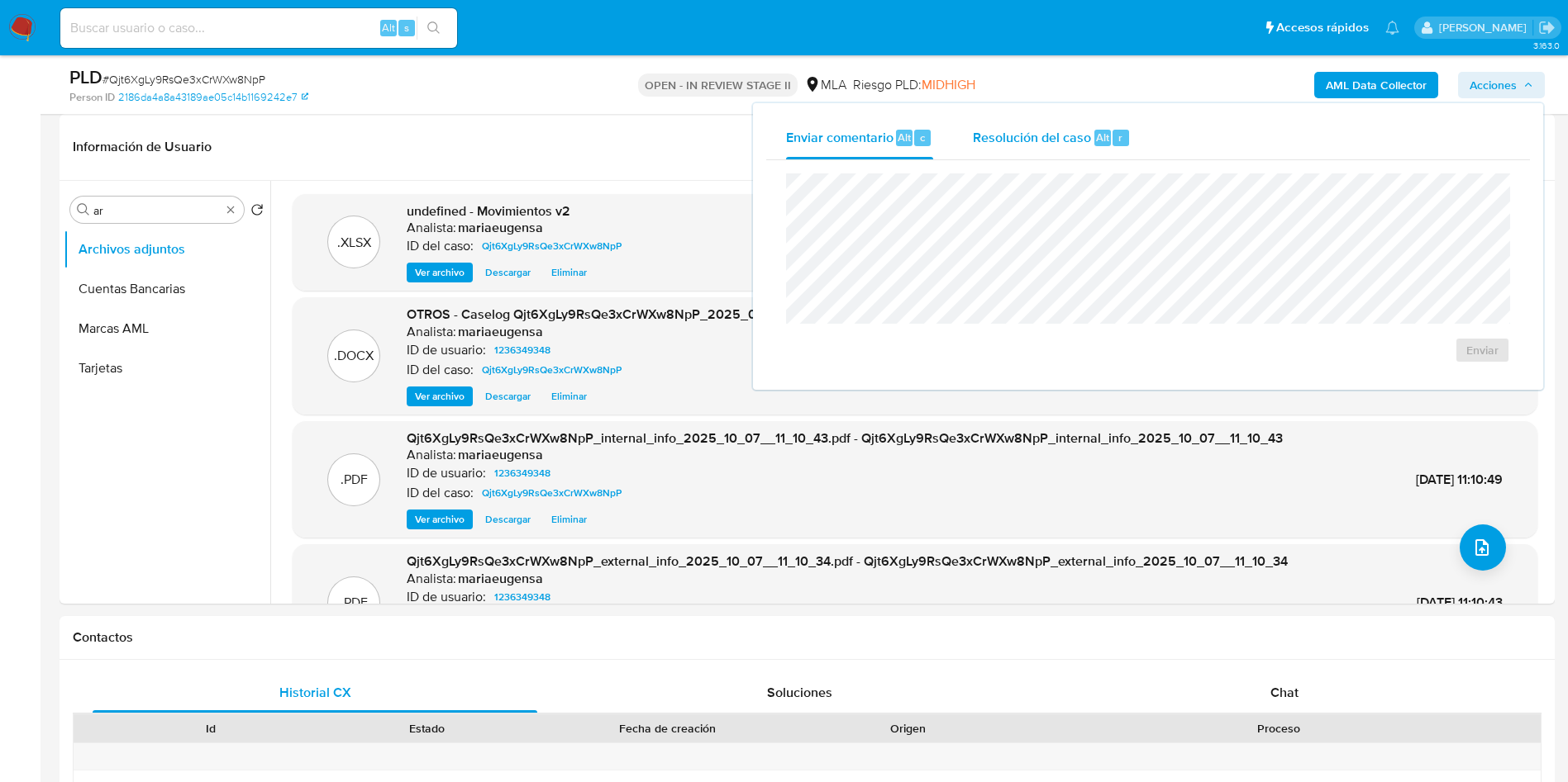
drag, startPoint x: 1065, startPoint y: 117, endPoint x: 1065, endPoint y: 128, distance: 11.0
click at [1065, 118] on div "Resolución del caso Alt r" at bounding box center [1052, 137] width 158 height 43
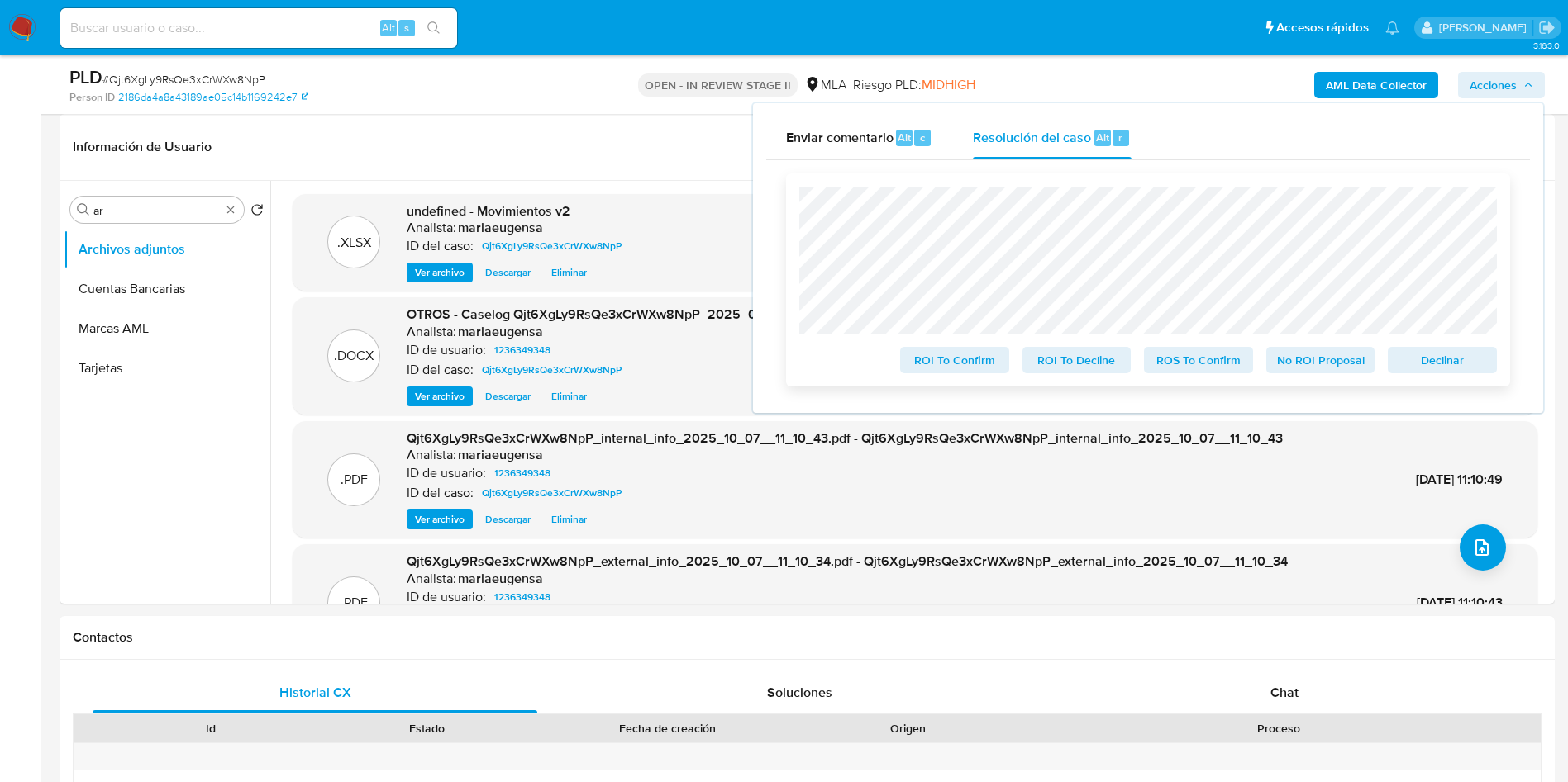
click at [1430, 378] on div "ROI To Confirm ROI To Decline ROS To Confirm No ROI Proposal Declinar" at bounding box center [1147, 280] width 724 height 214
click at [1463, 363] on span "Declinar" at bounding box center [1442, 359] width 86 height 23
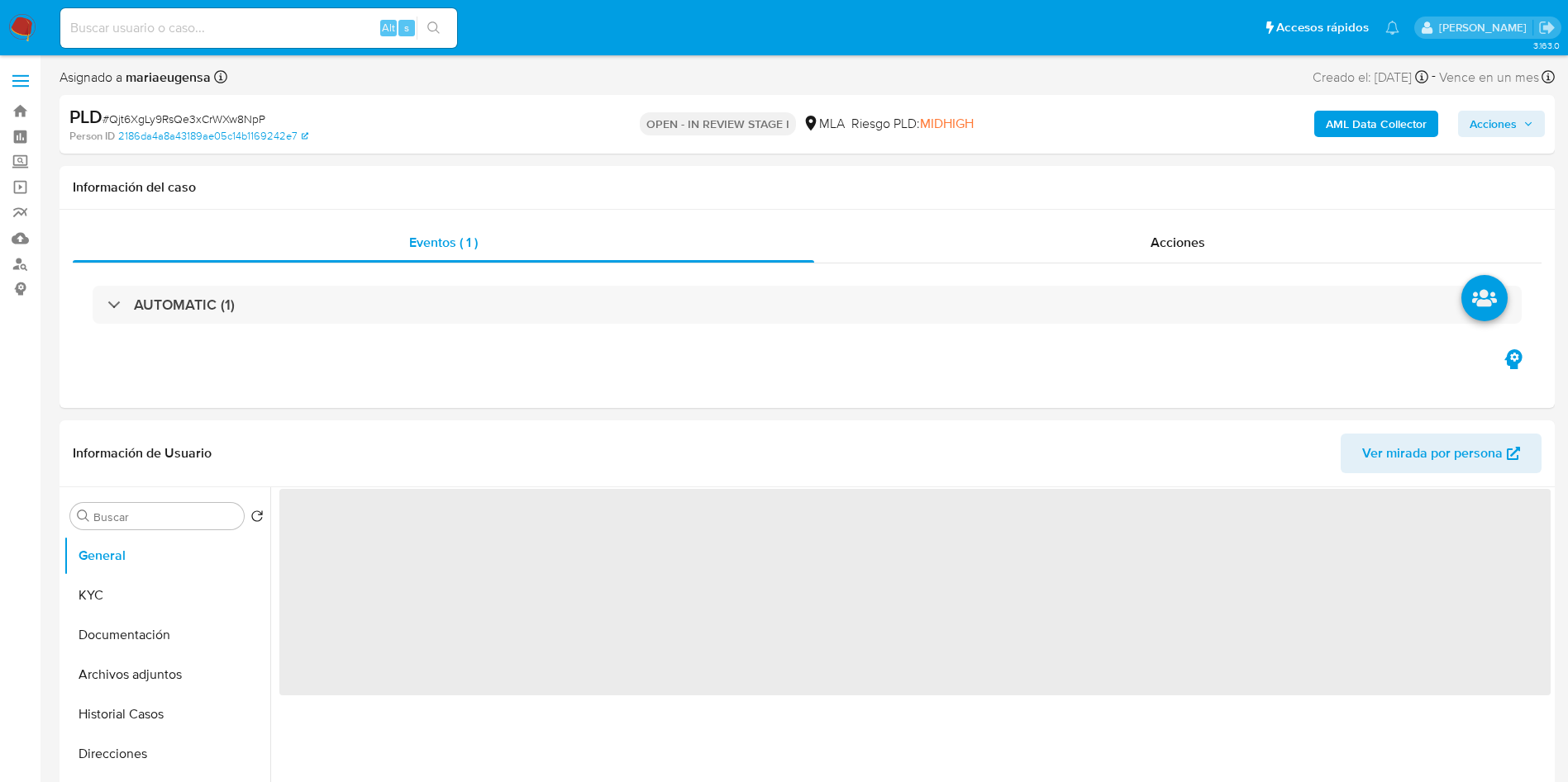
select select "10"
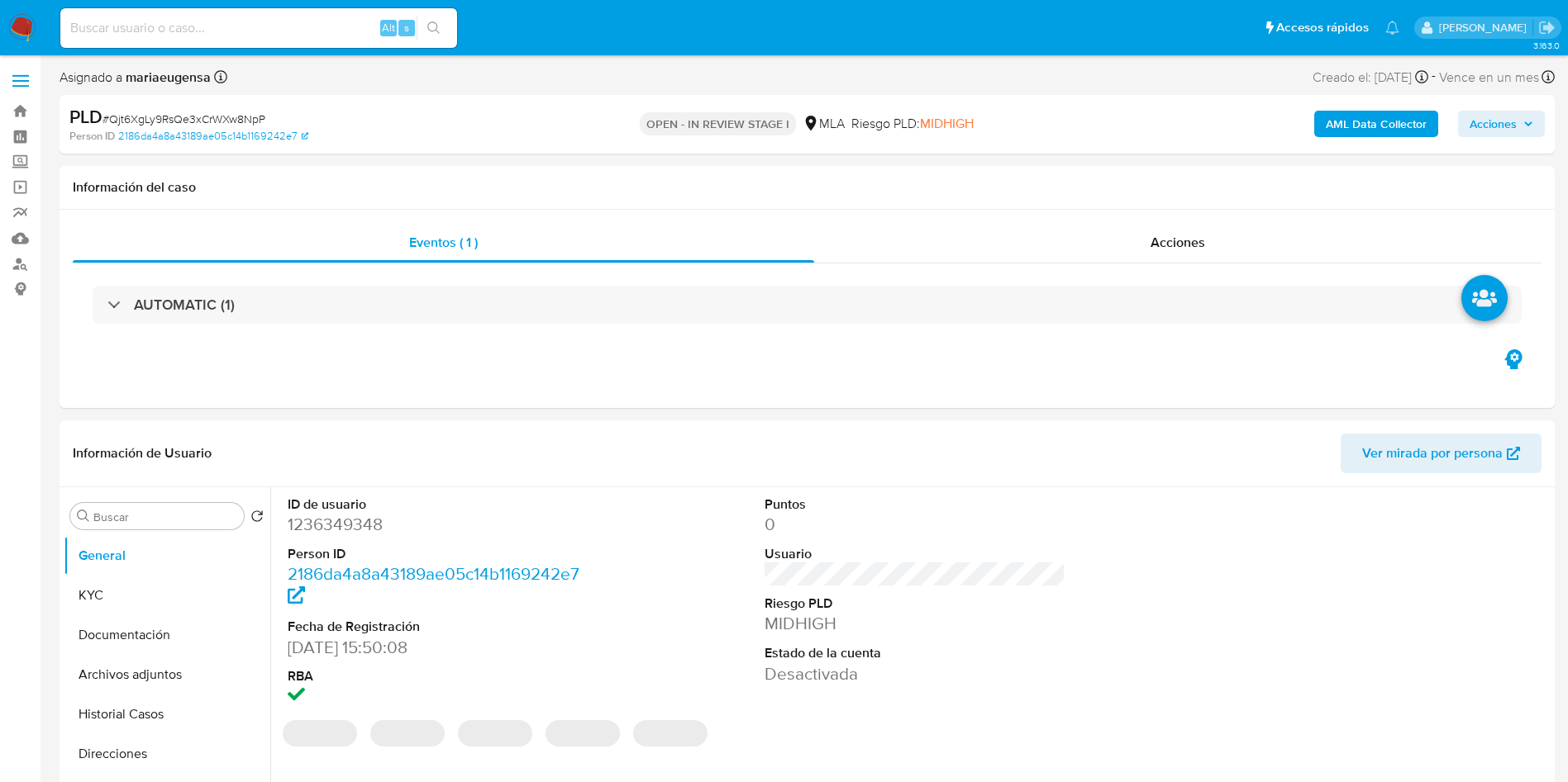
click at [1508, 132] on span "Acciones" at bounding box center [1493, 124] width 47 height 26
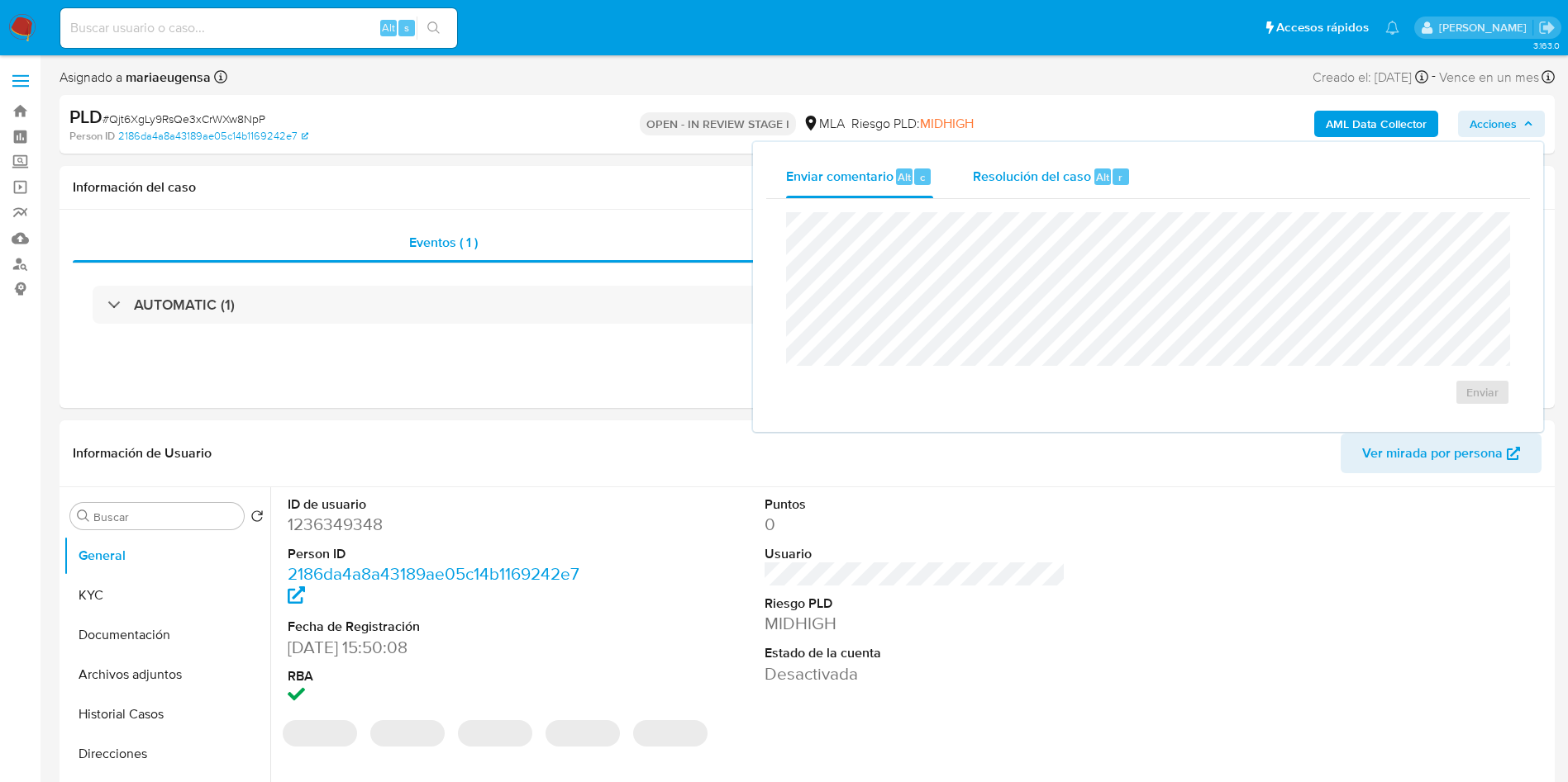
click at [1028, 184] on span "Resolución del caso" at bounding box center [1031, 176] width 118 height 19
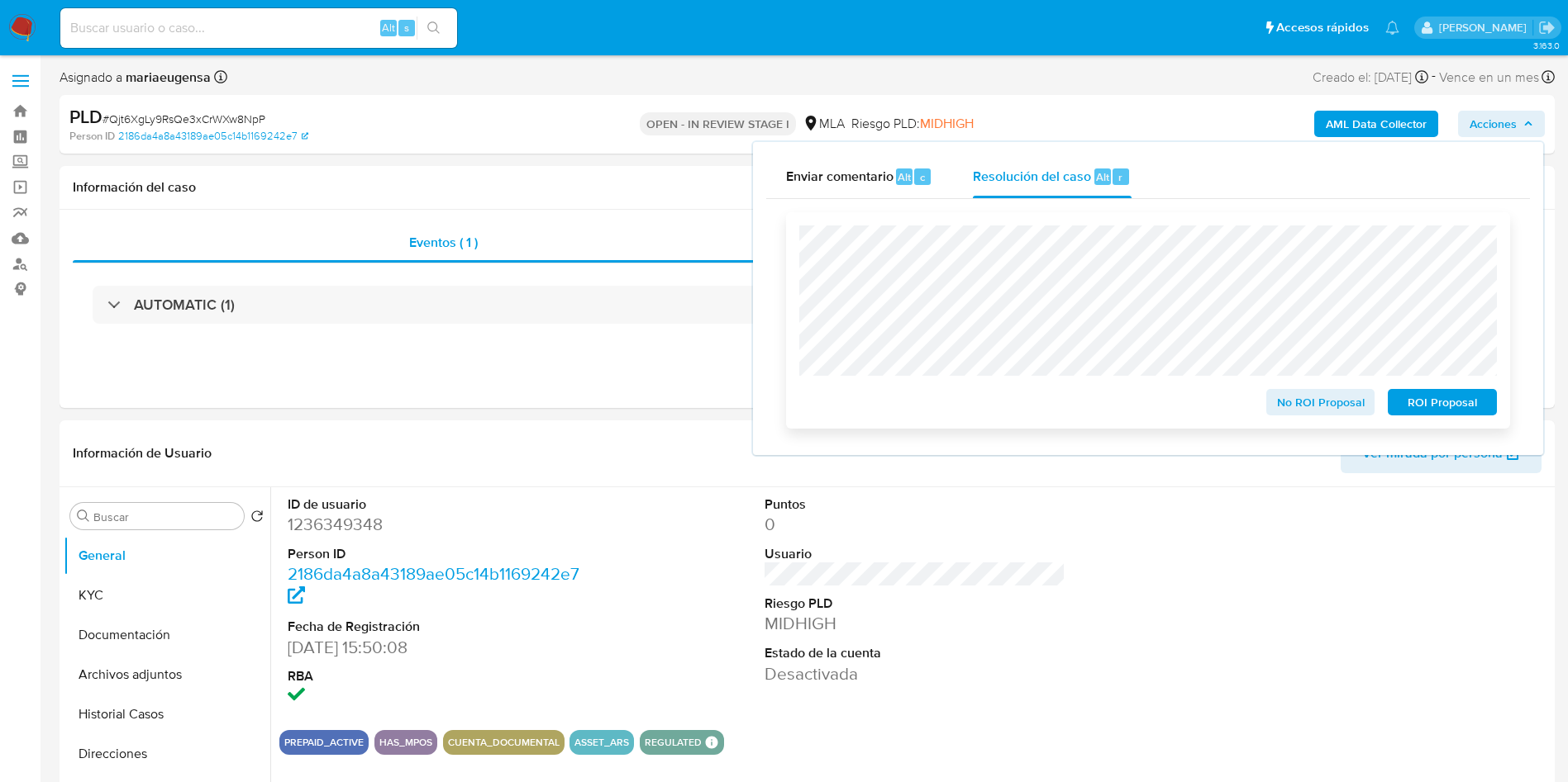
click at [1435, 421] on div "No ROI Proposal ROI Proposal" at bounding box center [1147, 320] width 724 height 216
click at [1456, 402] on span "ROI Proposal" at bounding box center [1442, 402] width 86 height 23
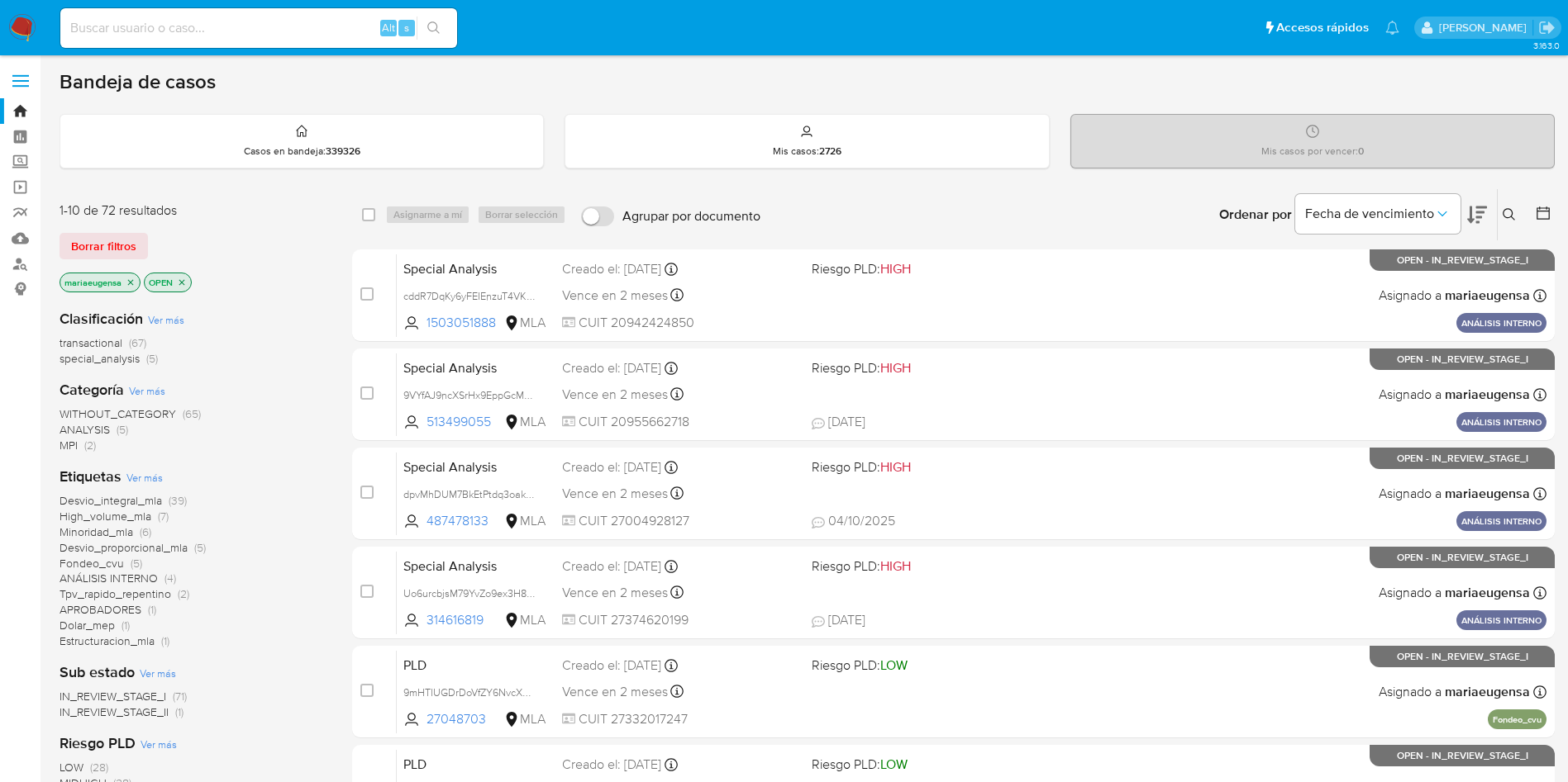
click at [315, 37] on input at bounding box center [258, 28] width 397 height 21
paste input "POYdmspL58KUujMMYeuMrngs"
type input "POYdmspL58KUujMMYeuMrngsPOYdmspL58KUujMMYeuMrngs"
click at [358, 34] on input "POYdmspL58KUujMMYeuMrngsPOYdmspL58KUujMMYeuMrngs" at bounding box center [258, 28] width 397 height 21
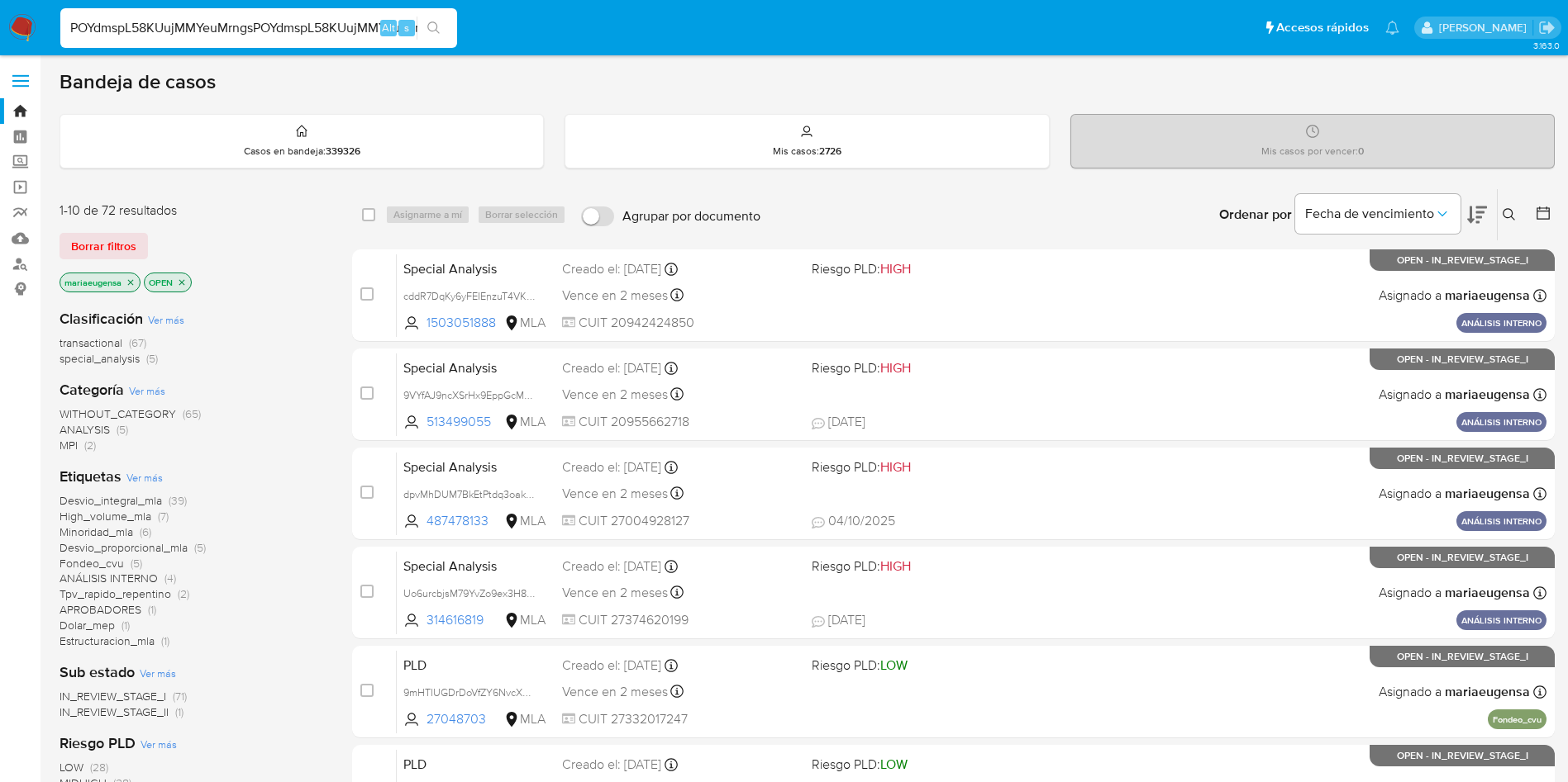
click at [358, 33] on input "POYdmspL58KUujMMYeuMrngsPOYdmspL58KUujMMYeuMrngs" at bounding box center [258, 28] width 397 height 21
paste input "POYdmspL58KUujMMYeuMrngs"
type input "POYdmspL58KUujMMYeuMrngs"
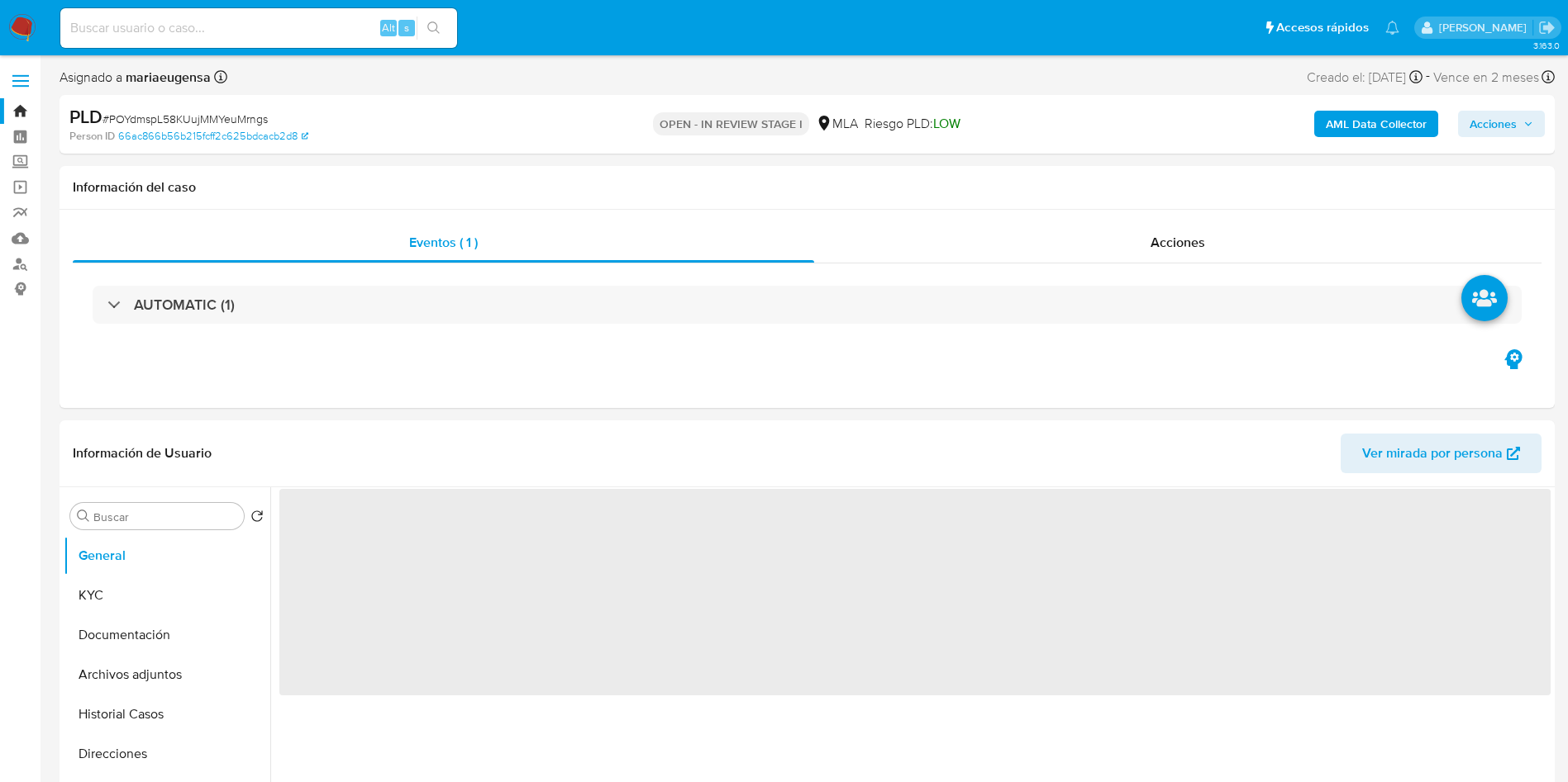
select select "10"
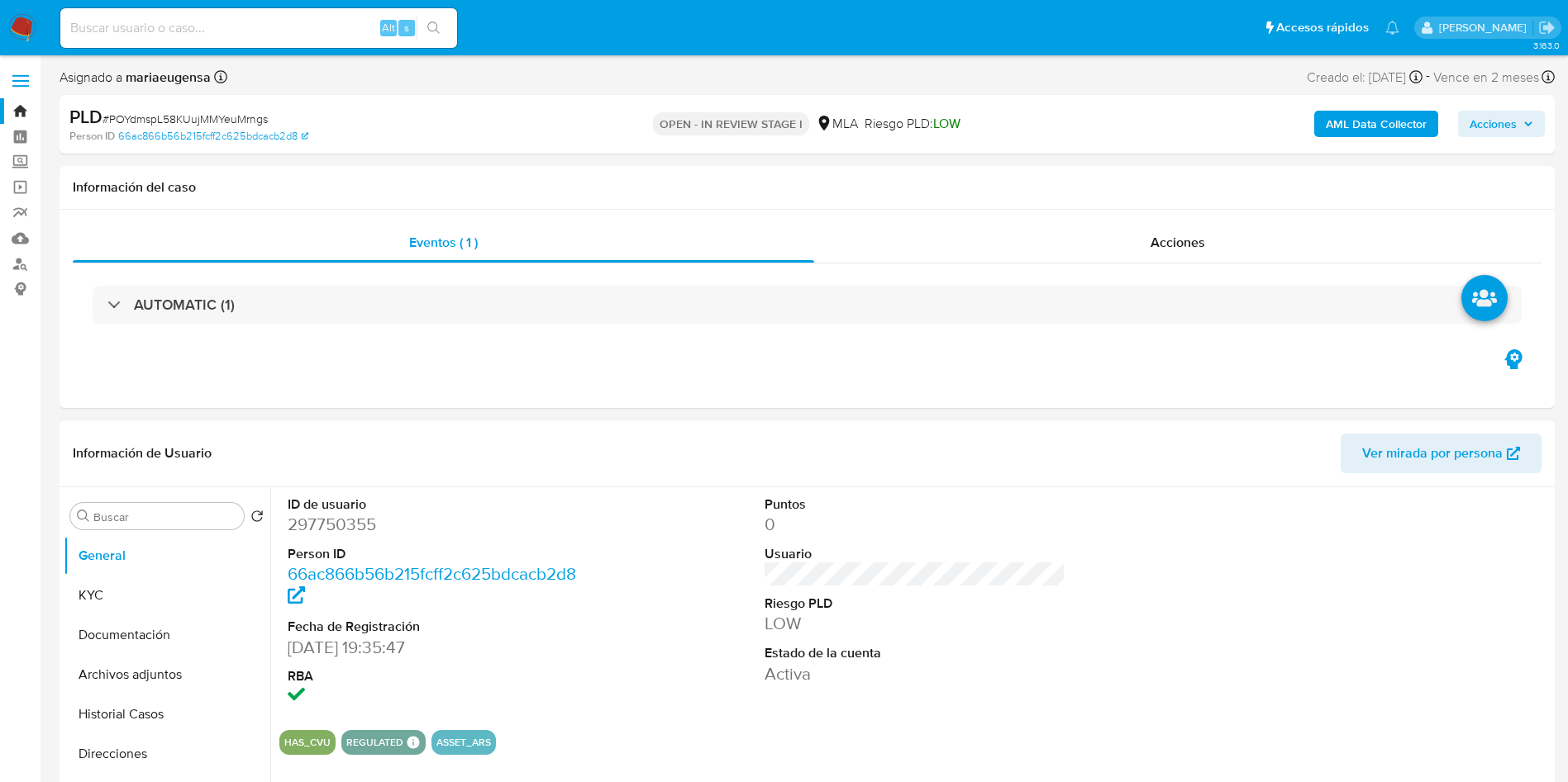
click at [341, 529] on dd "297750355" at bounding box center [438, 524] width 302 height 23
copy dd "297750355"
click at [235, 11] on div "Alt s" at bounding box center [258, 28] width 397 height 40
click at [229, 28] on input at bounding box center [258, 28] width 397 height 21
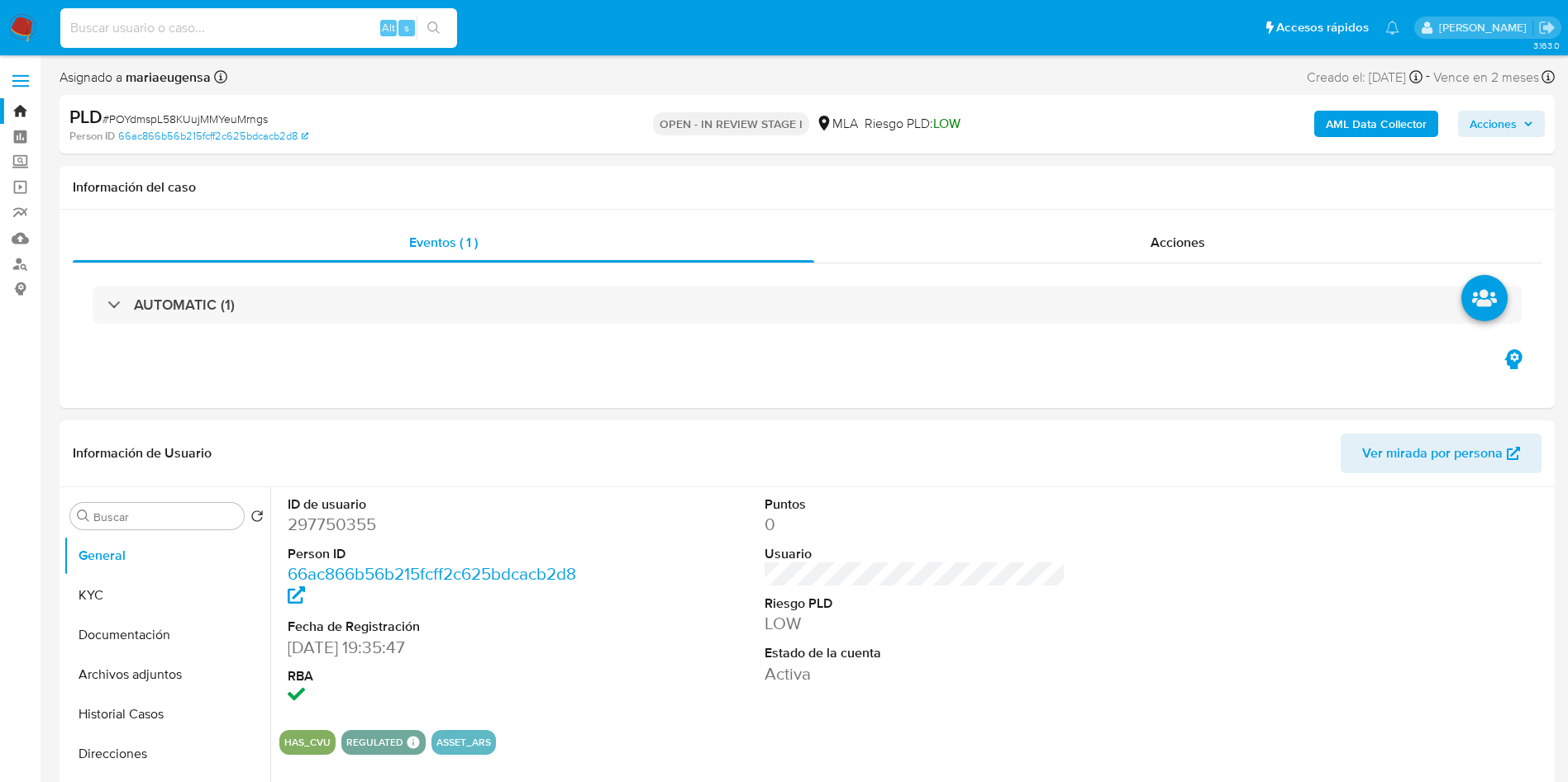
paste input "297750355"
type input "297750355"
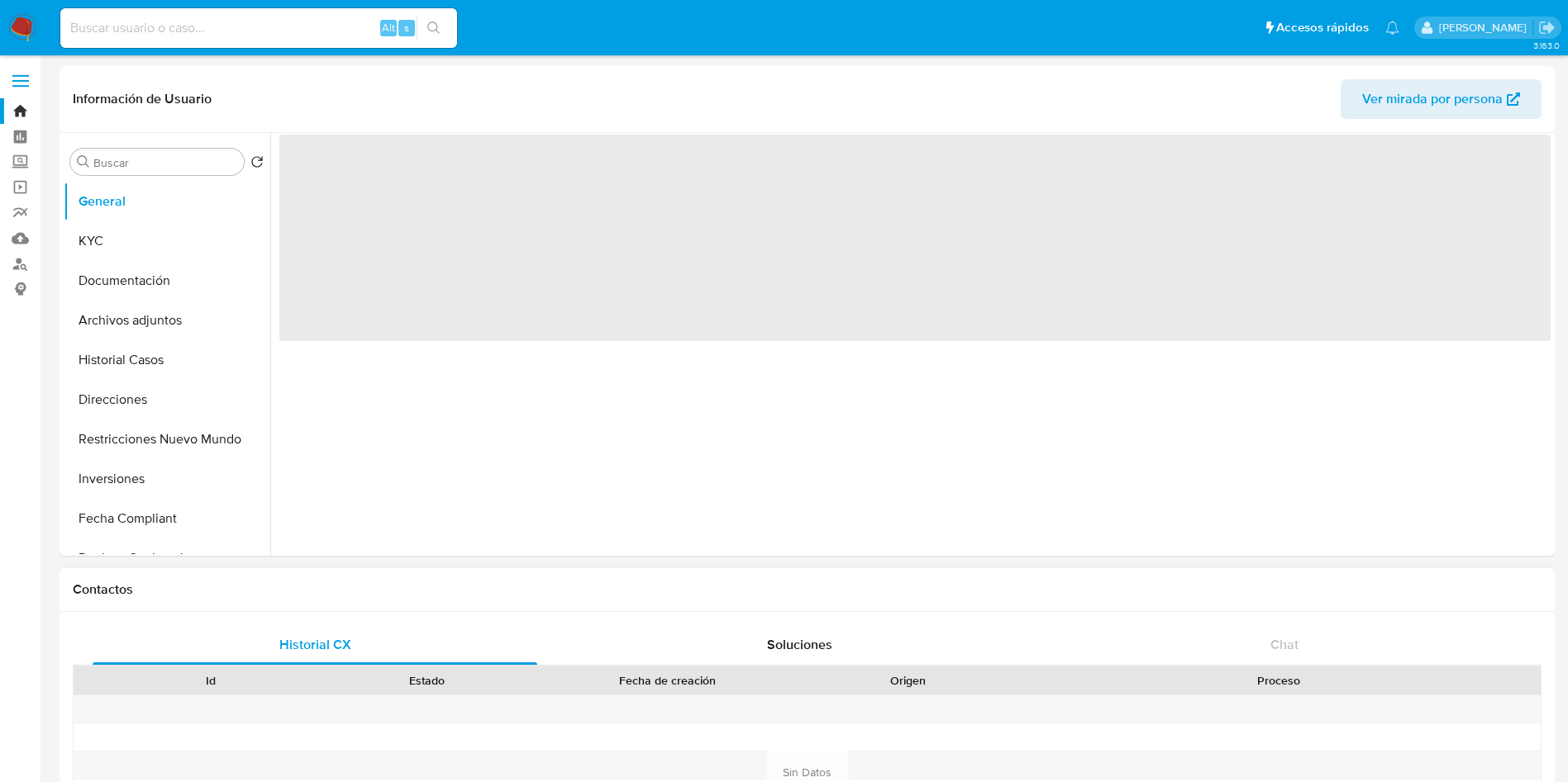
select select "10"
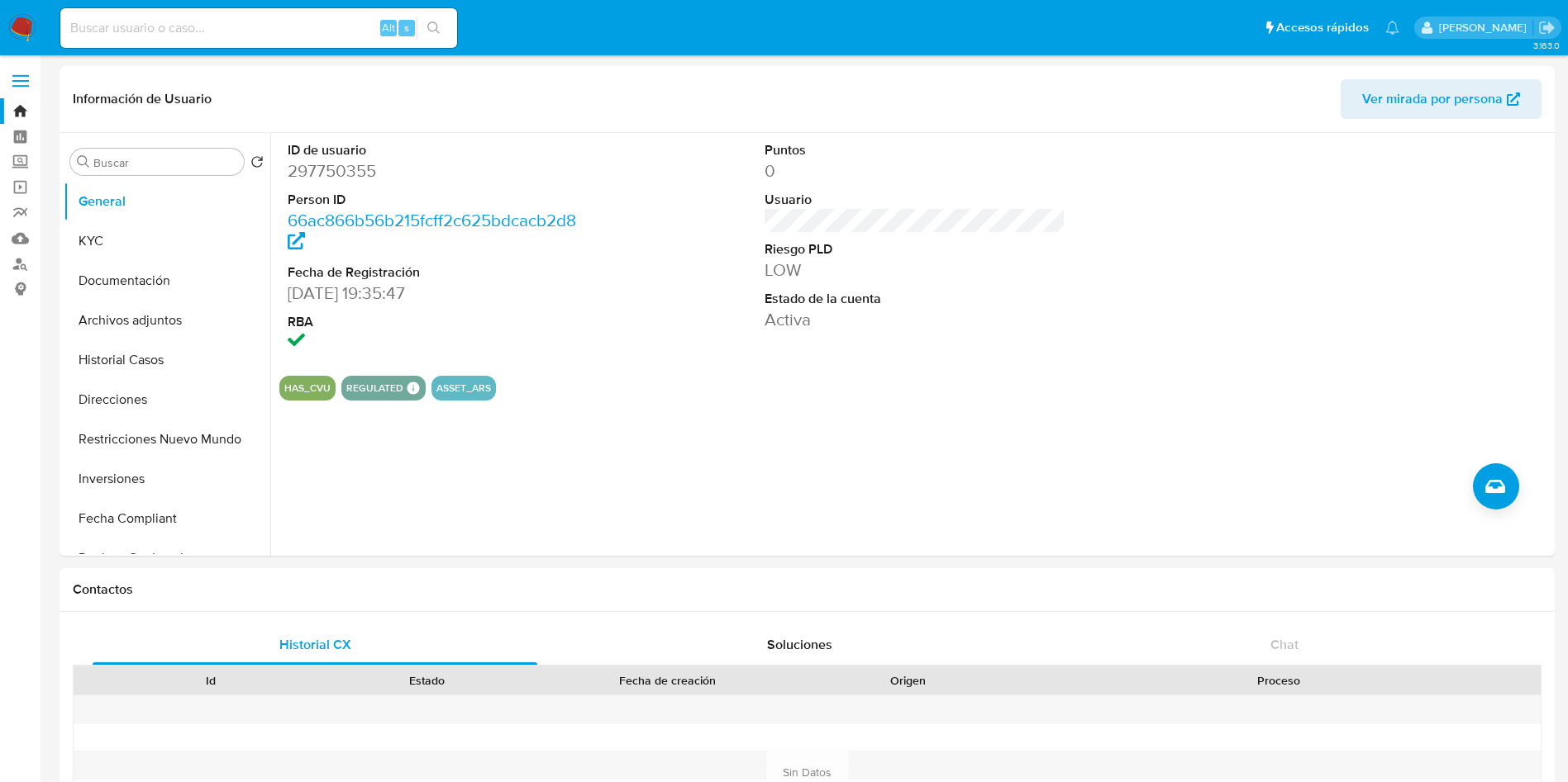
click at [251, 14] on div "Alt s" at bounding box center [258, 28] width 397 height 40
click at [259, 32] on input at bounding box center [258, 28] width 397 height 21
paste input "POYdmspL58KUujMMYeuMrngs"
type input "POYdmspL58KUujMMYeuMrngs"
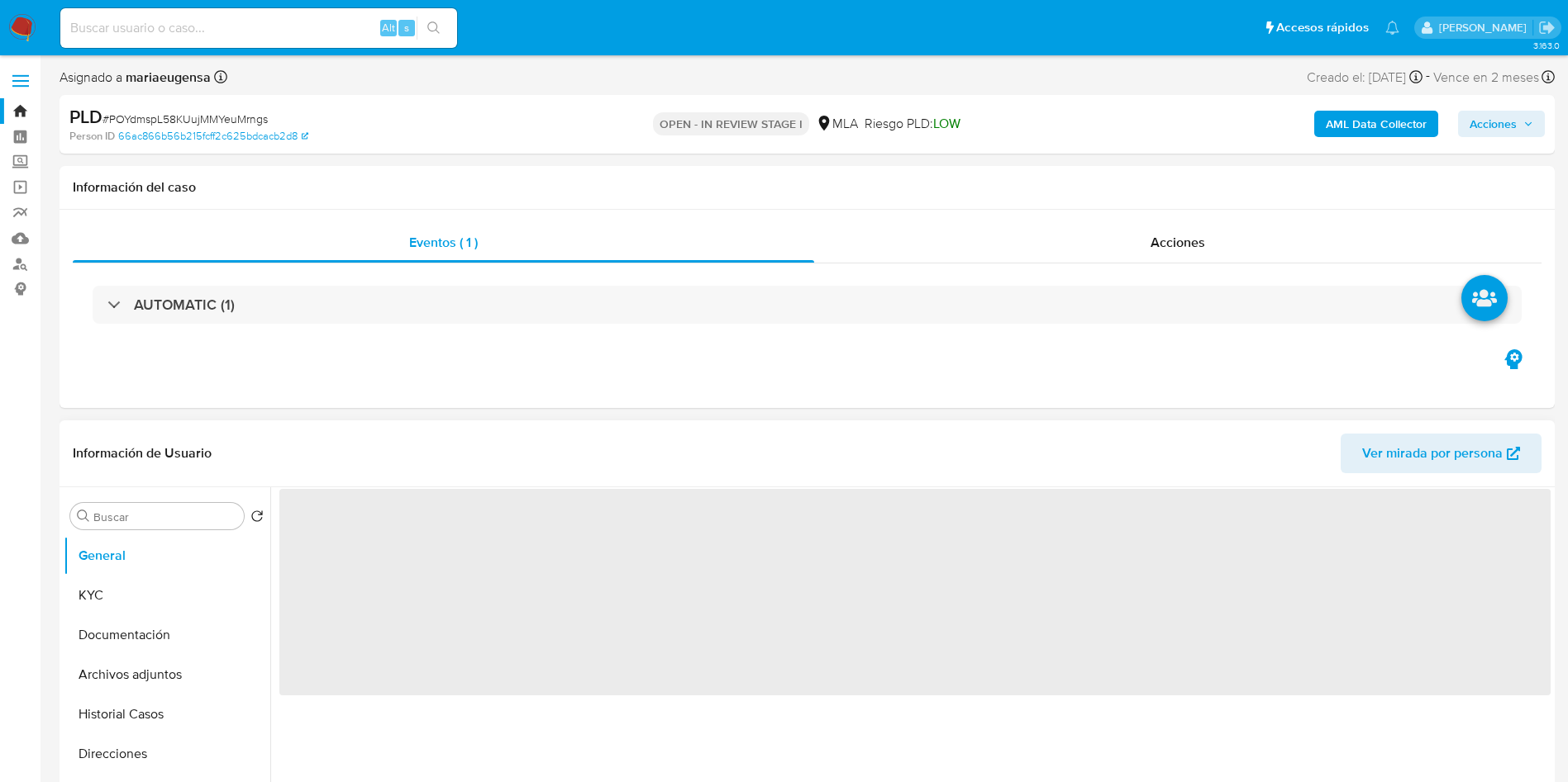
select select "10"
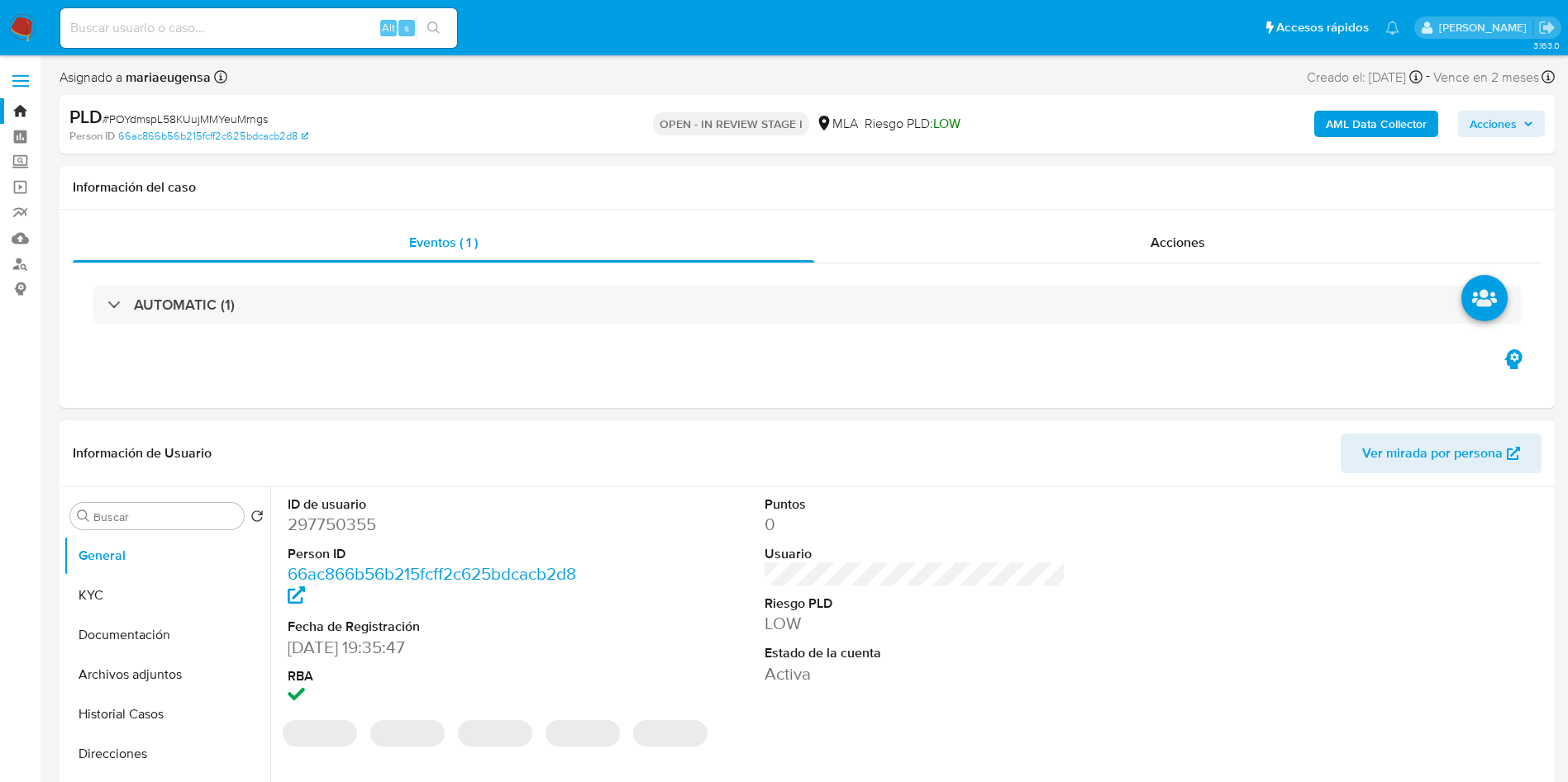
click at [319, 523] on dd "297750355" at bounding box center [438, 524] width 302 height 23
copy dd "297750355"
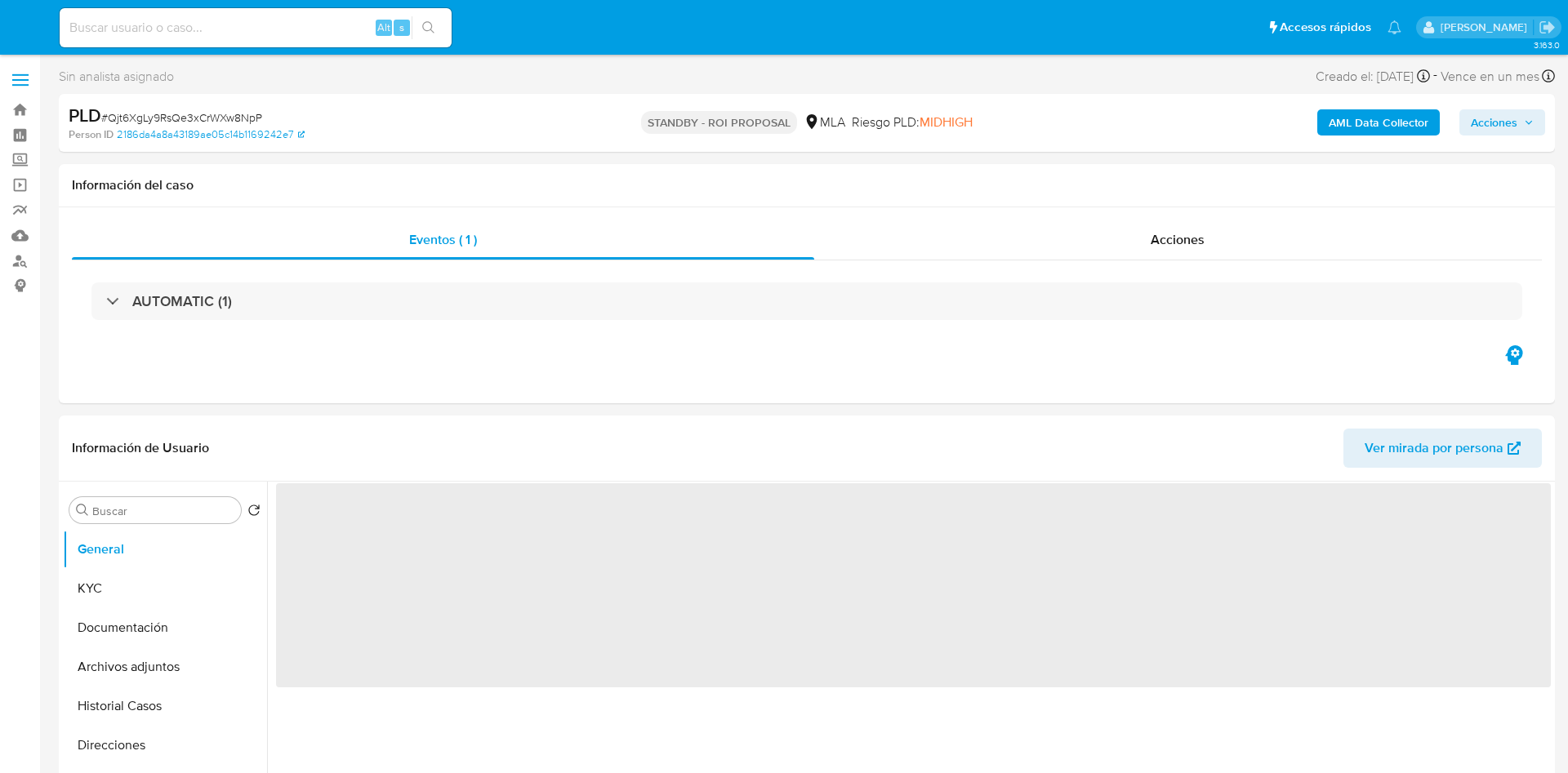
select select "10"
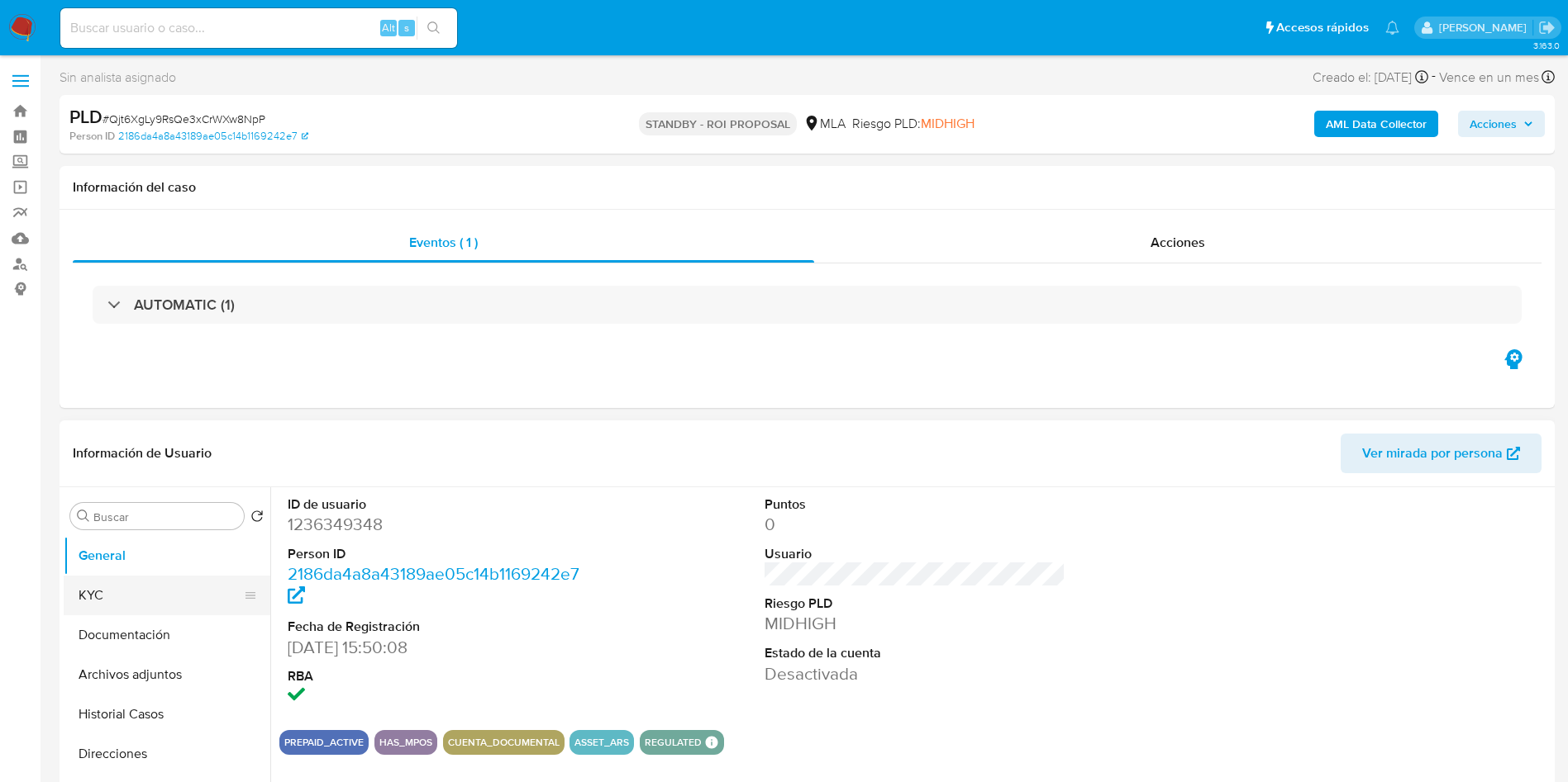
click at [148, 605] on button "KYC" at bounding box center [160, 595] width 193 height 40
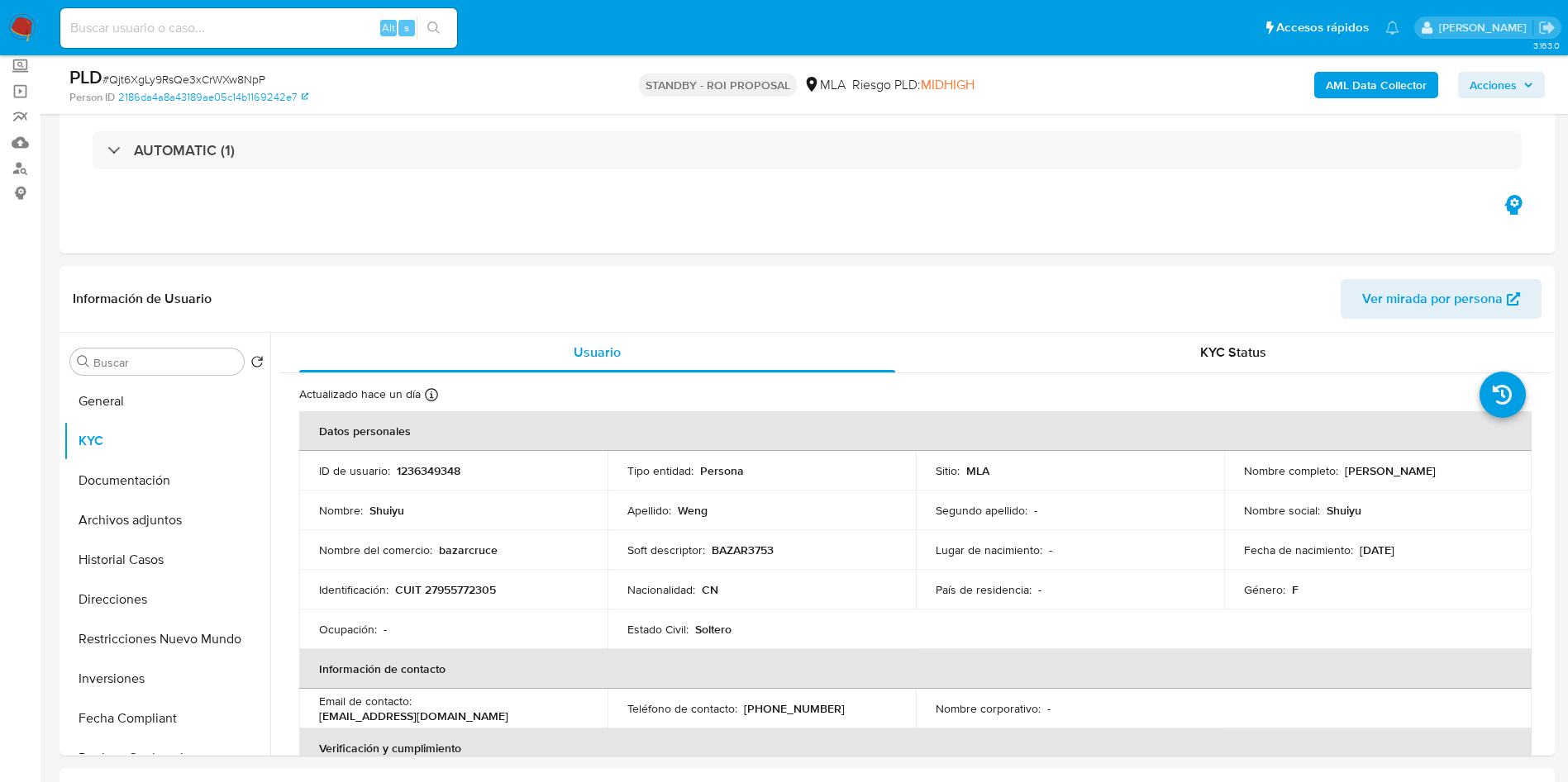
scroll to position [149, 0]
